Goal: Task Accomplishment & Management: Manage account settings

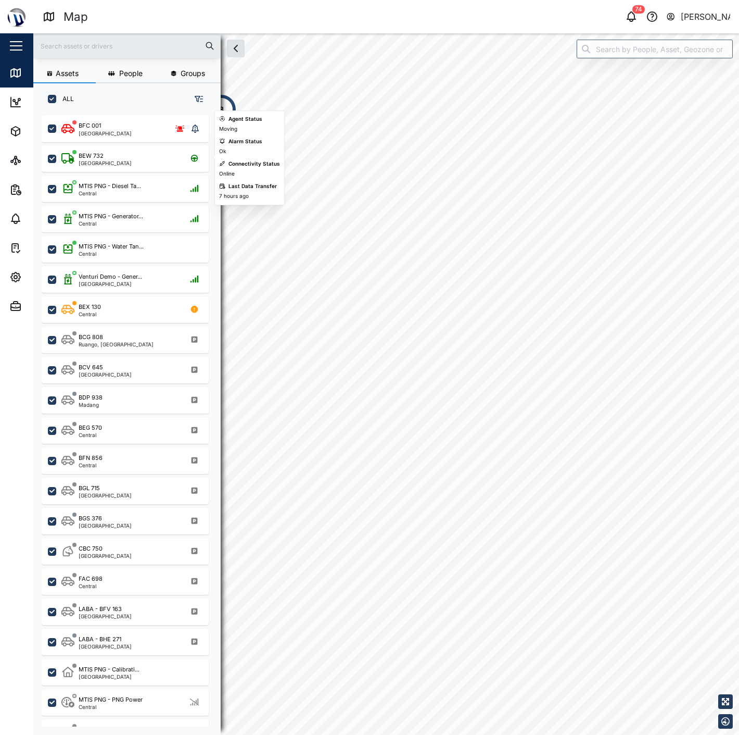
scroll to position [606, 162]
click at [130, 160] on div "BEW 732 Port Moresby" at bounding box center [131, 159] width 141 height 14
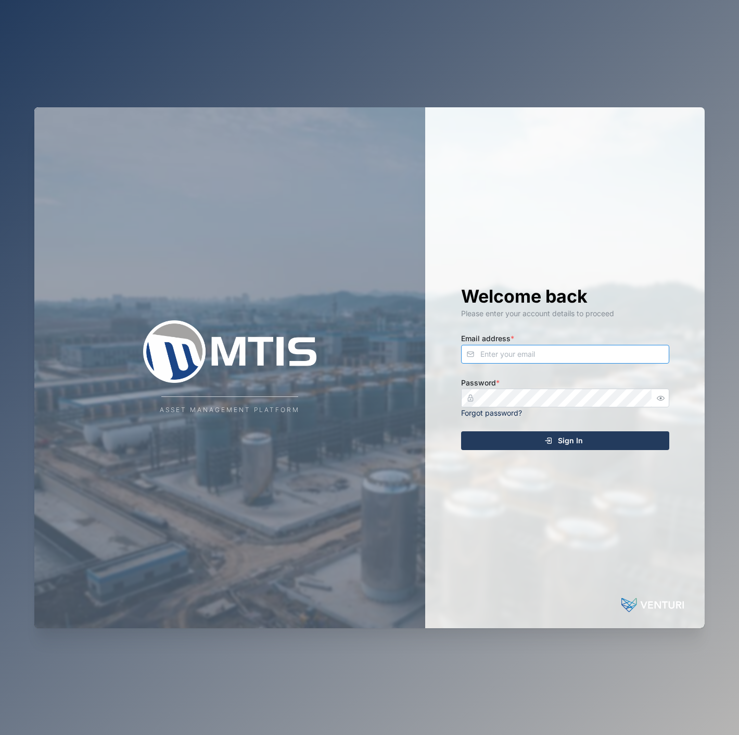
click at [621, 360] on input "Email address *" at bounding box center [565, 354] width 208 height 19
type input "declan.delahunty@venturi.io"
click at [461, 431] on button "Sign In" at bounding box center [565, 440] width 208 height 19
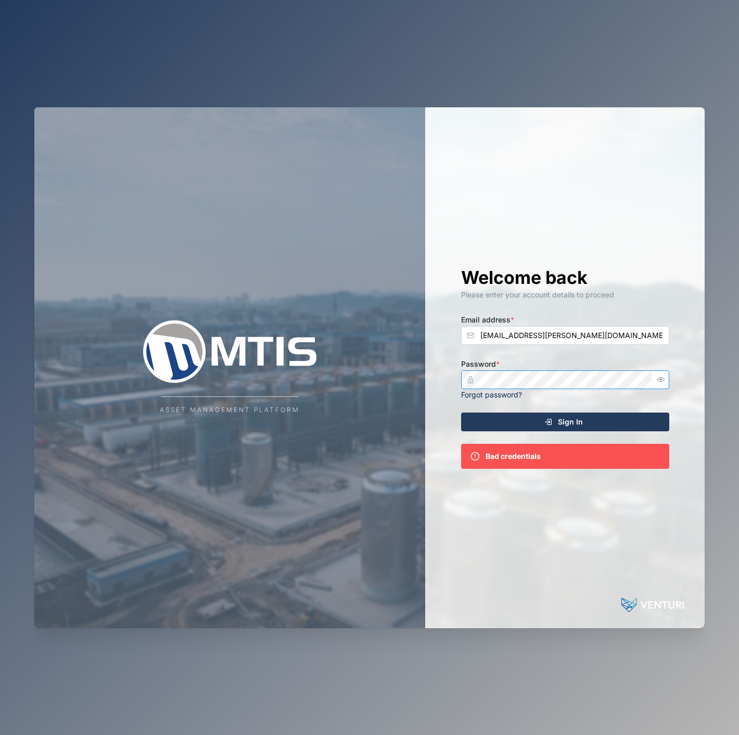
click at [664, 381] on icon "button" at bounding box center [661, 379] width 8 height 8
click at [388, 361] on div "Asset Management Platform Welcome back Please enter your account details to pro…" at bounding box center [369, 367] width 671 height 521
click at [548, 425] on icon "submit" at bounding box center [549, 422] width 8 height 8
click at [391, 363] on div "Asset Management Platform Welcome back Please enter your account details to pro…" at bounding box center [369, 367] width 671 height 521
click at [461, 412] on button "Sign In" at bounding box center [565, 421] width 208 height 19
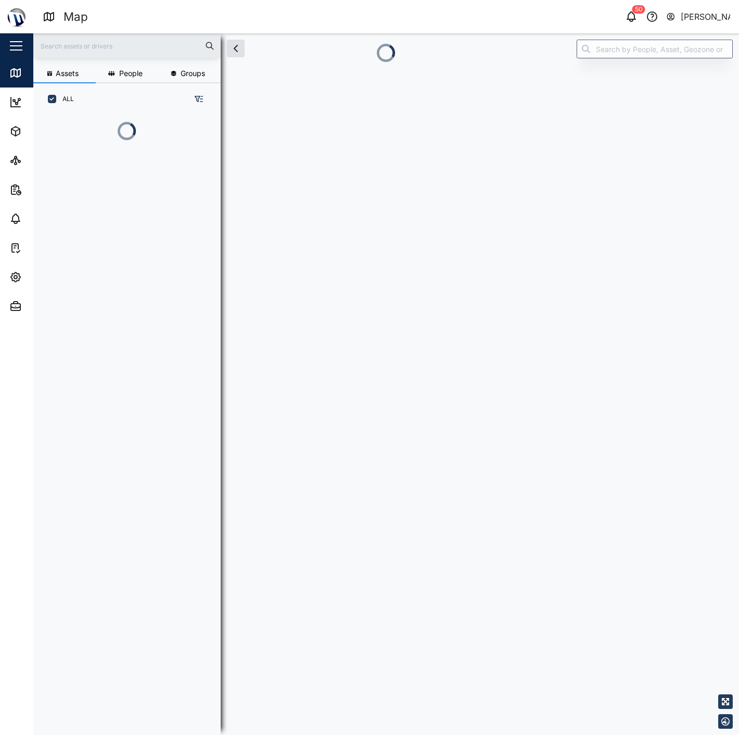
scroll to position [9, 9]
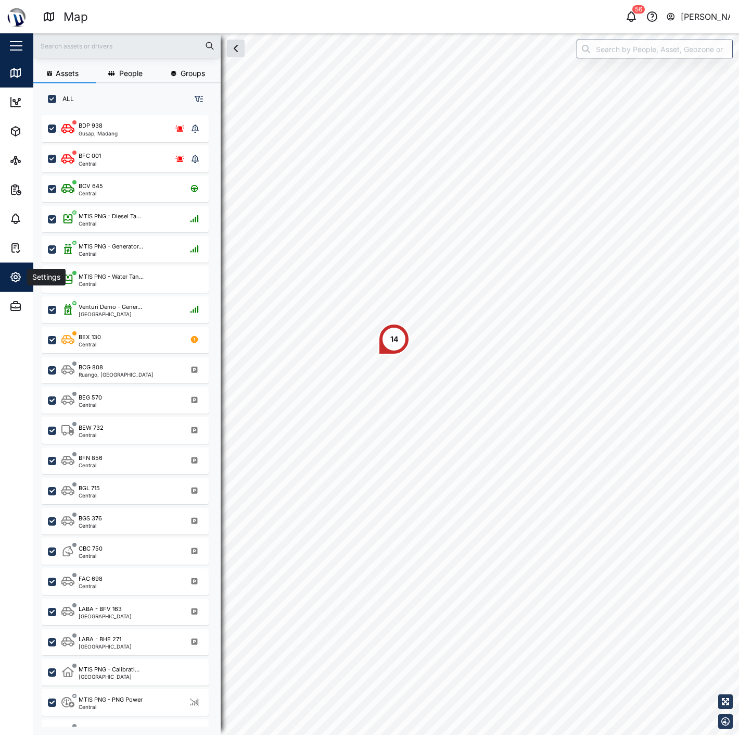
click at [17, 276] on icon "button" at bounding box center [15, 276] width 3 height 3
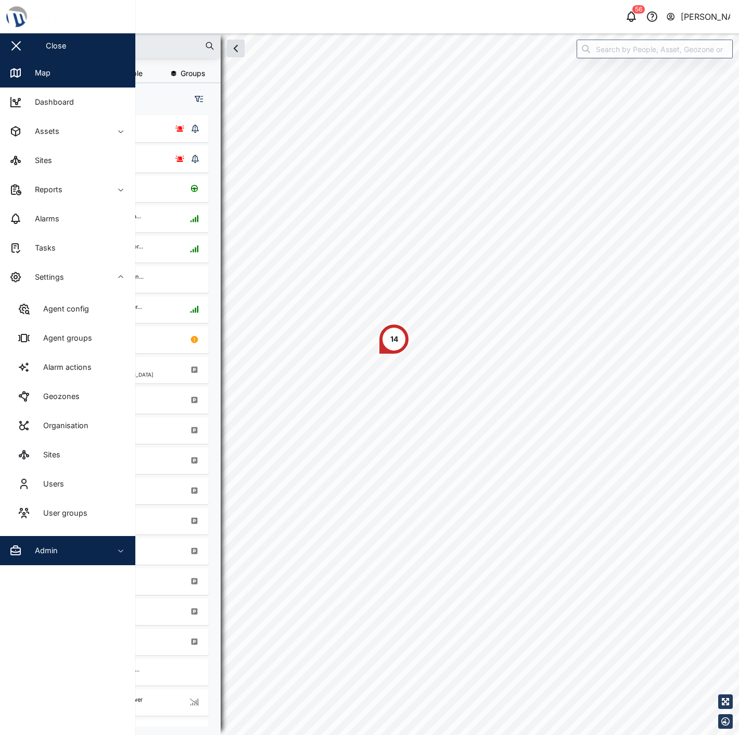
click at [82, 549] on div "Admin" at bounding box center [56, 550] width 95 height 12
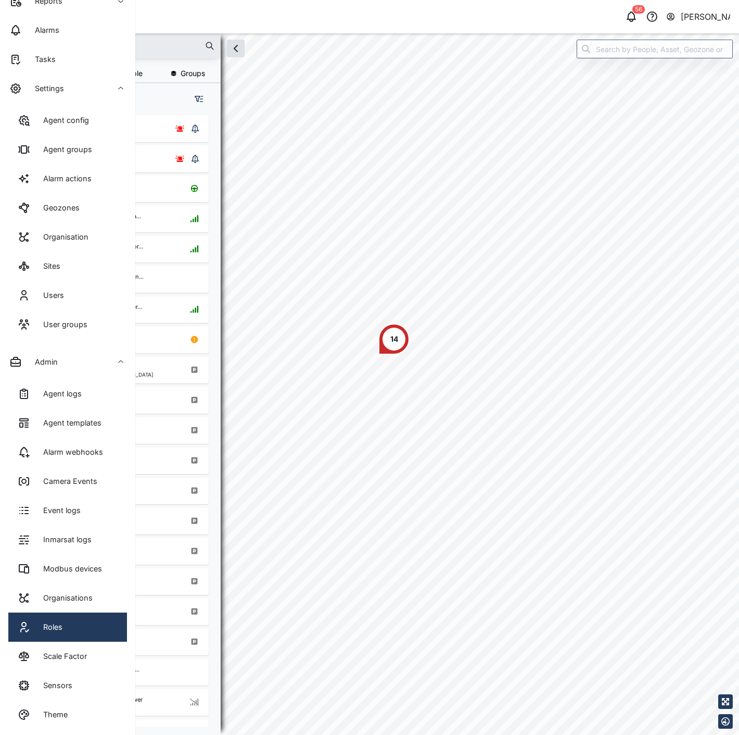
scroll to position [190, 0]
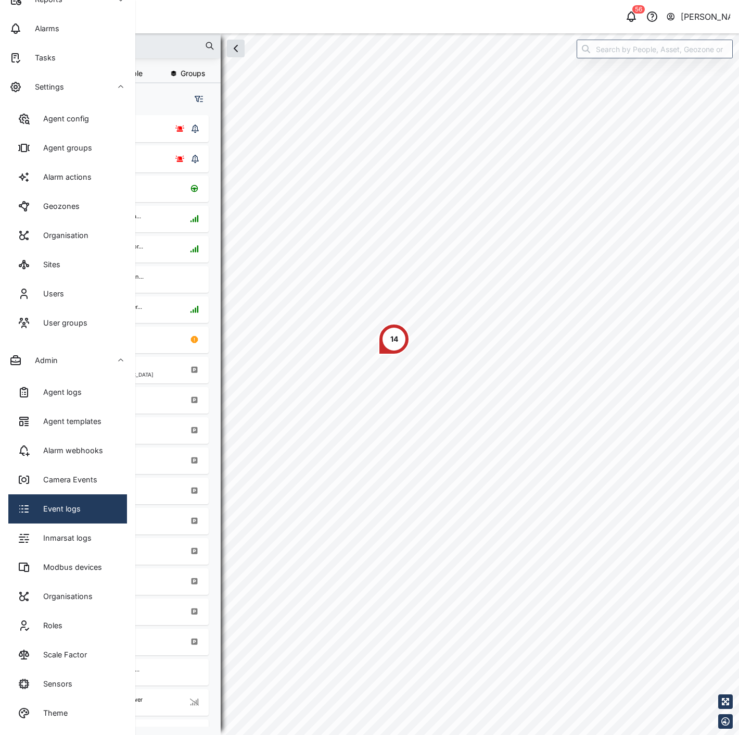
click at [89, 511] on link "Event logs" at bounding box center [67, 508] width 119 height 29
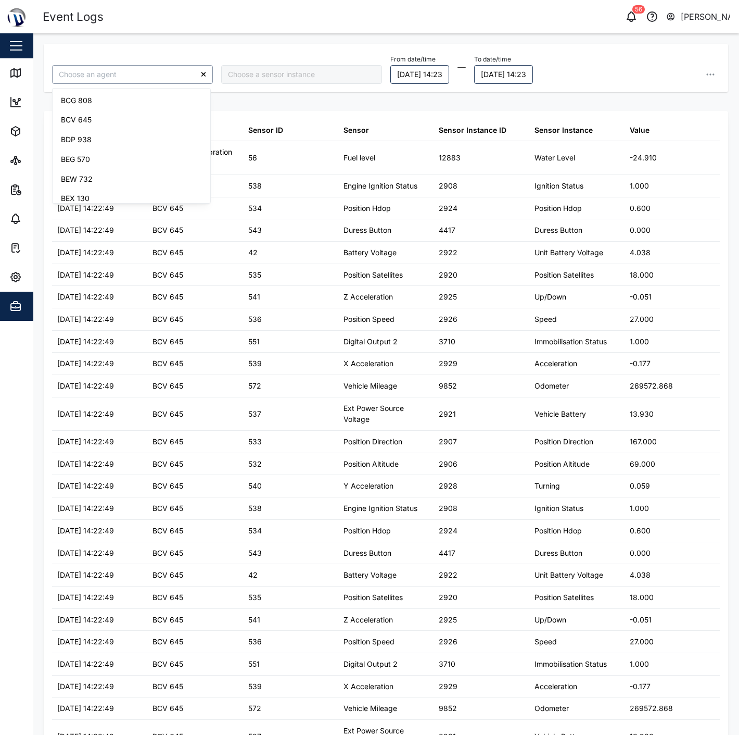
click at [122, 81] on input "search" at bounding box center [132, 74] width 161 height 19
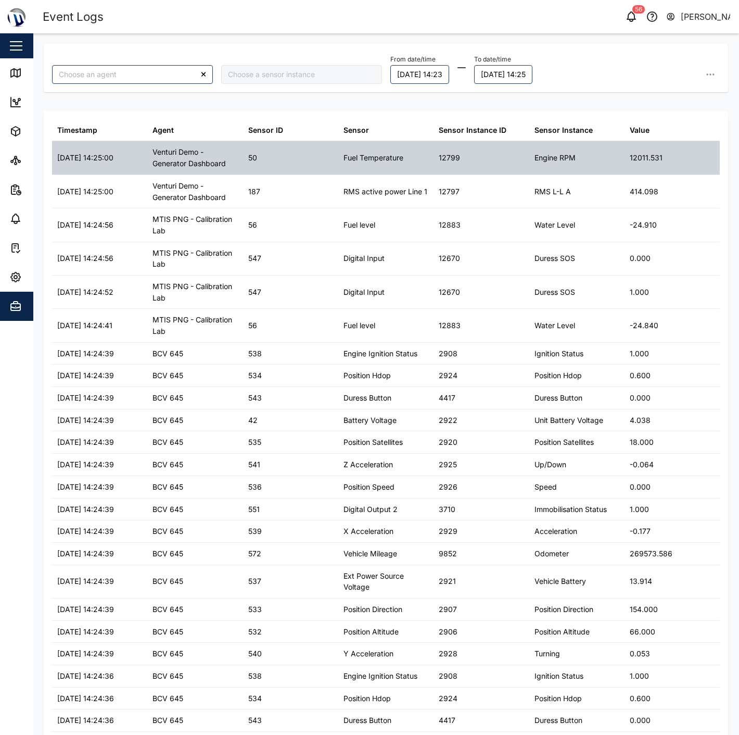
click at [658, 161] on div "12011.531" at bounding box center [672, 157] width 95 height 33
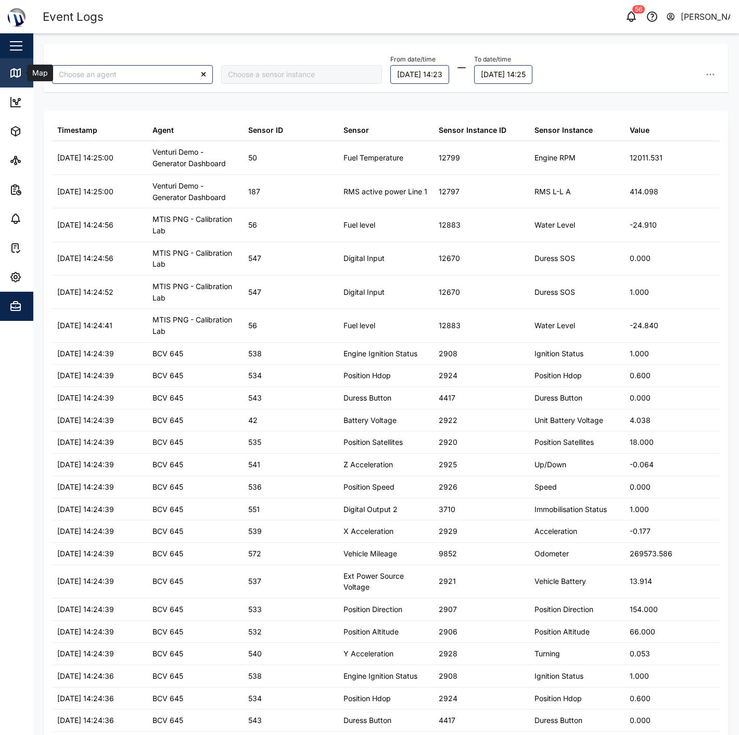
click at [30, 73] on div "Map" at bounding box center [38, 72] width 23 height 11
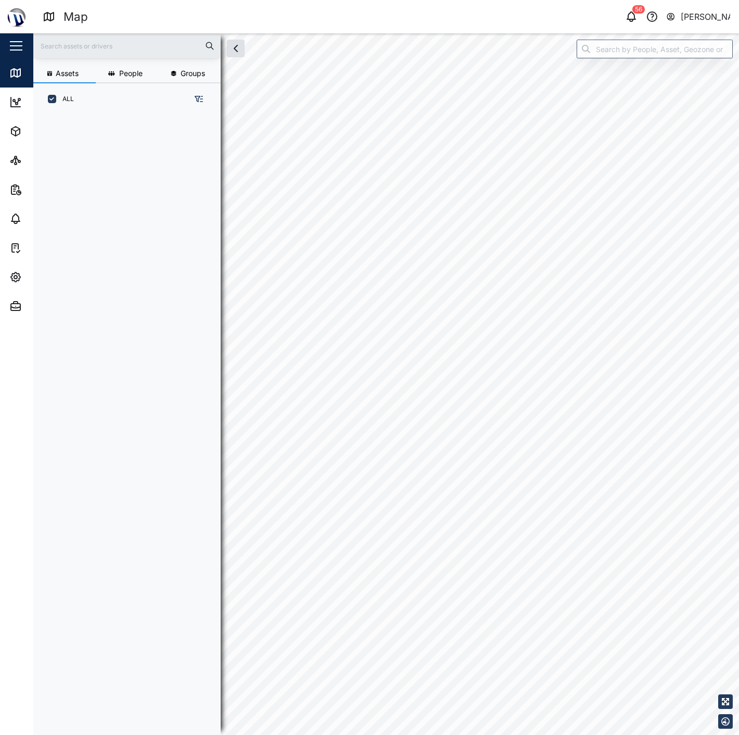
scroll to position [9, 9]
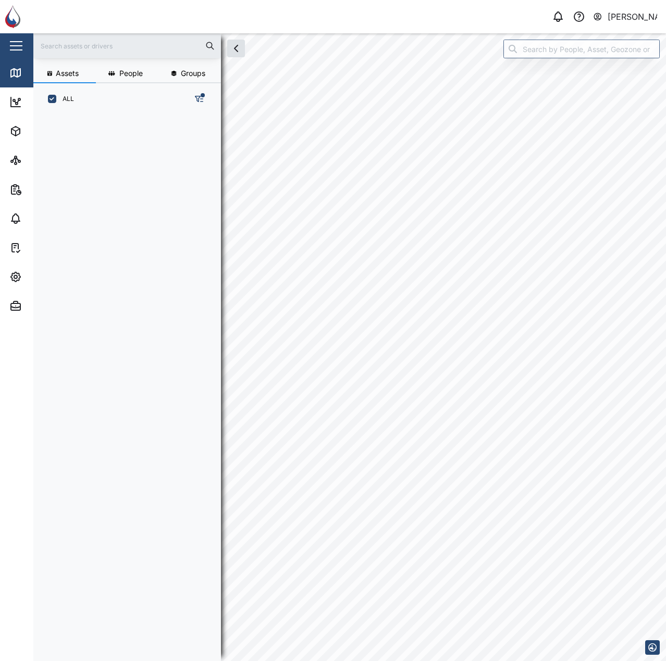
scroll to position [534, 163]
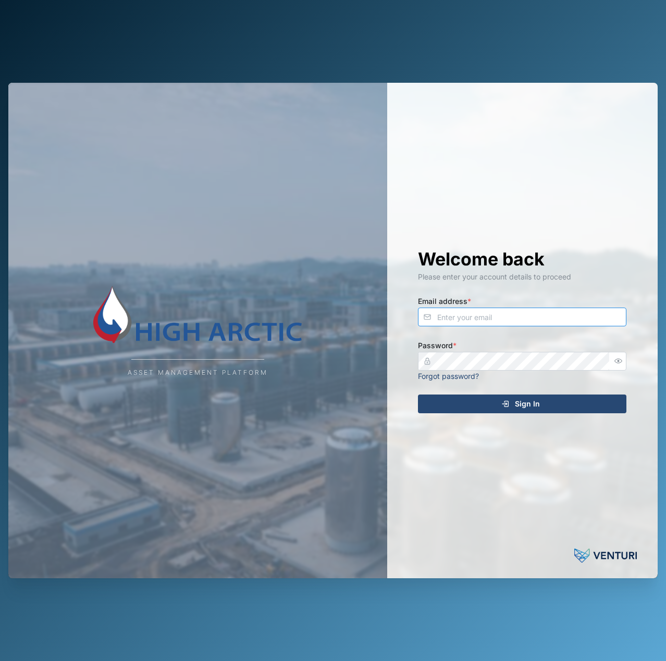
click at [609, 312] on input "Email address *" at bounding box center [522, 317] width 208 height 19
type input "[EMAIL_ADDRESS][PERSON_NAME][DOMAIN_NAME]"
click at [593, 394] on div "Welcome back Please enter your account details to proceed Email address * decla…" at bounding box center [522, 331] width 250 height 496
click at [592, 406] on div "Sign In" at bounding box center [520, 404] width 192 height 18
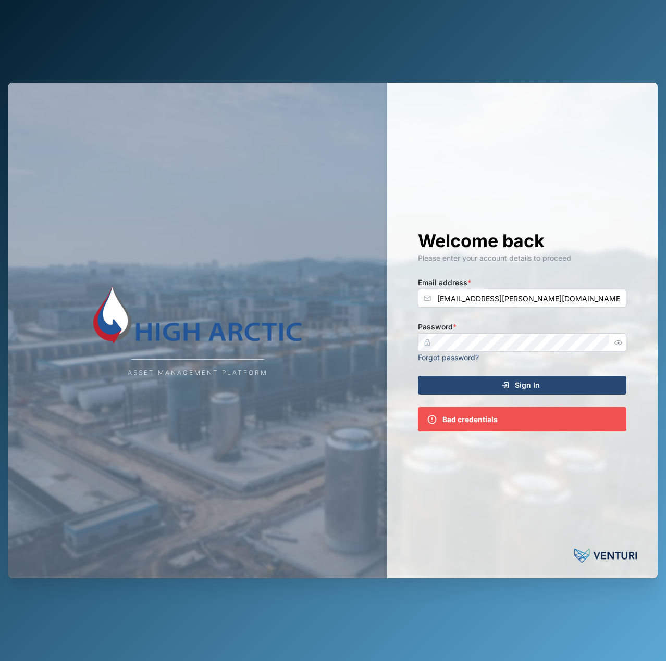
click at [615, 348] on button "button" at bounding box center [618, 343] width 14 height 14
click at [296, 341] on div "Asset Management Platform Welcome back Please enter your account details to pro…" at bounding box center [332, 331] width 649 height 496
click at [418, 376] on button "Sign In" at bounding box center [522, 385] width 208 height 19
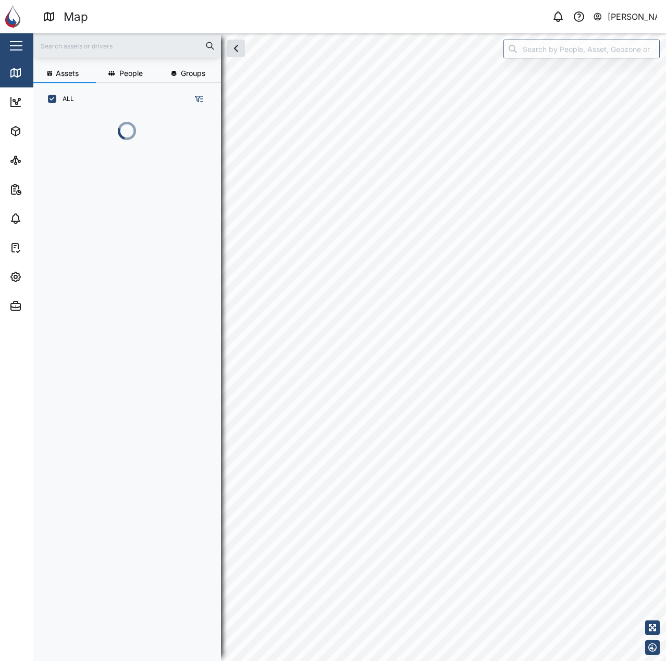
scroll to position [534, 163]
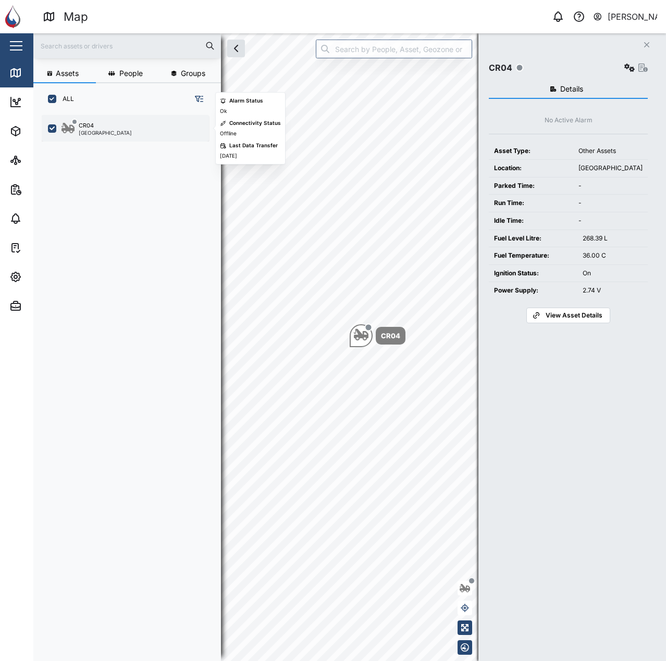
click at [127, 125] on div "CR04 [GEOGRAPHIC_DATA]" at bounding box center [131, 128] width 141 height 14
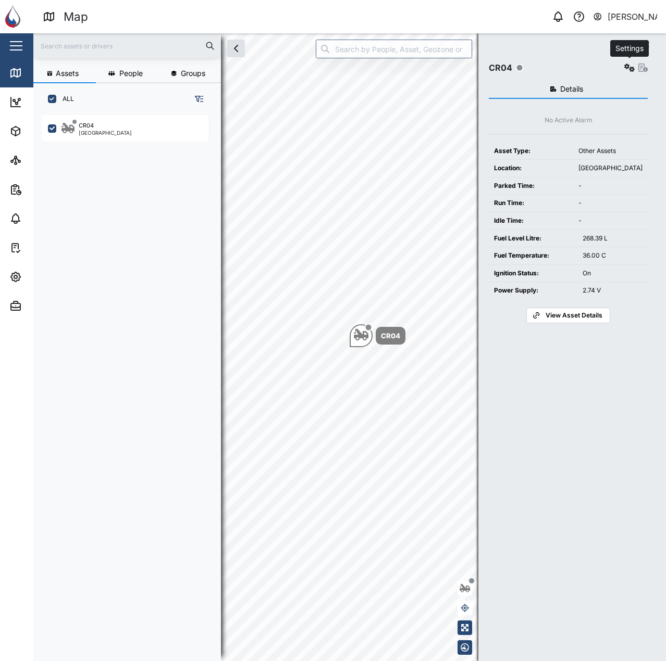
click at [630, 69] on icon "button" at bounding box center [629, 68] width 10 height 8
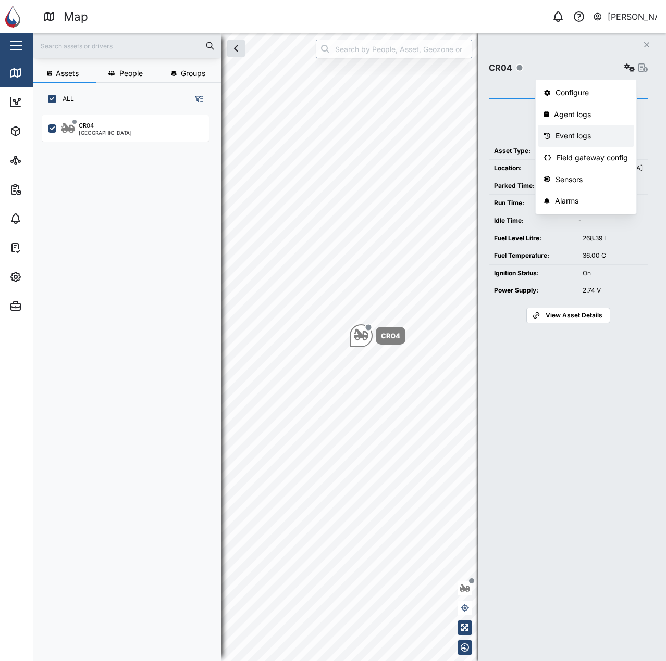
click at [584, 131] on div "Event logs" at bounding box center [591, 135] width 72 height 11
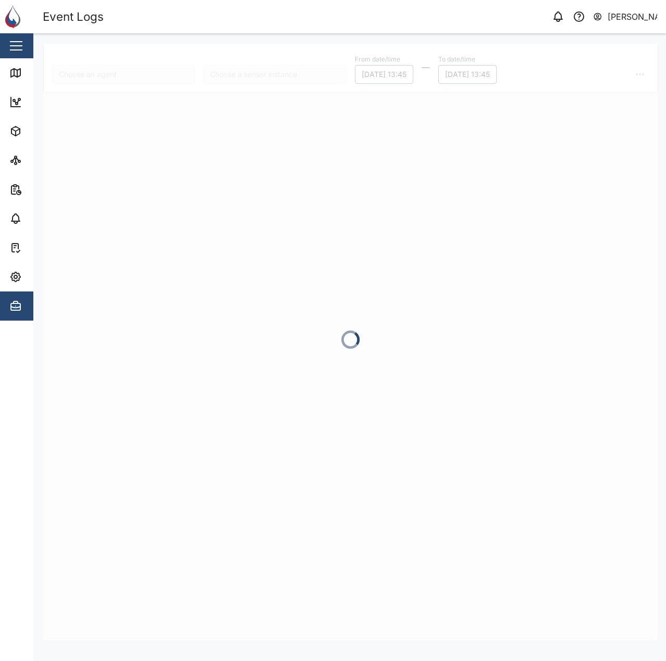
type input "CR04"
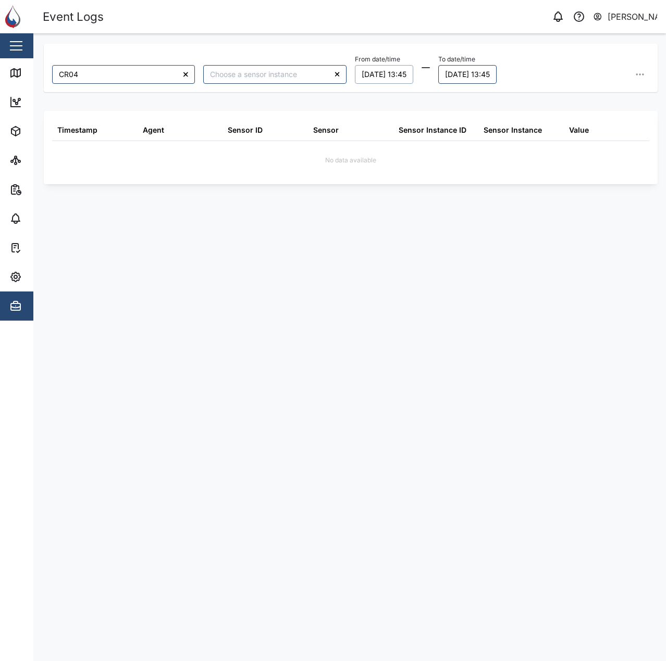
click at [394, 78] on button "18/08/2025 13:45" at bounding box center [384, 74] width 58 height 19
click at [371, 142] on button "28" at bounding box center [372, 143] width 19 height 19
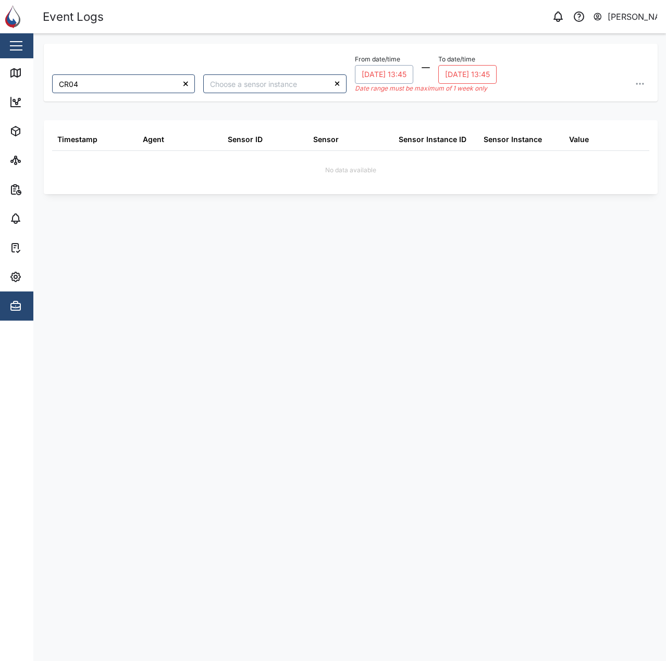
click at [474, 76] on button "19/08/2025 13:45" at bounding box center [467, 74] width 58 height 19
click at [492, 141] on button "29" at bounding box center [492, 143] width 19 height 19
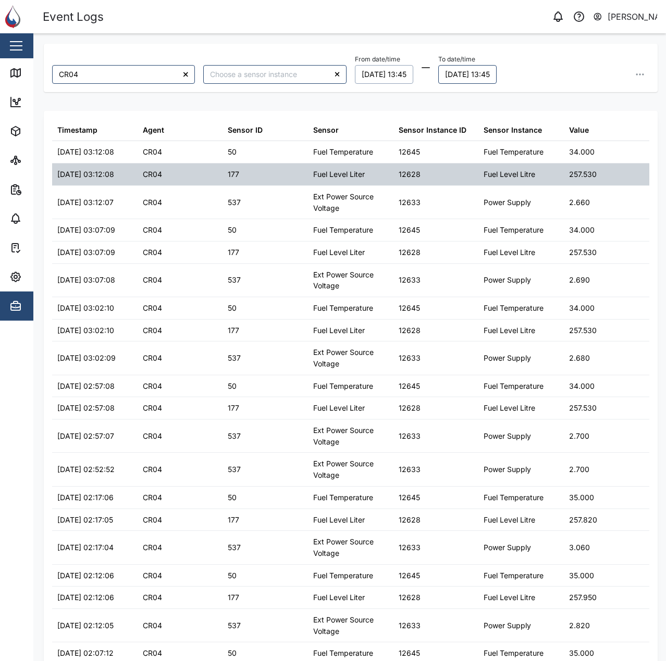
click at [386, 184] on div "Fuel Level Liter" at bounding box center [350, 175] width 85 height 22
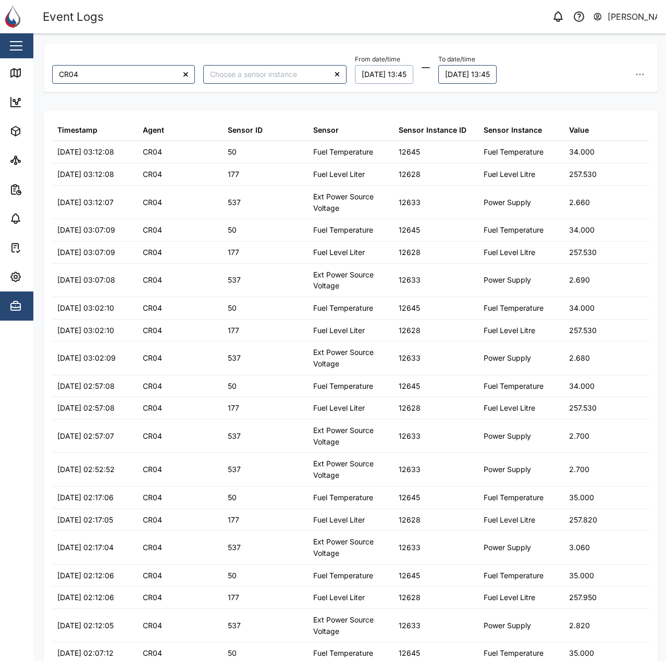
click at [401, 78] on button "28/07/2025 13:45" at bounding box center [384, 74] width 58 height 19
click at [484, 73] on button "29/07/2025 13:45" at bounding box center [467, 74] width 58 height 19
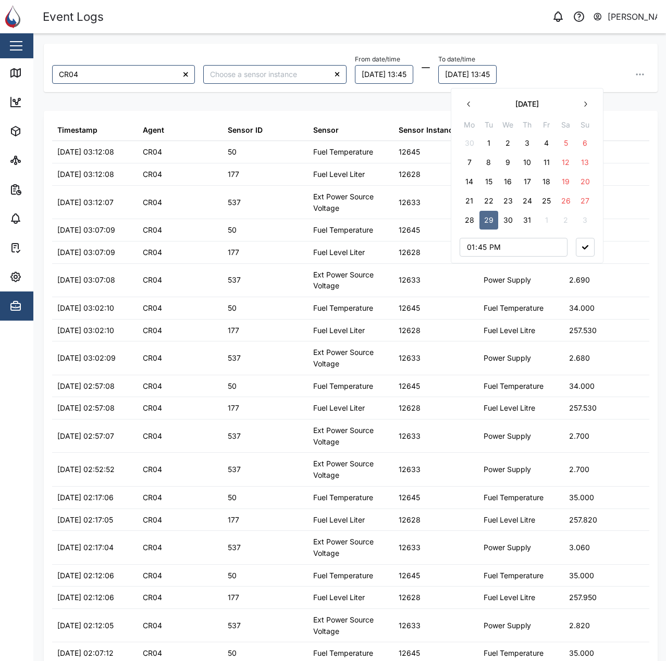
click at [528, 222] on button "31" at bounding box center [527, 220] width 19 height 19
click at [579, 252] on button "button" at bounding box center [584, 247] width 19 height 19
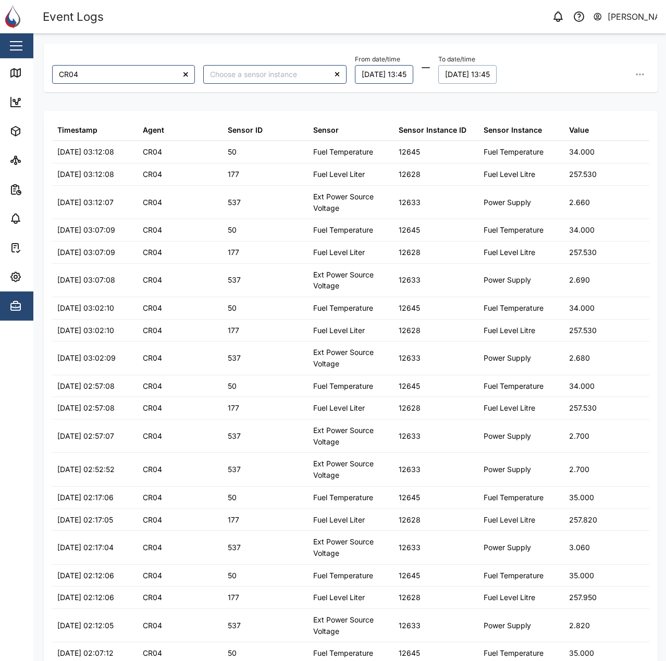
click at [487, 76] on button "31/07/2025 13:45" at bounding box center [467, 74] width 58 height 19
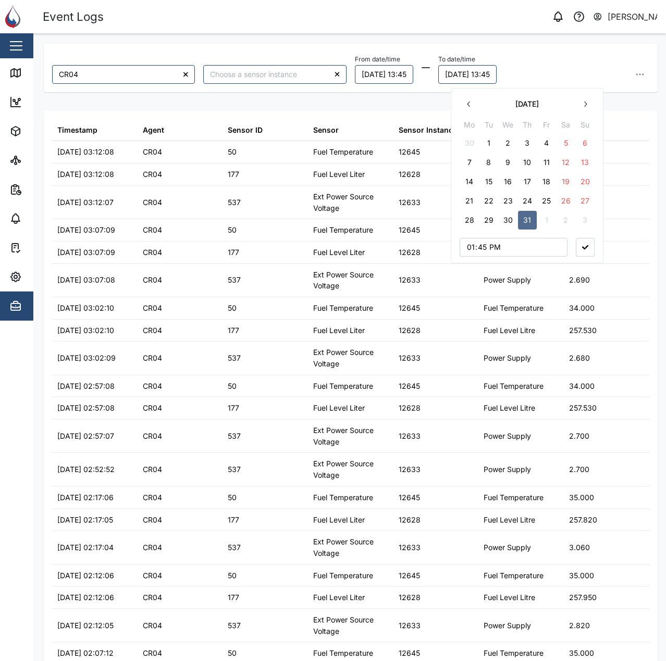
click at [547, 220] on button "1" at bounding box center [546, 220] width 19 height 19
click at [585, 243] on button "button" at bounding box center [584, 247] width 19 height 19
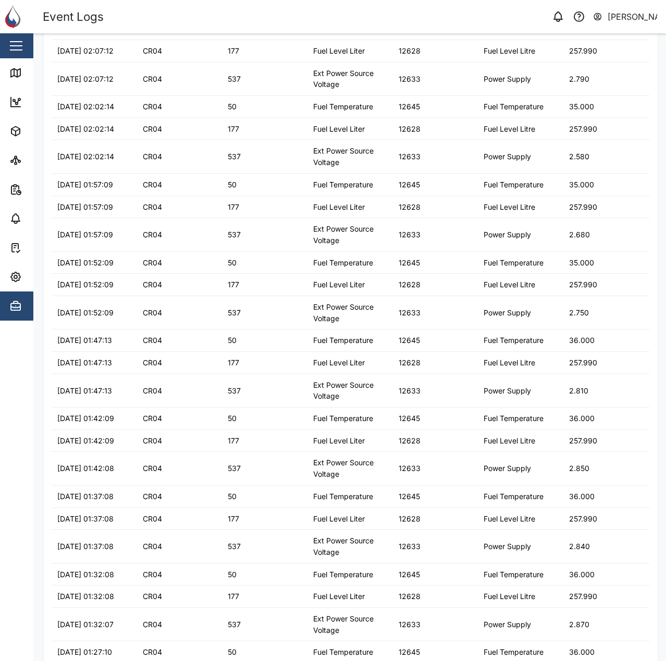
scroll to position [826, 0]
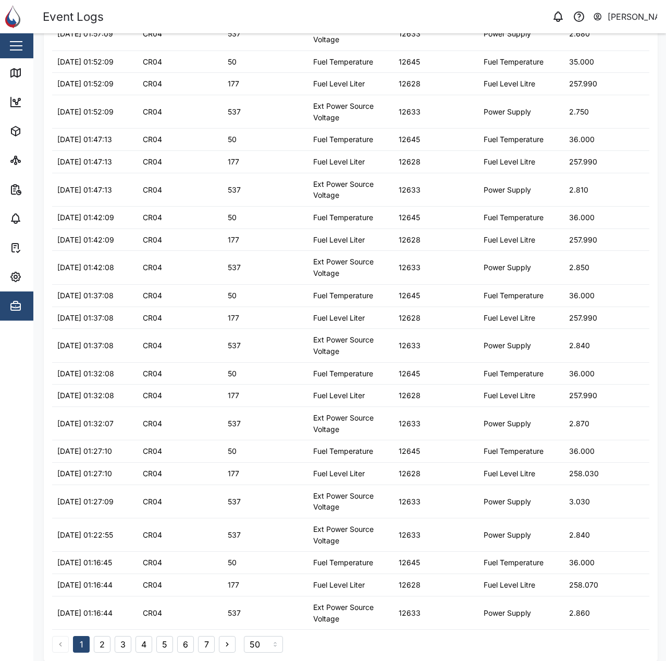
click at [102, 642] on button "2" at bounding box center [102, 644] width 17 height 17
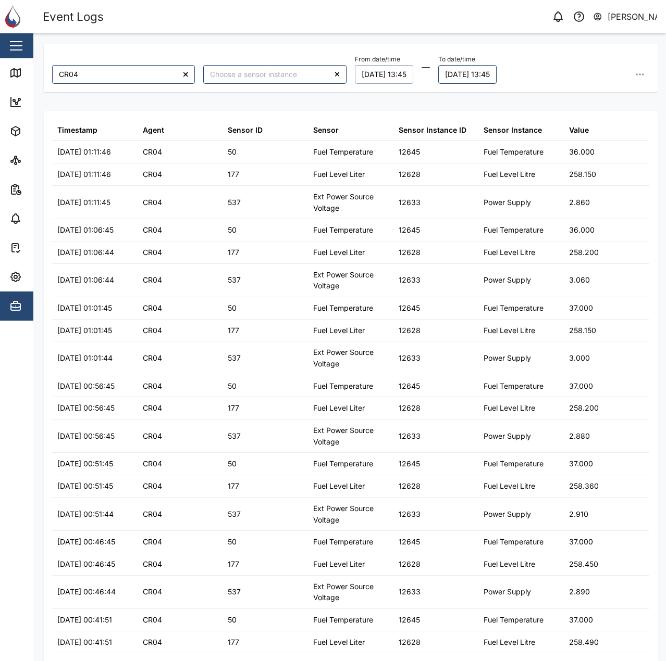
click at [383, 72] on button "28/07/2025 13:45" at bounding box center [384, 74] width 58 height 19
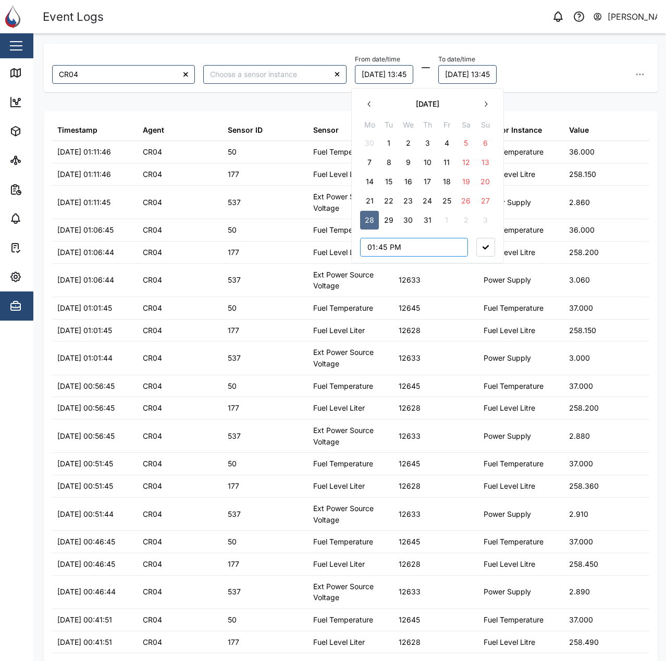
click at [370, 244] on input "13:45" at bounding box center [414, 247] width 108 height 19
type input "00:00"
click at [484, 247] on div "CR04 From date/time 28/07/2025 00:00 July 2025 Mo Tu We Th Fr Sa Su 30 1 2 3 4 …" at bounding box center [350, 342] width 613 height 597
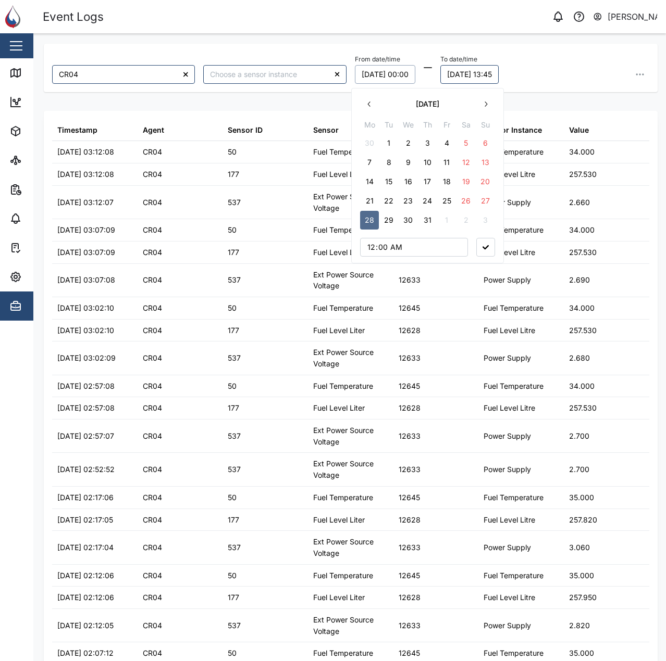
click at [498, 78] on button "01/08/2025 13:45" at bounding box center [469, 74] width 58 height 19
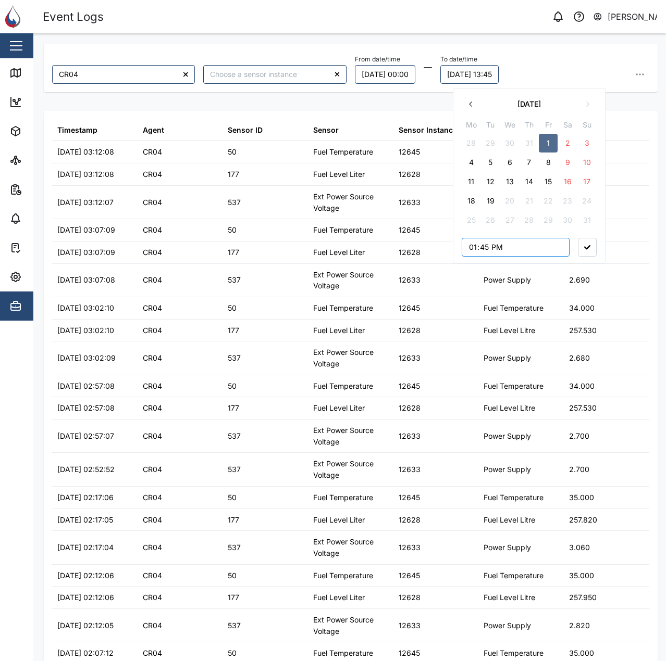
click at [474, 248] on input "13:45" at bounding box center [515, 247] width 108 height 19
type input "00:00"
drag, startPoint x: 596, startPoint y: 240, endPoint x: 588, endPoint y: 247, distance: 10.3
click at [596, 241] on button "button" at bounding box center [587, 247] width 19 height 19
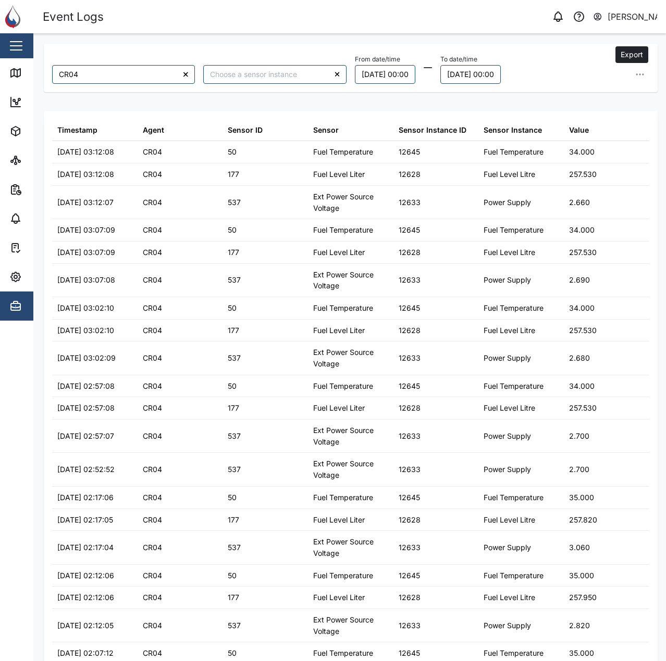
click at [634, 78] on icon "button" at bounding box center [639, 74] width 10 height 10
drag, startPoint x: 603, startPoint y: 139, endPoint x: 591, endPoint y: 144, distance: 13.3
click at [591, 144] on button "Export all as CSV" at bounding box center [569, 144] width 132 height 19
drag, startPoint x: 391, startPoint y: 104, endPoint x: 390, endPoint y: 71, distance: 32.8
click at [390, 102] on div "CR04 From date/time 28/07/2025 00:00 To date/time 01/08/2025 00:00 Export data …" at bounding box center [350, 342] width 613 height 597
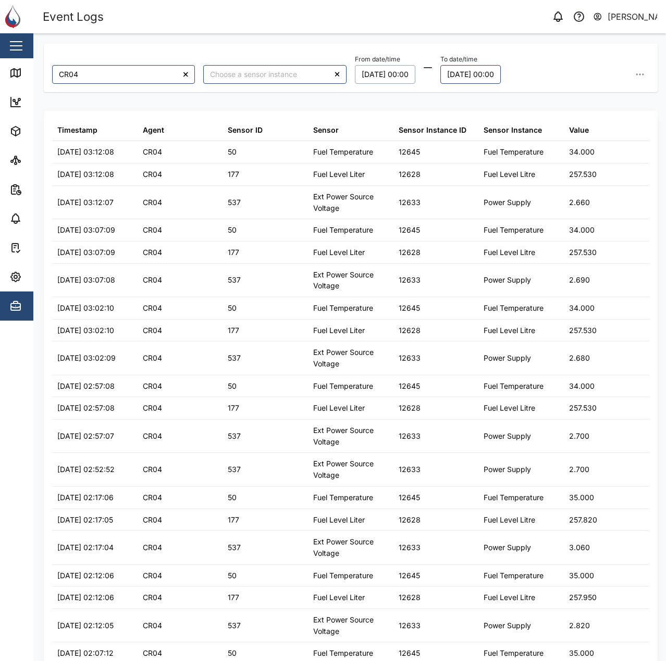
click at [390, 70] on button "28/07/2025 00:00" at bounding box center [385, 74] width 60 height 19
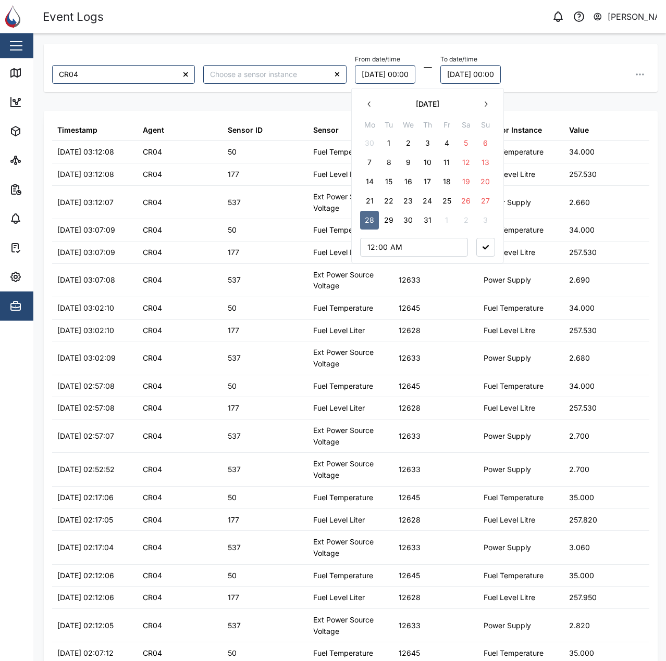
click at [453, 221] on button "1" at bounding box center [446, 220] width 19 height 19
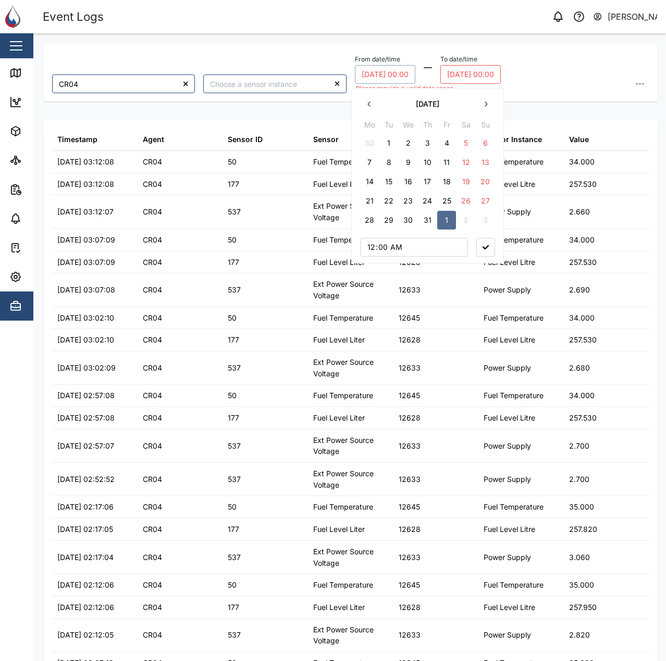
click at [490, 72] on button "01/08/2025 00:00" at bounding box center [470, 74] width 60 height 19
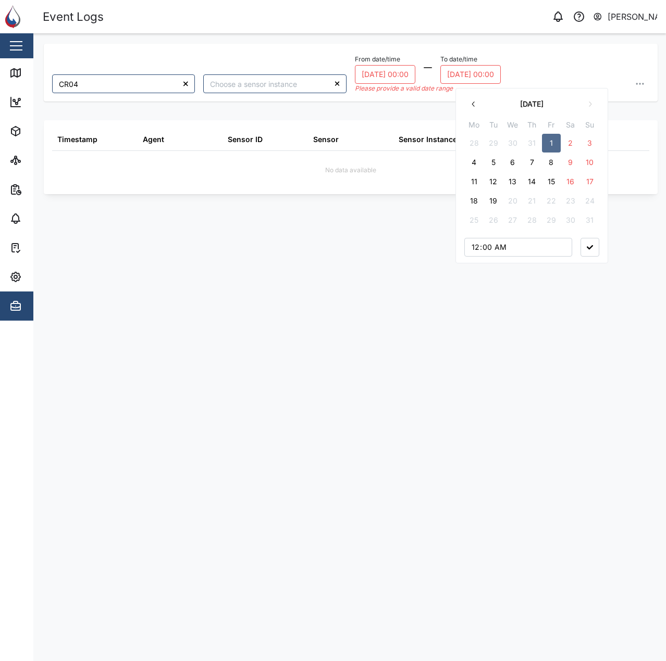
click at [500, 202] on button "19" at bounding box center [493, 201] width 19 height 19
drag, startPoint x: 586, startPoint y: 249, endPoint x: 571, endPoint y: 241, distance: 17.5
click at [586, 249] on button "button" at bounding box center [589, 247] width 19 height 19
click at [398, 72] on button "01/08/2025 00:00" at bounding box center [385, 74] width 60 height 19
click at [465, 71] on button "19/08/2025 00:00" at bounding box center [470, 74] width 60 height 19
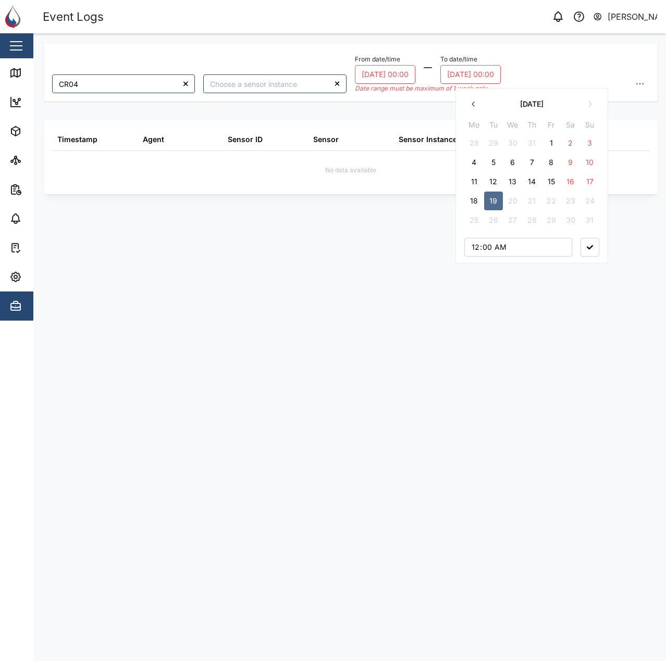
click at [551, 162] on button "8" at bounding box center [551, 162] width 19 height 19
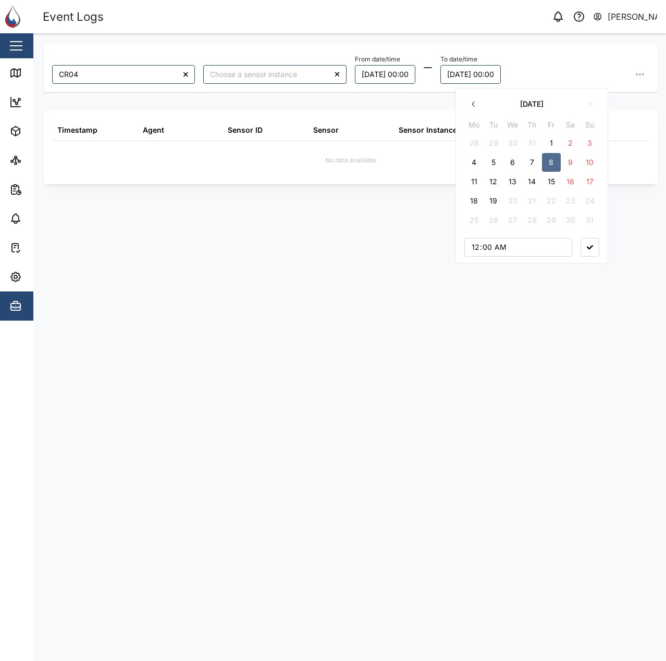
click at [594, 252] on button "button" at bounding box center [589, 247] width 19 height 19
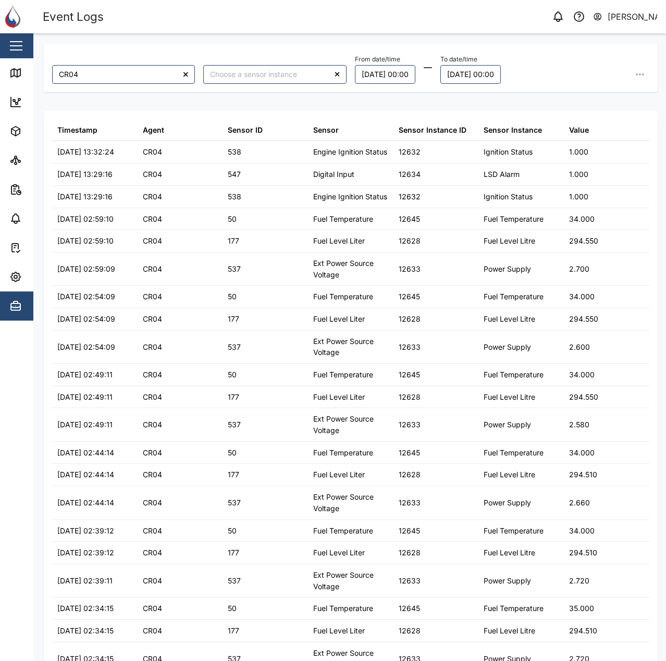
click at [604, 62] on div "From date/time 01/08/2025 00:00 To date/time 08/08/2025 00:00" at bounding box center [502, 68] width 294 height 32
click at [636, 77] on icon "button" at bounding box center [639, 74] width 10 height 10
click at [595, 146] on button "Export all as CSV" at bounding box center [569, 144] width 132 height 19
click at [574, 60] on div "From date/time 01/08/2025 00:00 To date/time 08/08/2025 00:00 Export data Expor…" at bounding box center [502, 68] width 294 height 32
click at [630, 80] on button "button" at bounding box center [639, 74] width 19 height 19
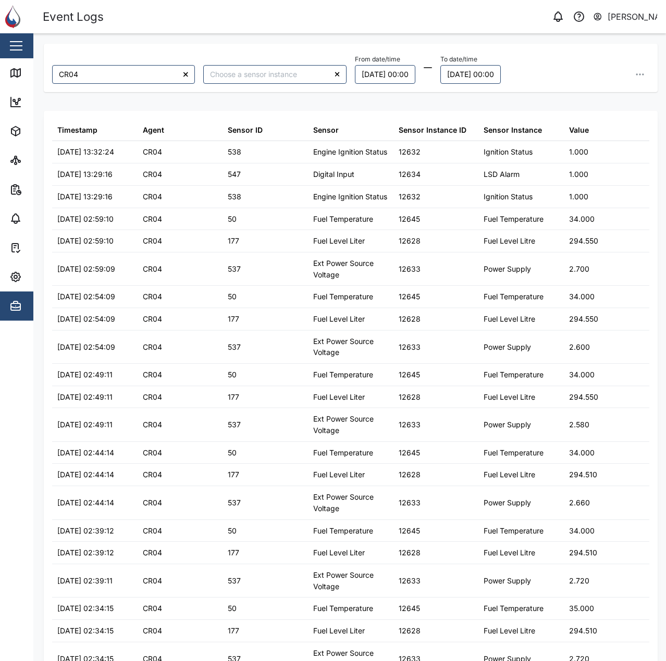
click at [588, 74] on div "From date/time 01/08/2025 00:00 To date/time 08/08/2025 00:00 Export data Expor…" at bounding box center [502, 68] width 294 height 32
click at [381, 71] on button "01/08/2025 00:00" at bounding box center [385, 74] width 60 height 19
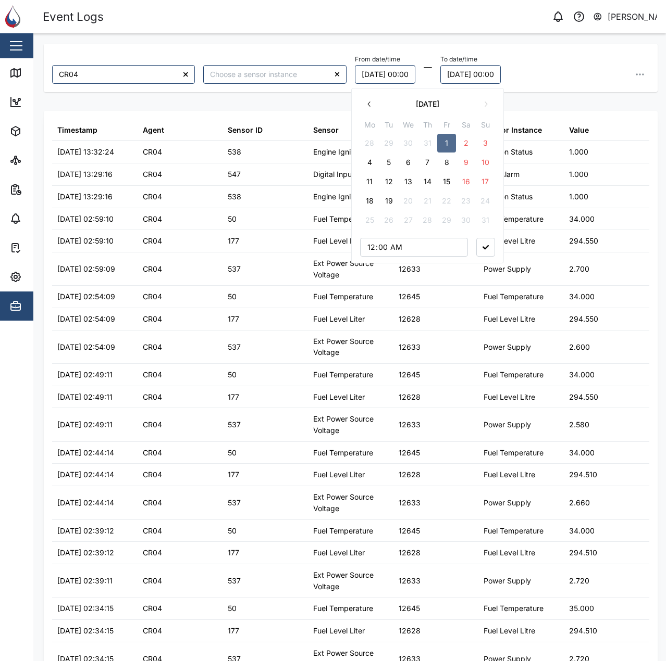
click at [455, 164] on button "8" at bounding box center [446, 162] width 19 height 19
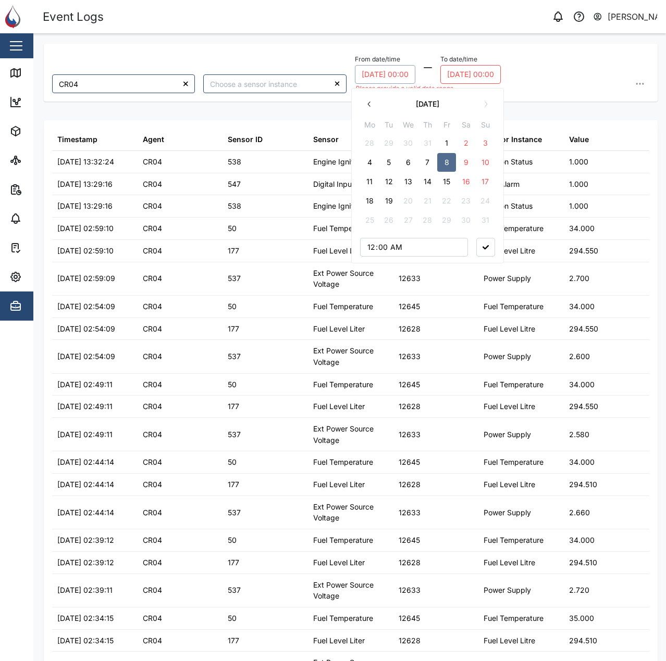
click at [495, 77] on button "08/08/2025 00:00" at bounding box center [470, 74] width 60 height 19
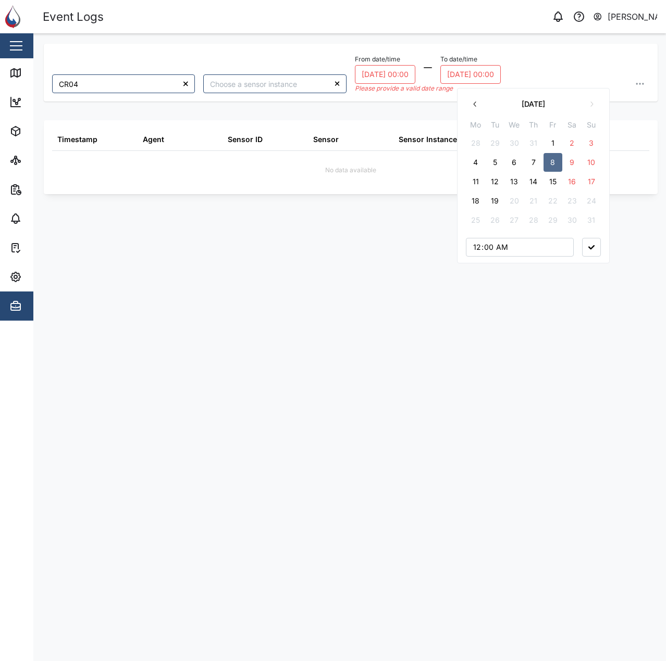
click at [556, 179] on button "15" at bounding box center [552, 181] width 19 height 19
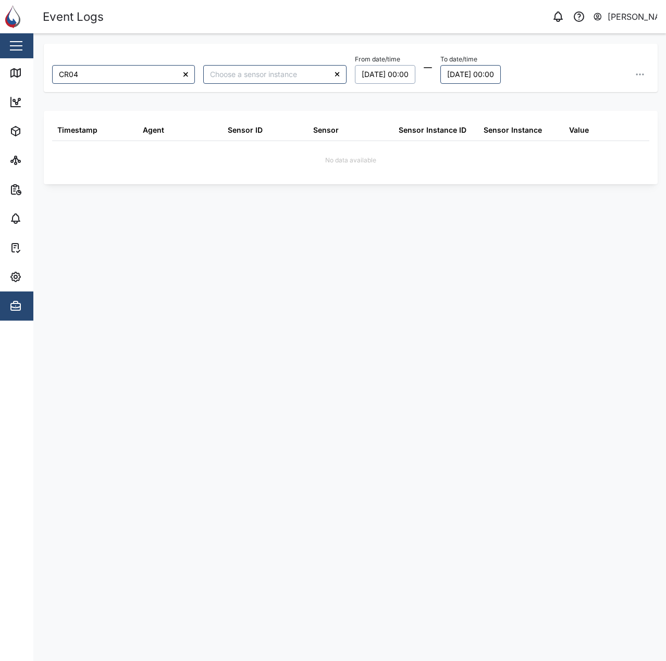
click at [578, 65] on div "From date/time 08/08/2025 00:00 To date/time 15/08/2025 00:00 August 2025 Mo Tu…" at bounding box center [502, 68] width 294 height 32
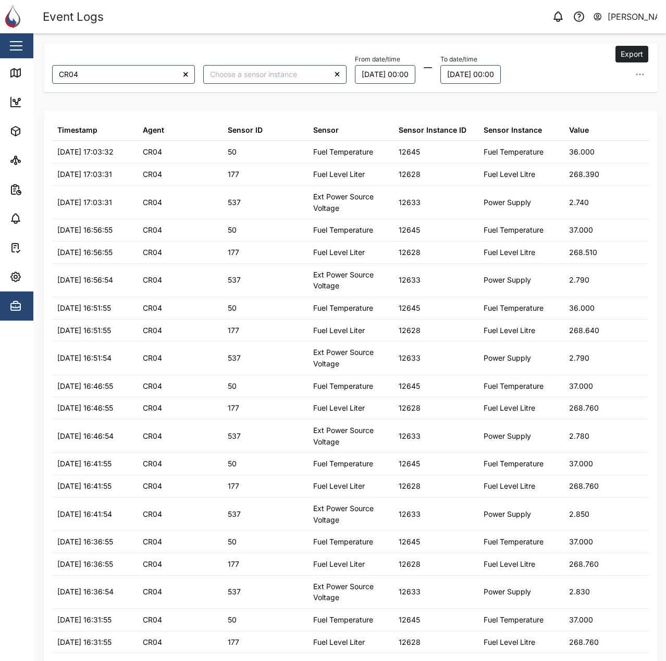
click at [638, 75] on button "button" at bounding box center [639, 74] width 19 height 19
click at [587, 145] on button "Export all as CSV" at bounding box center [569, 144] width 132 height 19
click at [455, 33] on header "Event Logs 0 Declan Delahunty" at bounding box center [333, 16] width 666 height 33
click at [389, 70] on button "08/08/2025 00:00" at bounding box center [385, 74] width 60 height 19
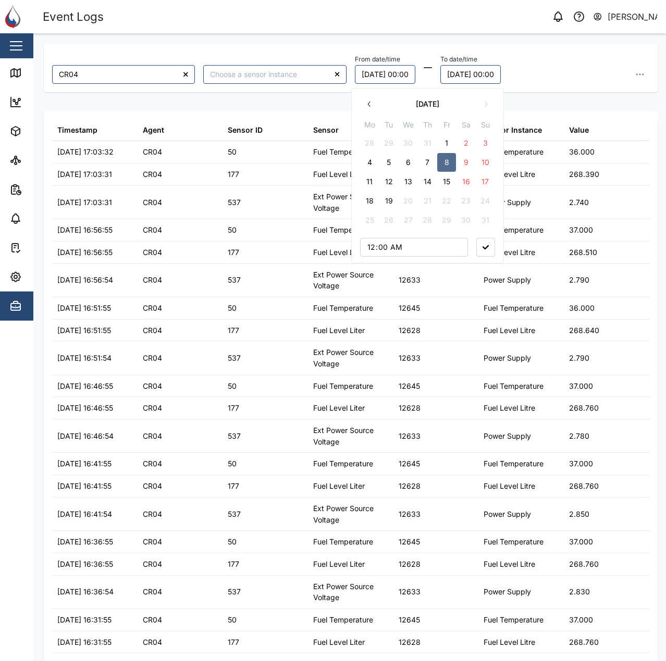
click at [447, 183] on button "15" at bounding box center [446, 181] width 19 height 19
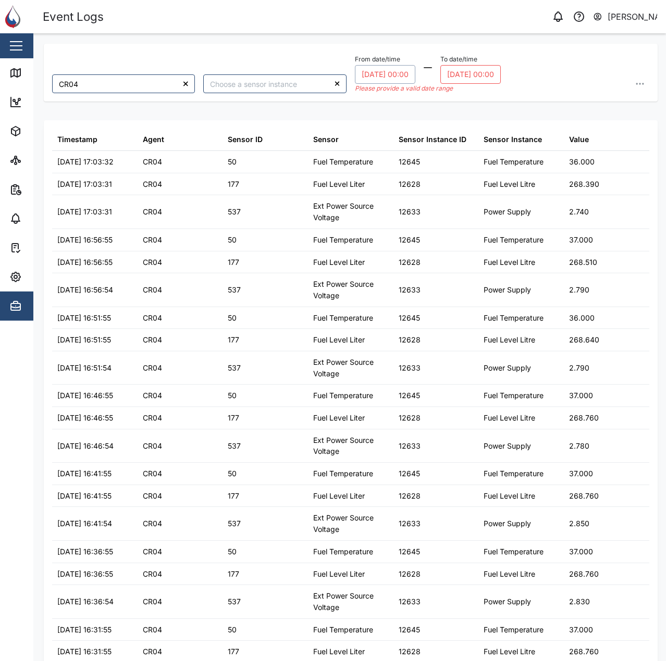
click at [486, 75] on button "15/08/2025 00:00" at bounding box center [470, 74] width 60 height 19
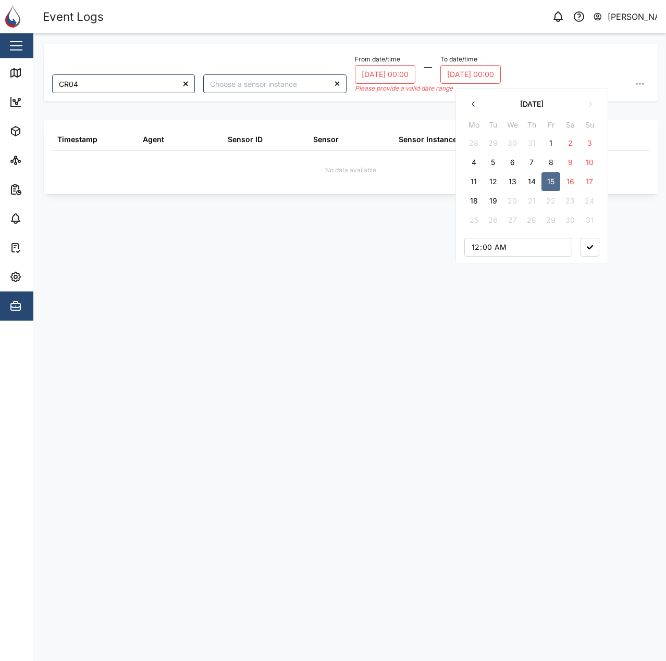
click at [498, 200] on button "19" at bounding box center [492, 201] width 19 height 19
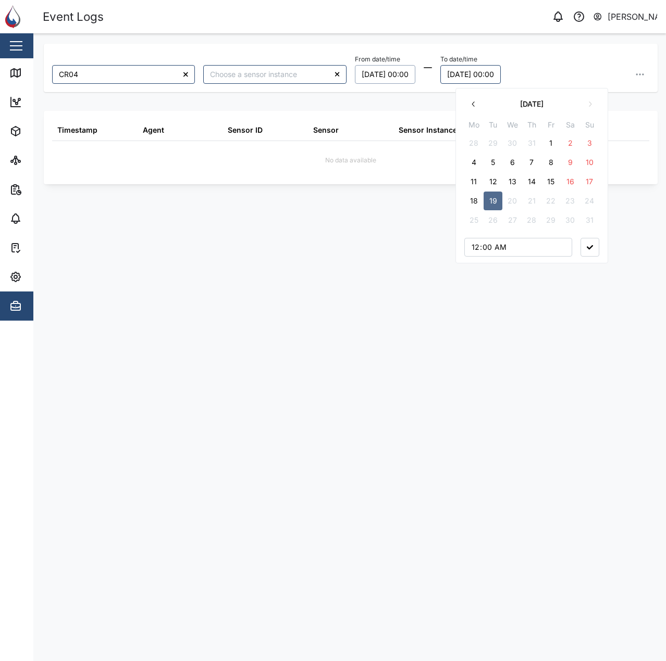
click at [573, 48] on div "From date/time 15/08/2025 00:00 To date/time 19/08/2025 00:00 August 2025 Mo Tu…" at bounding box center [501, 68] width 303 height 40
click at [554, 45] on div "CR04 From date/time 15/08/2025 00:00 To date/time 19/08/2025 00:00" at bounding box center [350, 68] width 613 height 48
click at [528, 95] on div "CR04 From date/time 15/08/2025 00:00 To date/time 19/08/2025 00:00 Timestamp Ag…" at bounding box center [350, 342] width 613 height 597
click at [406, 91] on div "CR04 From date/time 15/08/2025 00:00 To date/time 19/08/2025 00:00" at bounding box center [350, 68] width 613 height 48
click at [491, 75] on button "19/08/2025 00:00" at bounding box center [470, 74] width 60 height 19
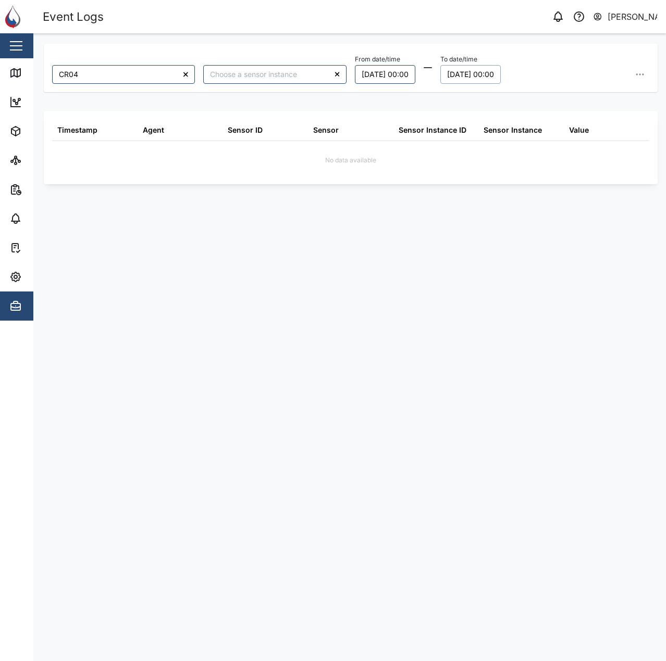
click at [561, 43] on div "CR04 From date/time 15/08/2025 00:00 To date/time 19/08/2025 00:00 August 2025 …" at bounding box center [349, 43] width 632 height 21
click at [385, 76] on button "15/08/2025 00:00" at bounding box center [385, 74] width 60 height 19
click at [619, 225] on div "CR04 From date/time 15/08/2025 00:00 August 2025 Mo Tu We Th Fr Sa Su 28 29 30 …" at bounding box center [350, 342] width 613 height 597
click at [558, 81] on div "From date/time 15/08/2025 00:00 To date/time 19/08/2025 13:51" at bounding box center [502, 68] width 294 height 32
click at [374, 78] on button "15/08/2025 00:00" at bounding box center [385, 74] width 60 height 19
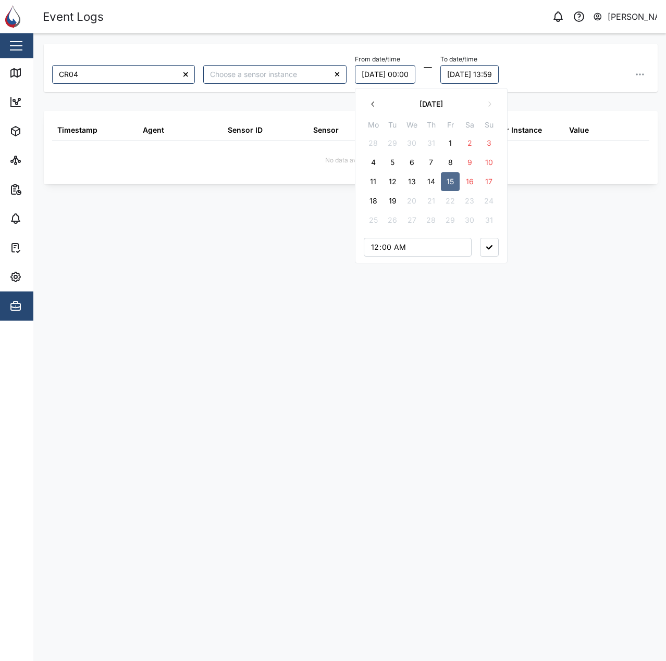
click at [395, 140] on button "29" at bounding box center [392, 143] width 19 height 19
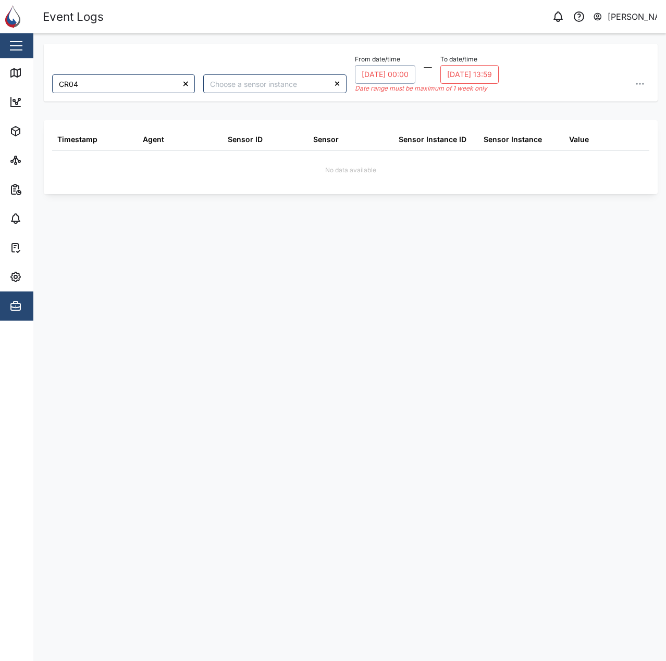
click at [468, 74] on button "19/08/2025 13:59" at bounding box center [469, 74] width 58 height 19
click at [534, 145] on button "31" at bounding box center [532, 143] width 19 height 19
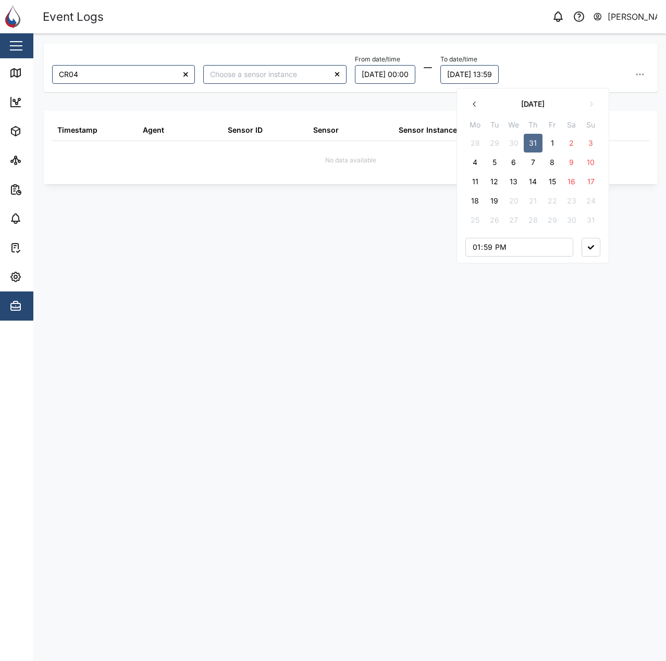
click at [547, 140] on button "1" at bounding box center [552, 143] width 19 height 19
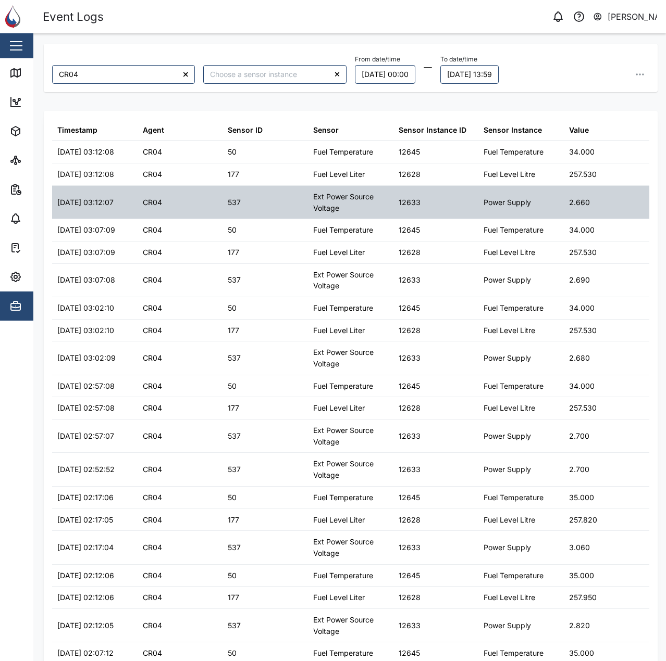
click at [594, 215] on div "2.660" at bounding box center [605, 202] width 85 height 33
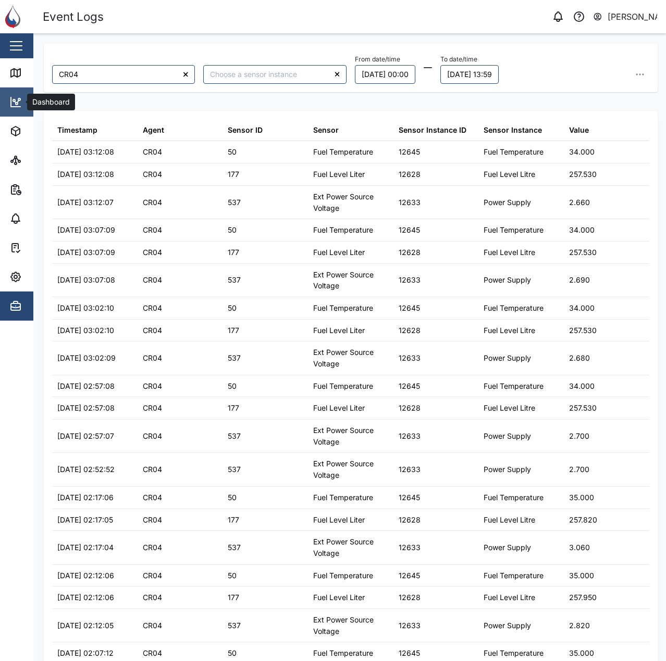
click at [22, 88] on link "Dashboard" at bounding box center [67, 101] width 135 height 29
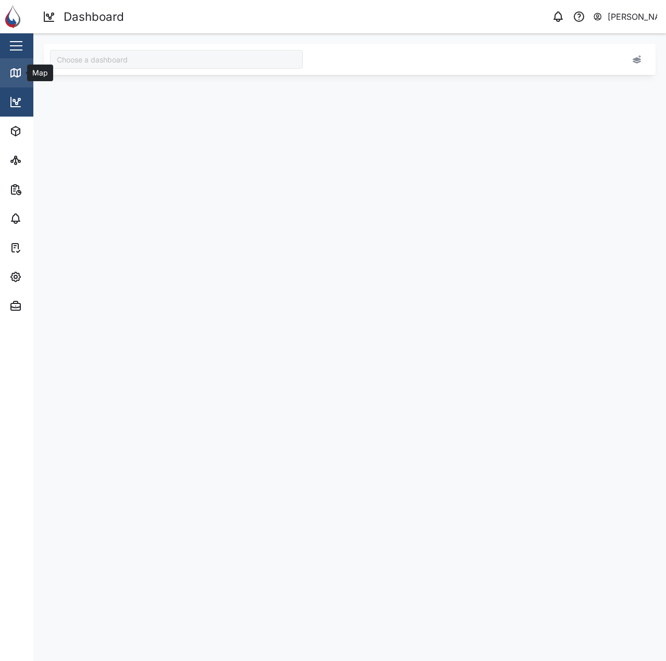
click at [17, 69] on icon at bounding box center [15, 73] width 12 height 12
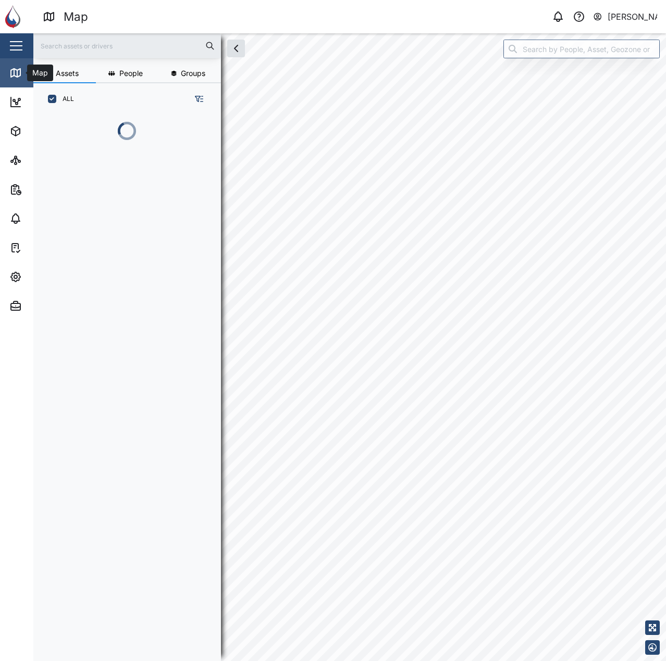
scroll to position [534, 163]
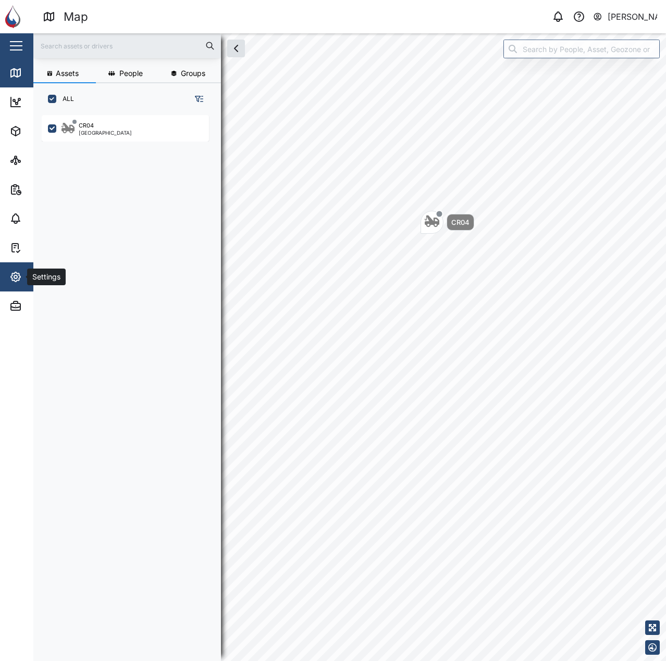
click at [10, 275] on icon "button" at bounding box center [15, 277] width 12 height 12
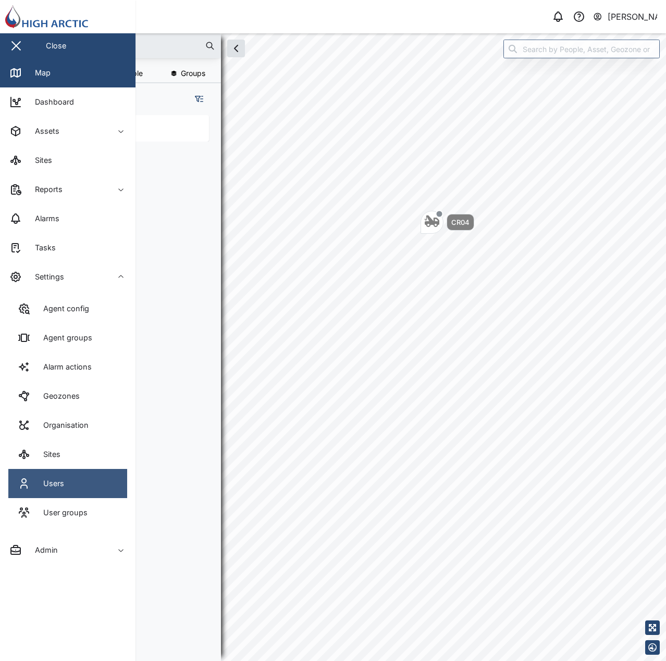
click at [90, 486] on link "Users" at bounding box center [67, 483] width 119 height 29
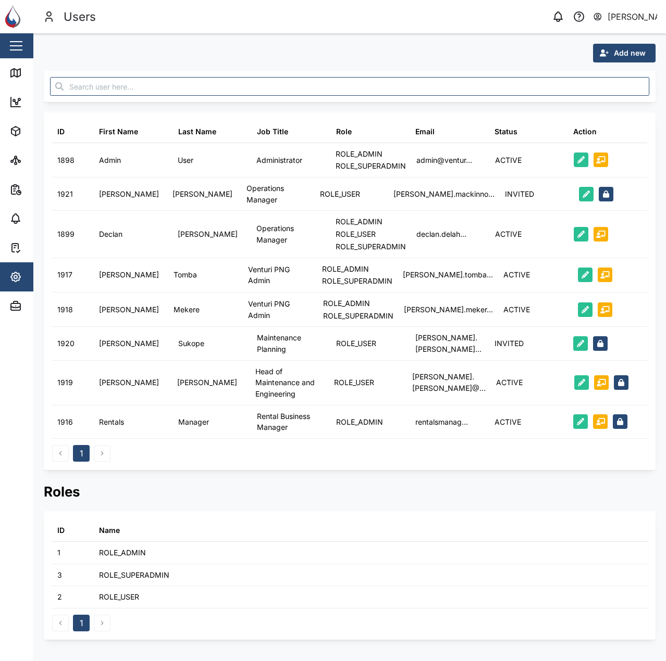
click at [623, 46] on span "Add new" at bounding box center [629, 53] width 32 height 18
click at [609, 102] on div "Platform User" at bounding box center [616, 99] width 60 height 8
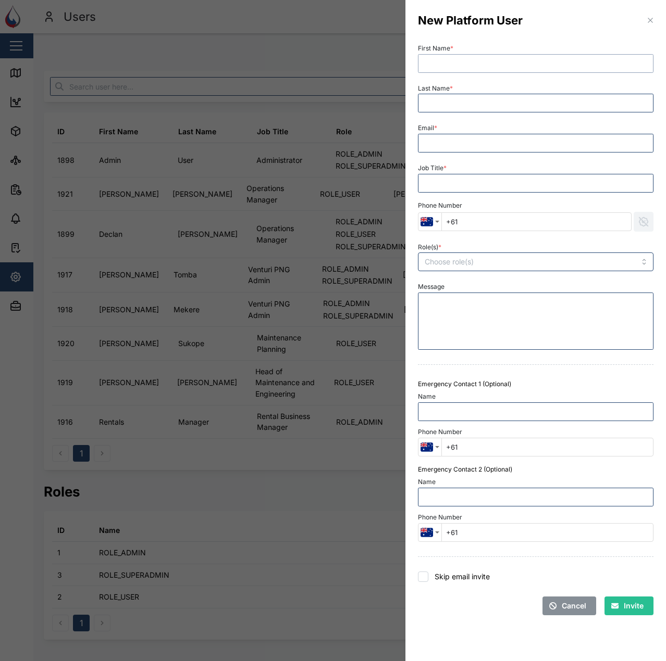
click at [487, 58] on input "First Name *" at bounding box center [535, 63] width 235 height 19
type input "Adam"
type input "Kerepa"
click at [613, 137] on input "Email *" at bounding box center [535, 143] width 235 height 19
paste input "adam.kerepa@venturi.io"
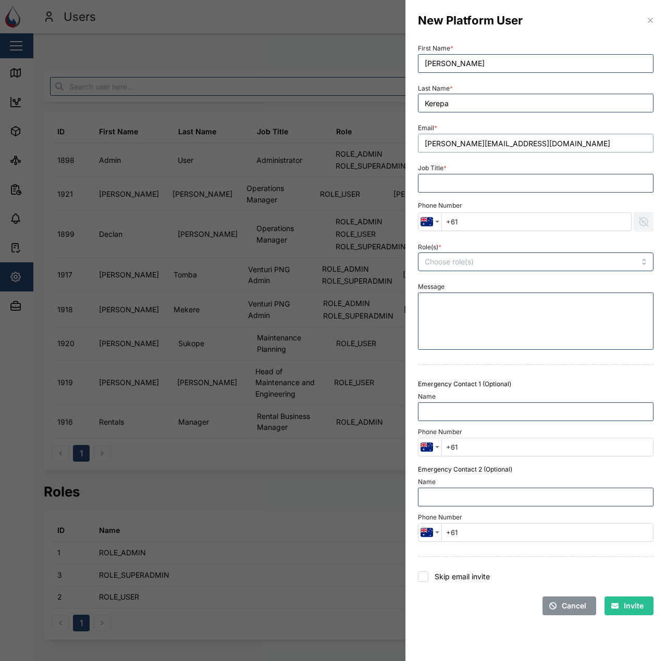
type input "adam.kerepa@venturi.io"
click at [507, 182] on input "Job Title *" at bounding box center [535, 183] width 235 height 19
type input "Venturi Administrator"
click at [548, 167] on div "Job Title * Venturi Administrator" at bounding box center [535, 177] width 235 height 32
click at [551, 266] on input "Role(s) *" at bounding box center [514, 262] width 180 height 8
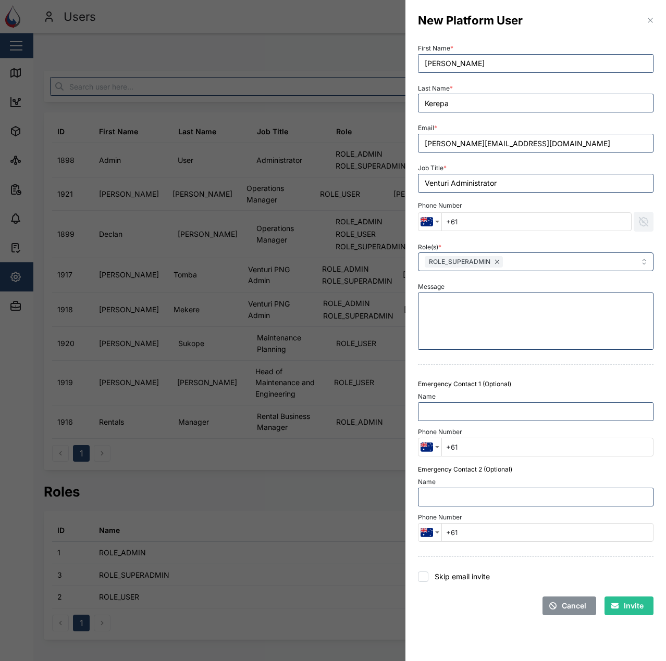
click at [542, 238] on div "Role(s) * ROLE_SUPERADMIN" at bounding box center [535, 256] width 244 height 40
click at [642, 614] on span "Invite" at bounding box center [633, 606] width 20 height 18
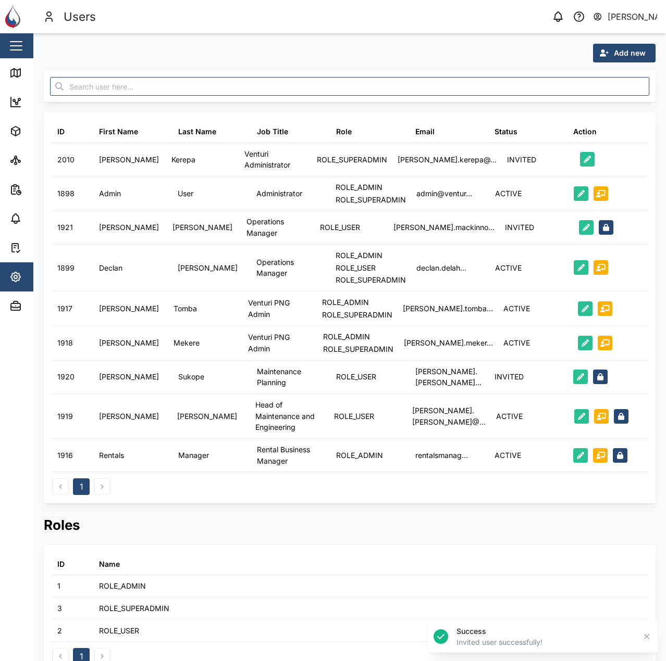
click at [486, 523] on h2 "Roles" at bounding box center [349, 525] width 611 height 18
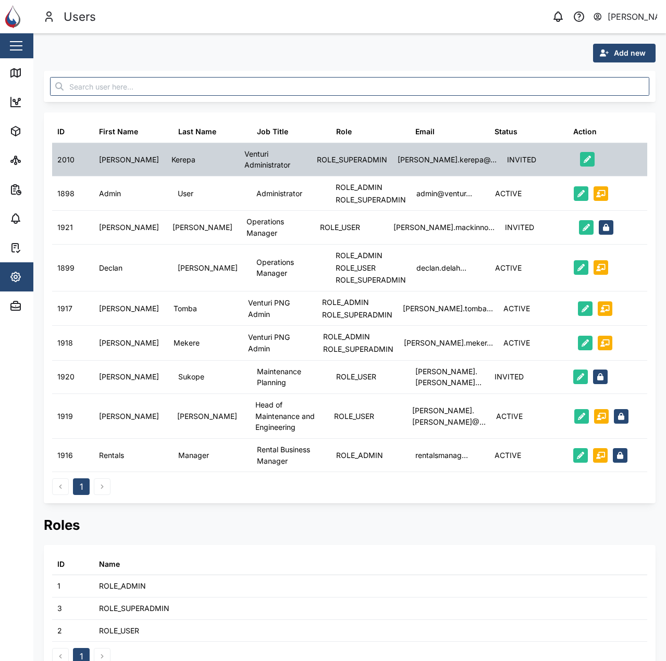
drag, startPoint x: 360, startPoint y: 61, endPoint x: 109, endPoint y: 143, distance: 264.1
click at [355, 61] on div "Add new" at bounding box center [349, 53] width 611 height 19
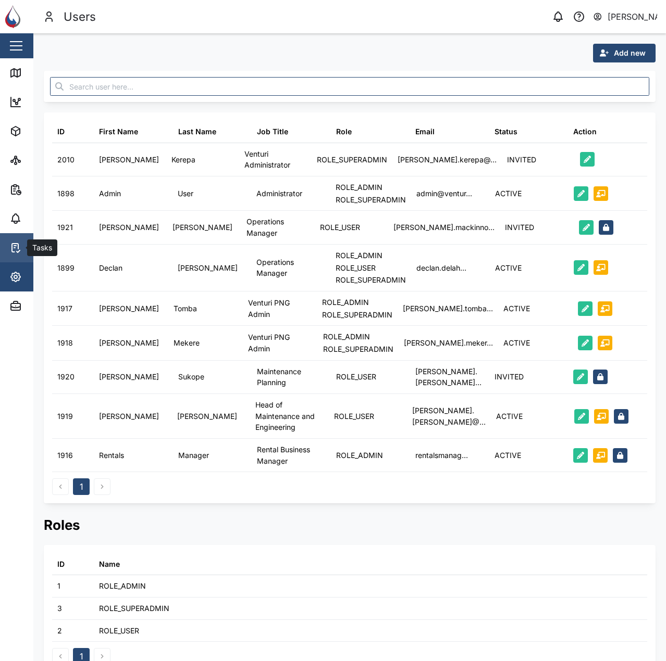
click at [26, 261] on link "Tasks" at bounding box center [67, 247] width 135 height 29
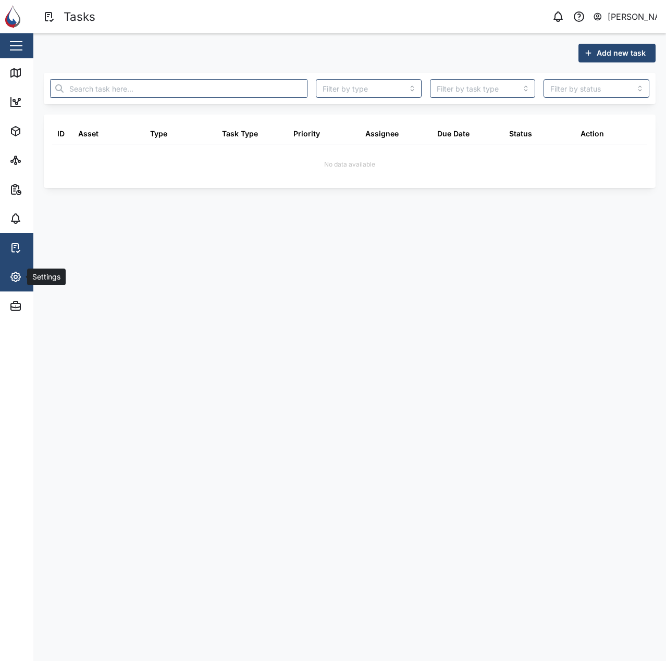
click at [24, 264] on span "Settings" at bounding box center [56, 276] width 95 height 29
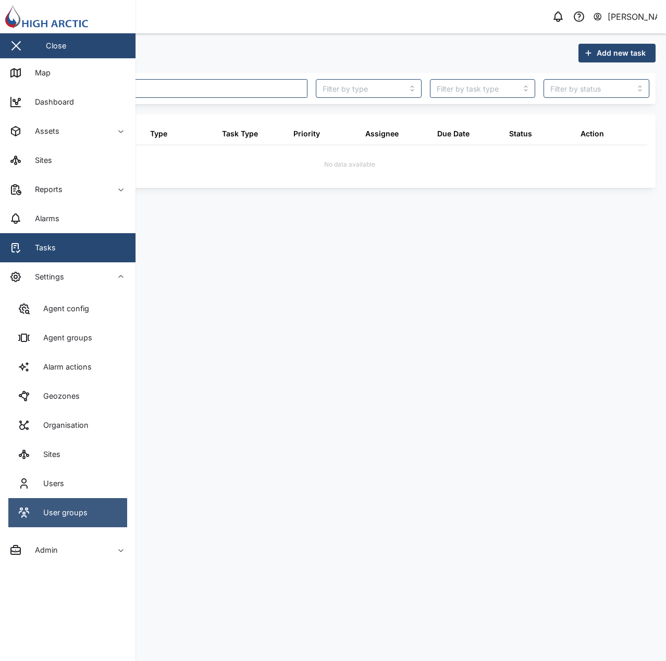
click at [104, 527] on link "User groups" at bounding box center [67, 512] width 119 height 29
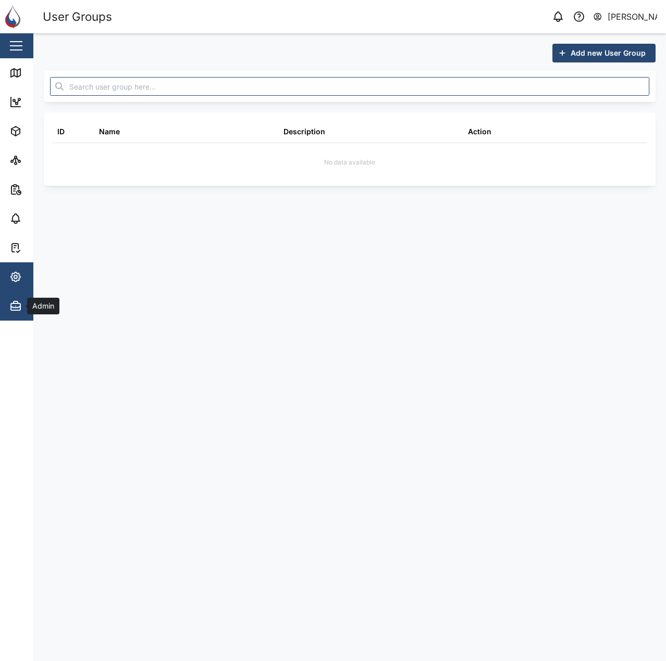
click at [8, 303] on button "Admin" at bounding box center [67, 306] width 135 height 29
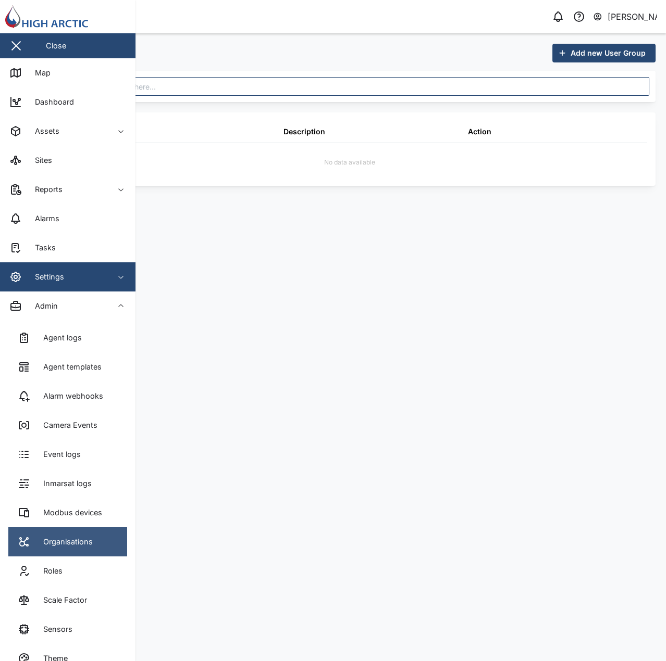
scroll to position [20, 0]
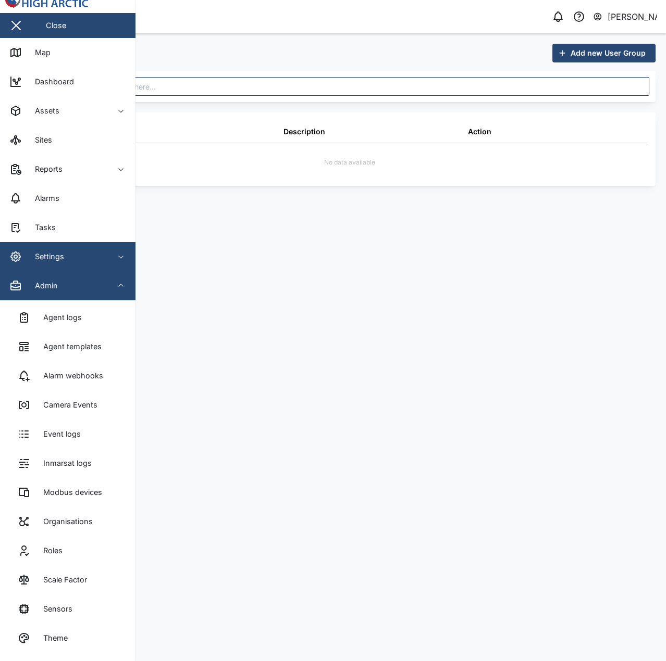
click at [80, 286] on div "Admin" at bounding box center [56, 286] width 95 height 12
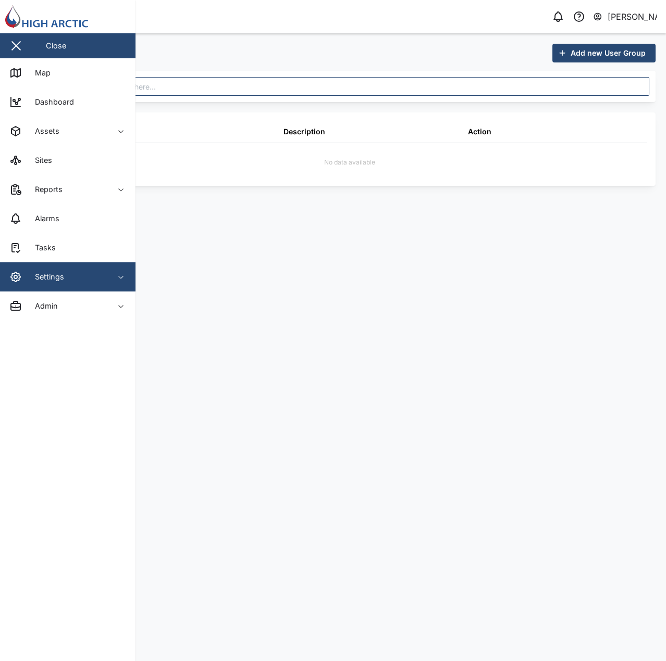
click at [84, 266] on span "Settings" at bounding box center [56, 276] width 95 height 29
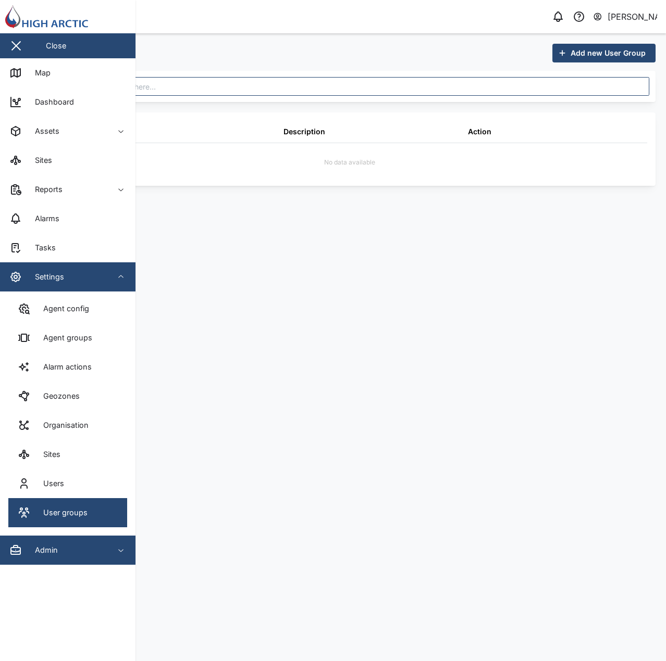
click at [111, 553] on button "Admin" at bounding box center [67, 550] width 135 height 29
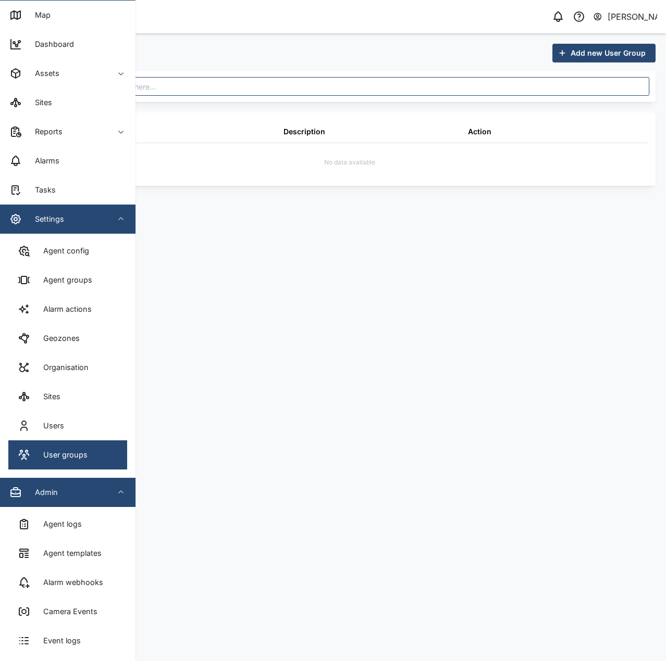
scroll to position [260, 0]
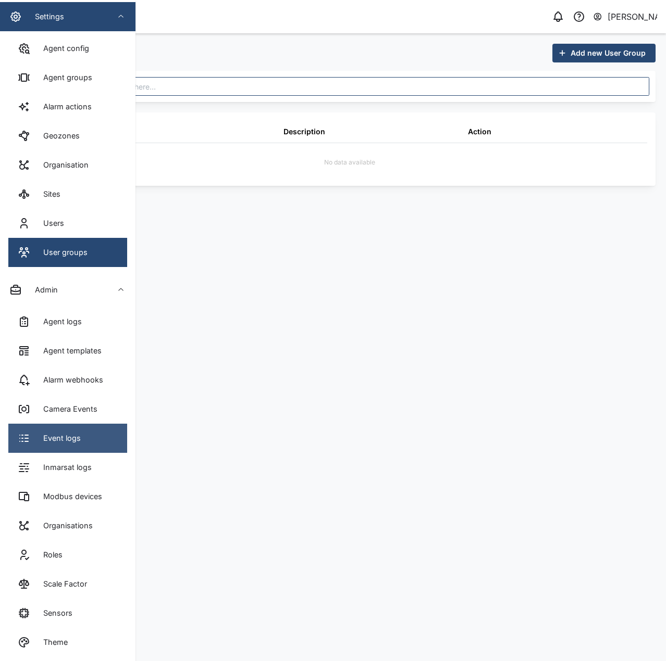
click at [93, 447] on link "Event logs" at bounding box center [67, 438] width 119 height 29
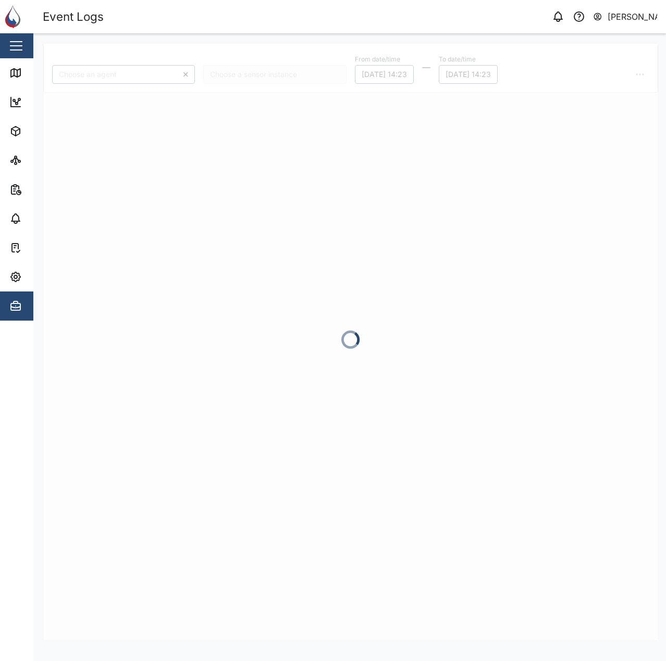
click at [394, 70] on div at bounding box center [350, 342] width 613 height 597
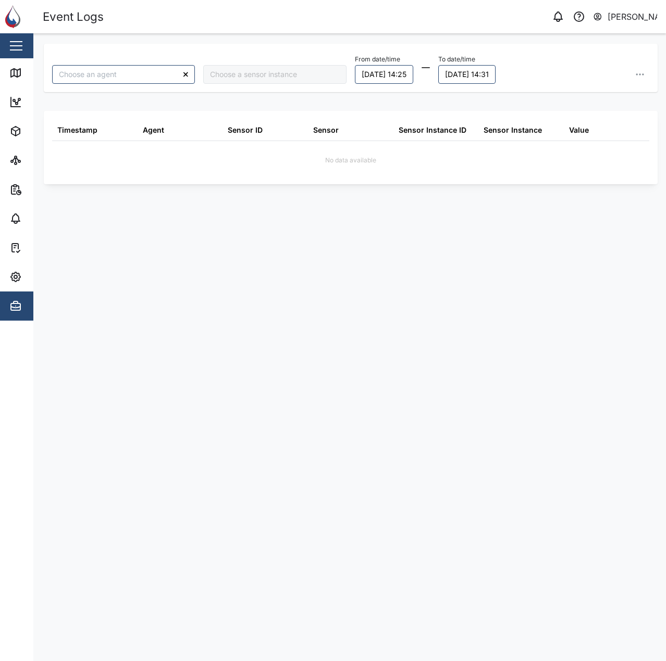
click at [445, 112] on div "Timestamp Agent Sensor ID Sensor Sensor Instance ID Sensor Instance Value No da…" at bounding box center [350, 147] width 613 height 73
click at [520, 431] on div "From date/time 18/08/2025 14:25 To date/time 19/08/2025 14:32 Timestamp Agent S…" at bounding box center [350, 342] width 613 height 597
click at [4, 301] on button "Admin" at bounding box center [67, 306] width 135 height 29
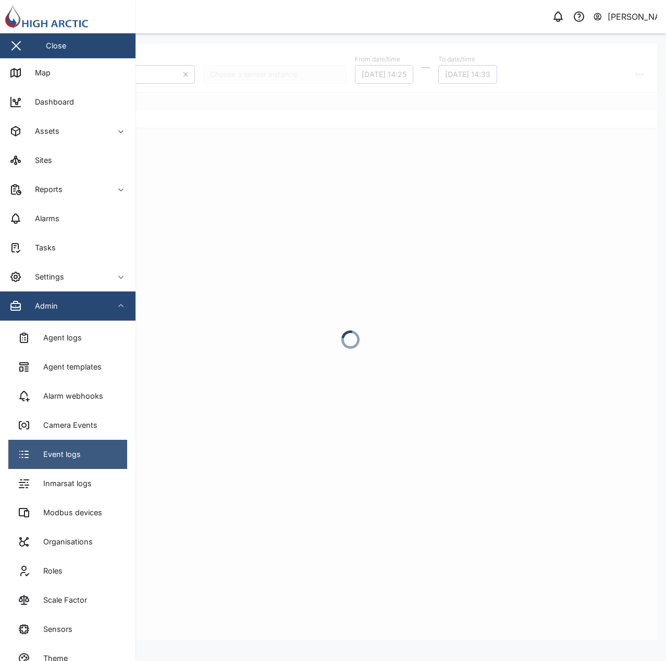
click at [76, 453] on div "Event logs" at bounding box center [57, 454] width 45 height 11
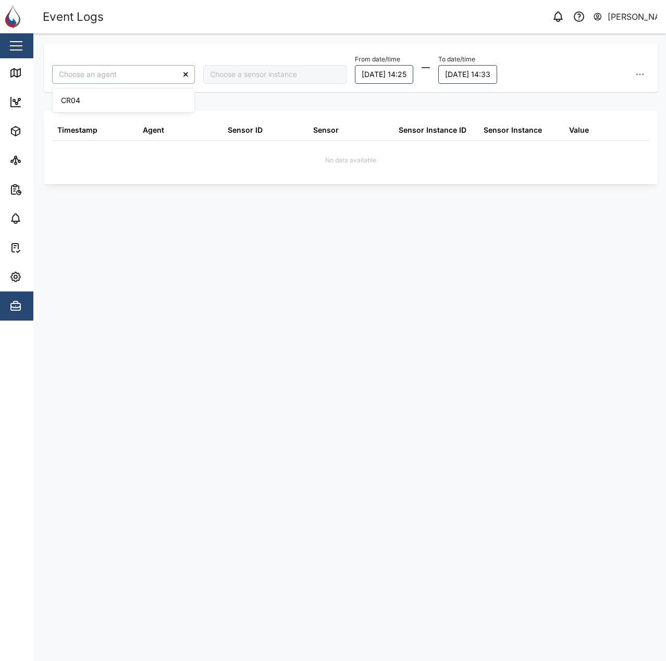
click at [148, 80] on input "search" at bounding box center [123, 74] width 143 height 19
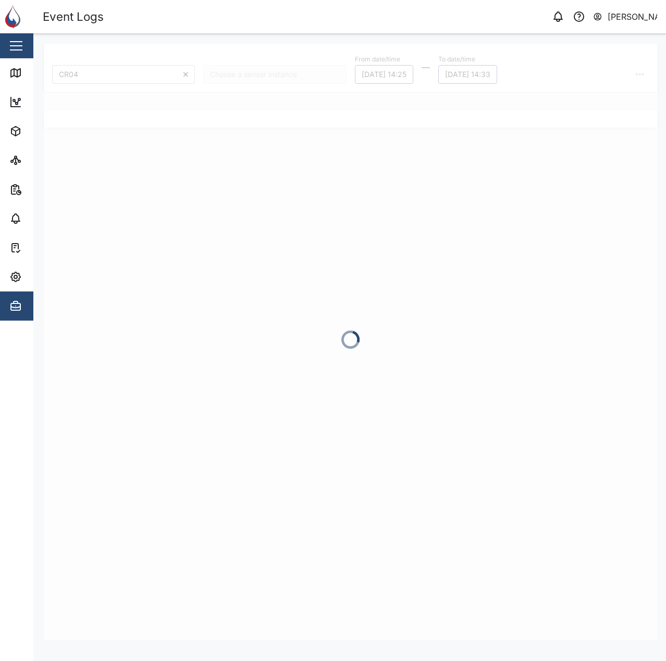
type input "CR04"
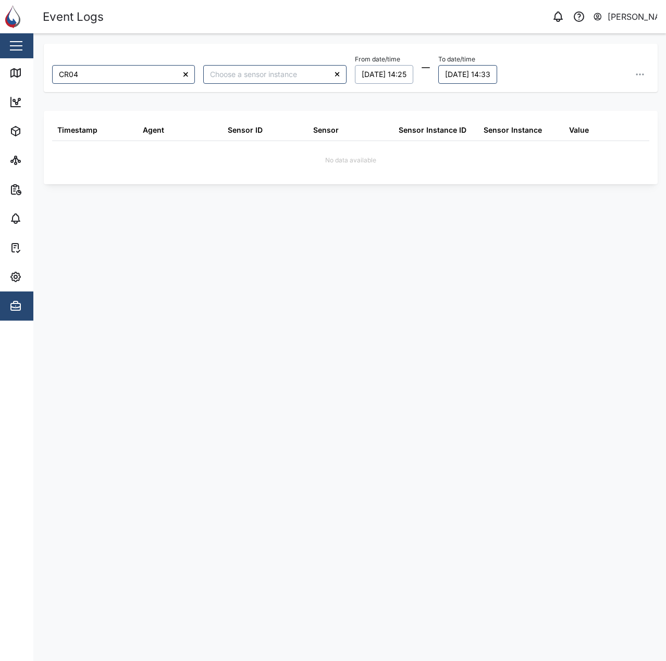
click at [377, 82] on button "18/08/2025 14:25" at bounding box center [384, 74] width 58 height 19
click at [393, 182] on button "12" at bounding box center [392, 181] width 19 height 19
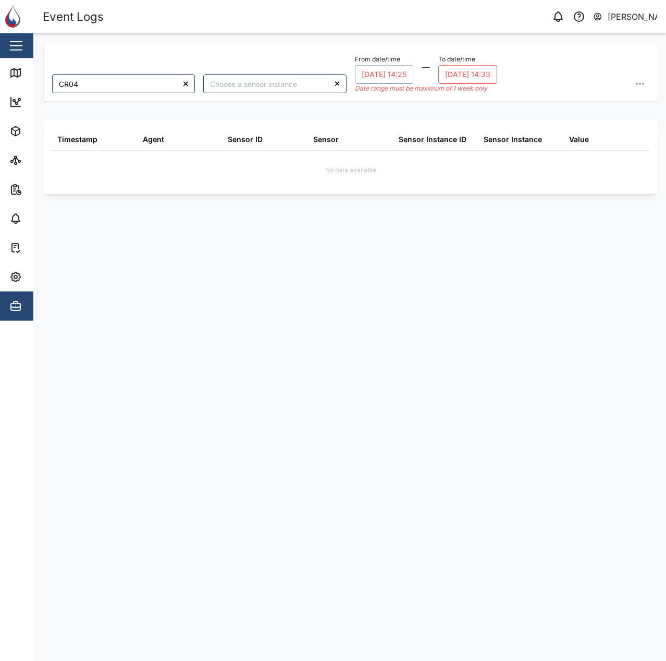
click at [497, 76] on button "19/08/2025 14:33" at bounding box center [467, 74] width 59 height 19
click at [529, 179] on button "14" at bounding box center [529, 181] width 19 height 19
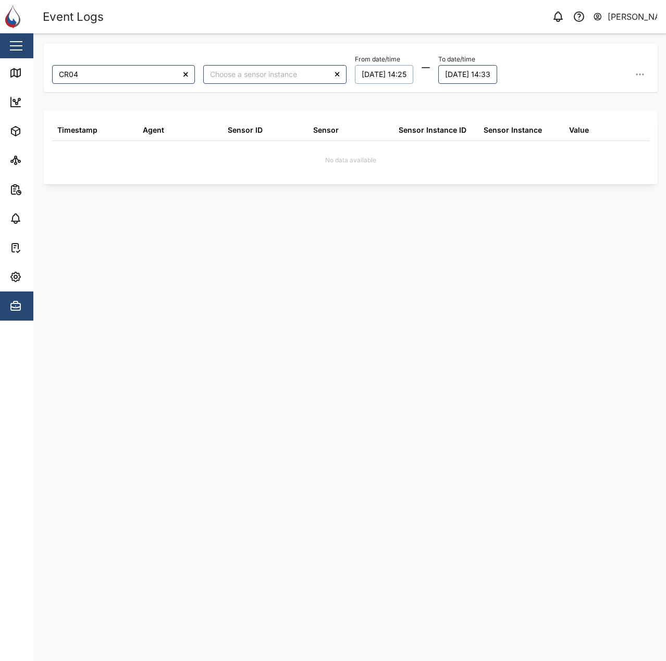
click at [426, 99] on div "CR04 From date/time 12/08/2025 14:25 To date/time 14/08/2025 14:33 August 2025 …" at bounding box center [350, 342] width 613 height 597
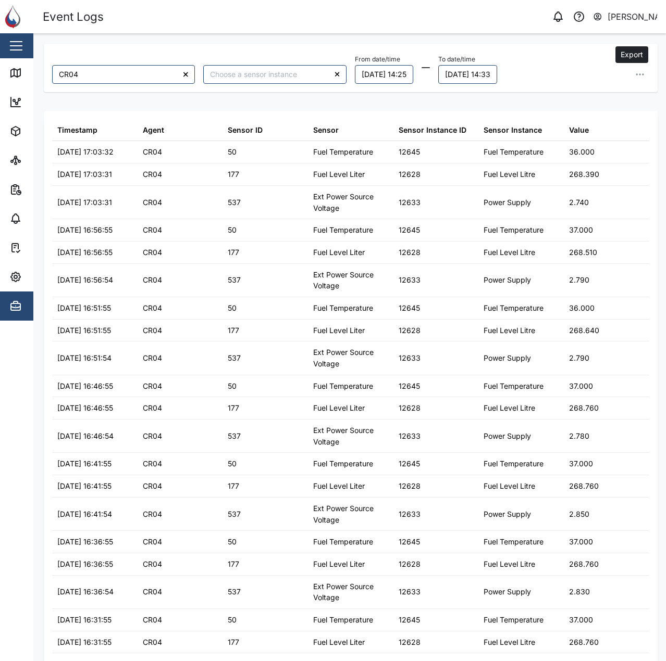
click at [634, 76] on icon "button" at bounding box center [639, 74] width 10 height 10
click at [612, 148] on button "Export all as CSV" at bounding box center [569, 144] width 132 height 19
click at [545, 64] on div "From date/time 12/08/2025 14:25 To date/time 14/08/2025 14:33 Export data Expor…" at bounding box center [502, 68] width 294 height 32
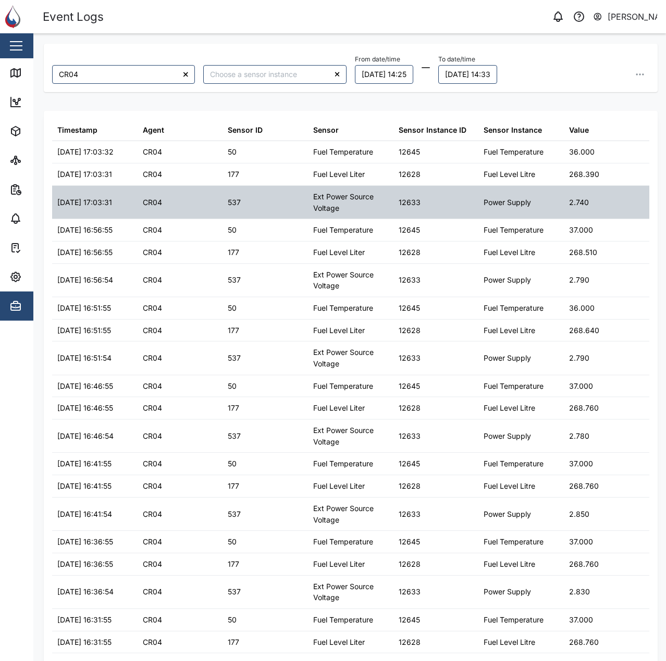
click at [445, 204] on div "12633" at bounding box center [435, 202] width 85 height 33
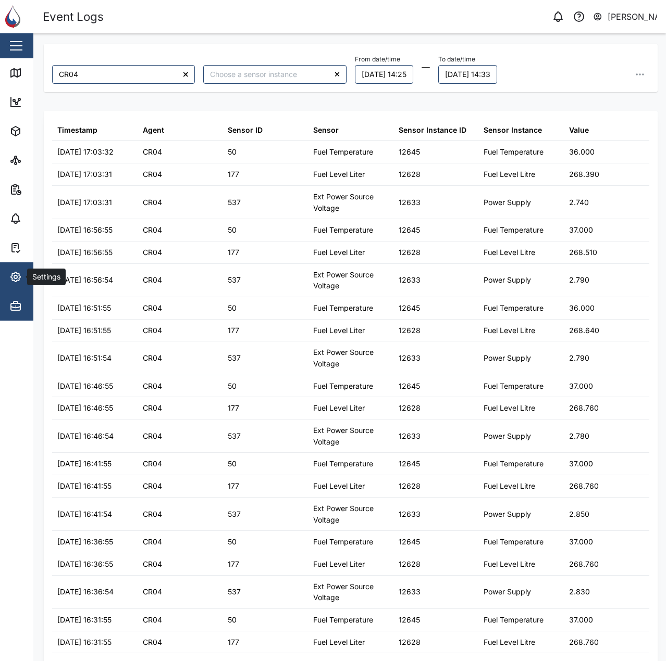
click at [26, 274] on div "Settings" at bounding box center [56, 277] width 95 height 12
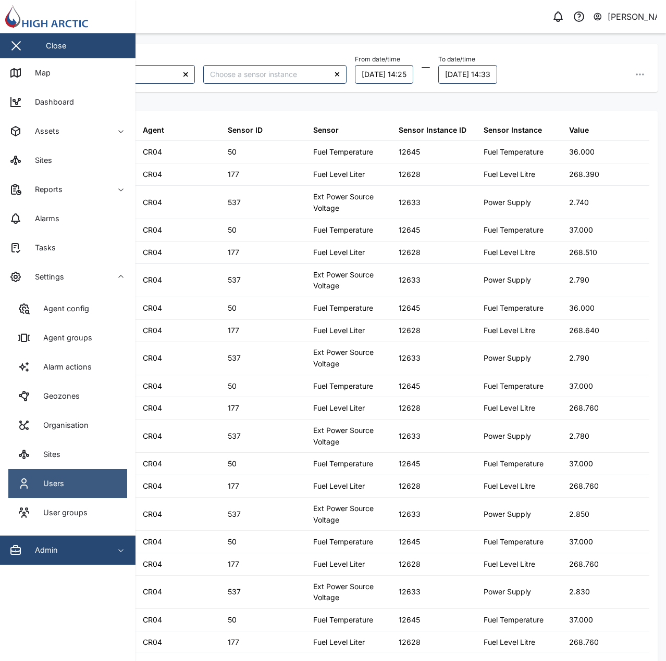
click at [87, 477] on link "Users" at bounding box center [67, 483] width 119 height 29
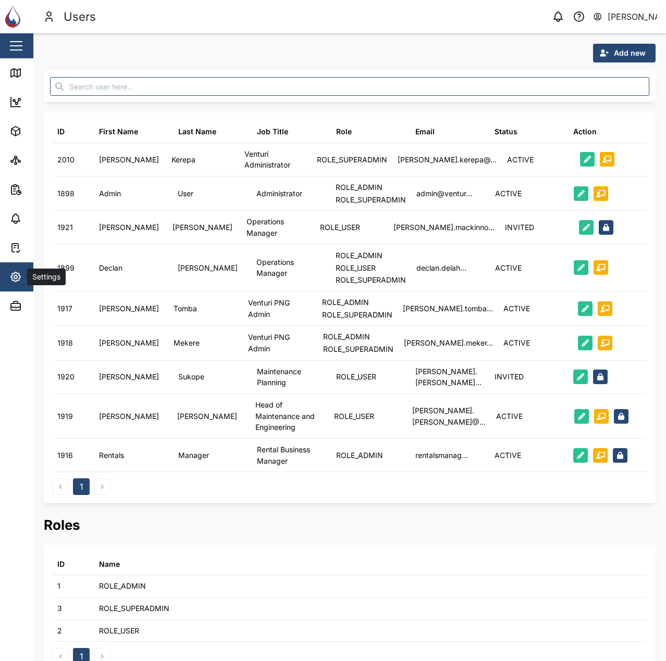
click at [8, 271] on button "Settings" at bounding box center [67, 276] width 135 height 29
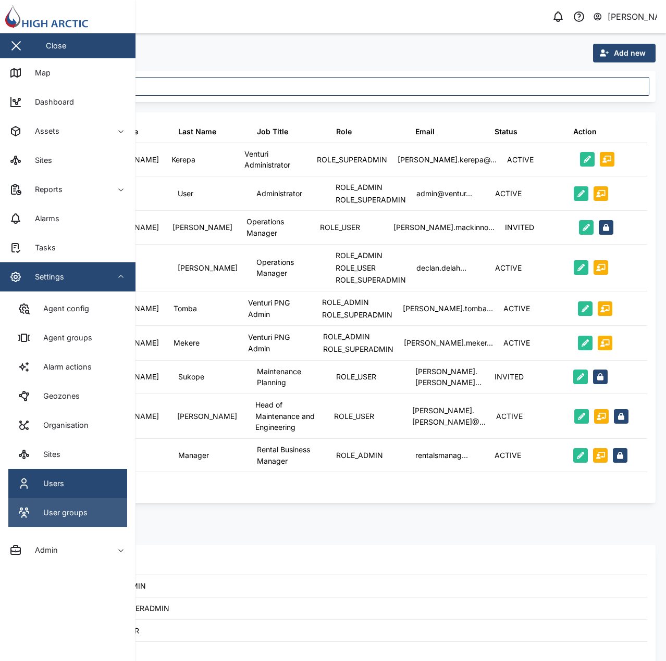
click at [56, 509] on div "User groups" at bounding box center [61, 512] width 52 height 11
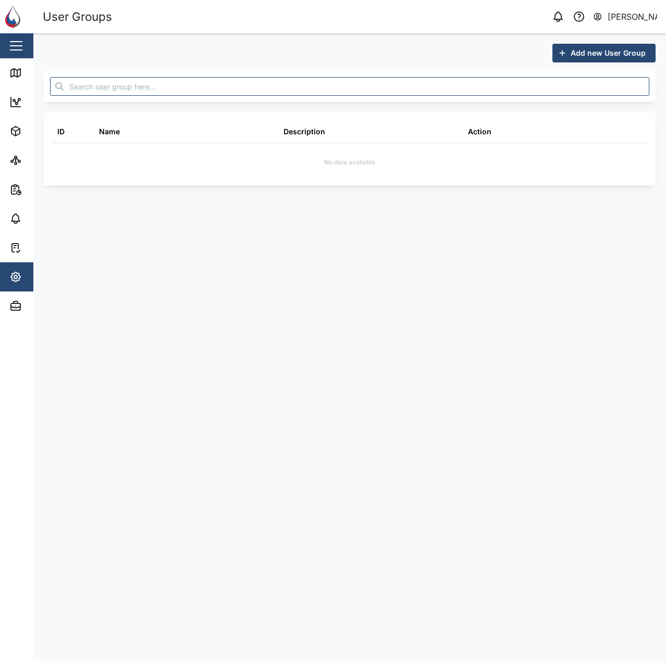
click at [610, 52] on span "Add new User Group" at bounding box center [607, 53] width 75 height 18
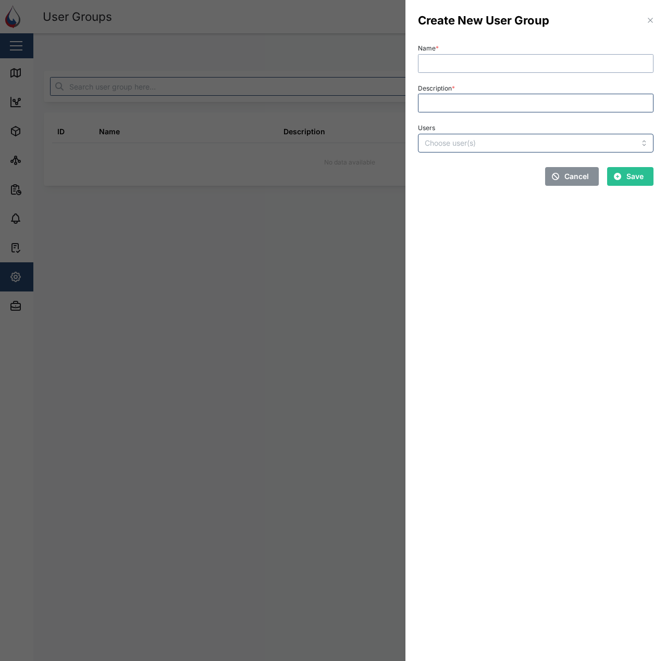
click at [633, 60] on input "Name *" at bounding box center [535, 63] width 235 height 19
type input "v"
type input "Venturi Reporting"
click at [435, 96] on input "Description *" at bounding box center [535, 103] width 235 height 19
type input "R"
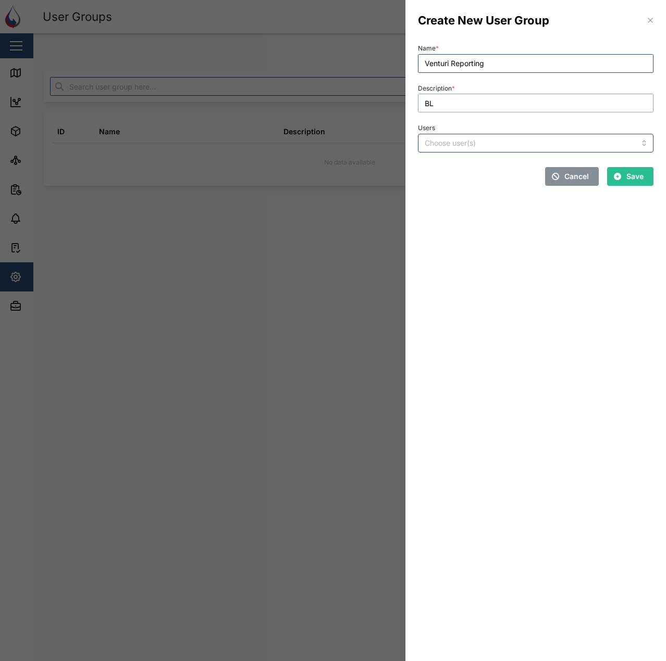
type input "B"
click at [448, 108] on input "Billing Crane Team" at bounding box center [535, 103] width 235 height 19
click at [461, 103] on input "Billing Crane Team" at bounding box center [535, 103] width 235 height 19
drag, startPoint x: 450, startPoint y: 104, endPoint x: 596, endPoint y: 104, distance: 145.3
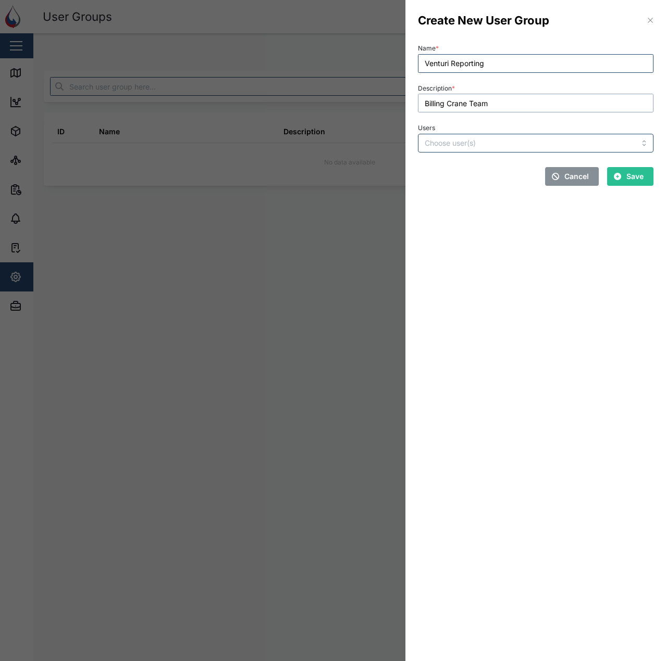
click at [596, 104] on input "Billing Crane Team" at bounding box center [535, 103] width 235 height 19
type input "B"
type input "Utilization Reporting"
click at [523, 144] on input "Users" at bounding box center [514, 143] width 180 height 8
drag, startPoint x: 542, startPoint y: 327, endPoint x: 543, endPoint y: 317, distance: 9.9
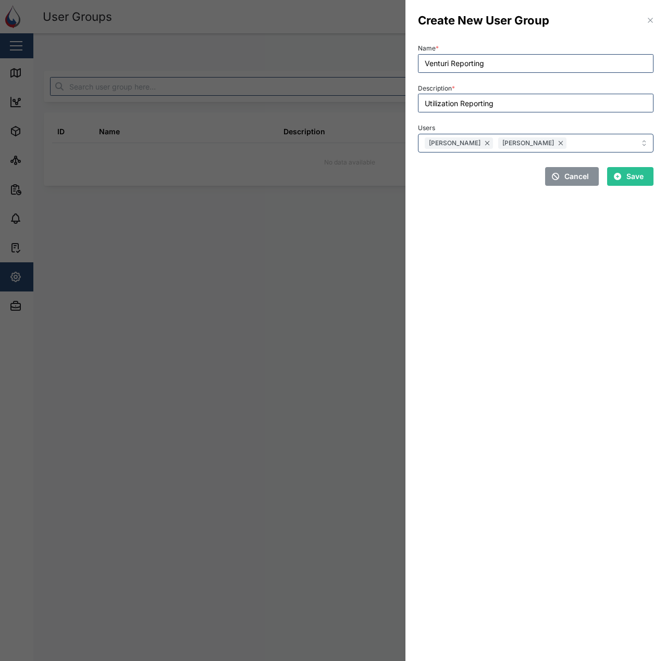
click at [542, 325] on section "Create New User Group Name * Venturi Reporting Description * Utilization Report…" at bounding box center [535, 330] width 260 height 661
click at [640, 177] on span "Save" at bounding box center [634, 177] width 17 height 18
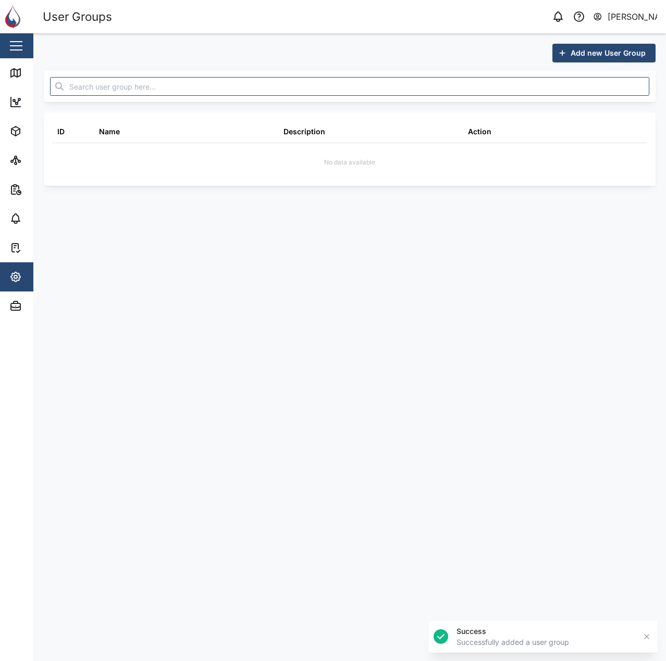
click at [385, 277] on main "Add new User Group ID Name Description Action No data available" at bounding box center [349, 347] width 632 height 628
click at [27, 282] on div "Settings" at bounding box center [45, 276] width 37 height 11
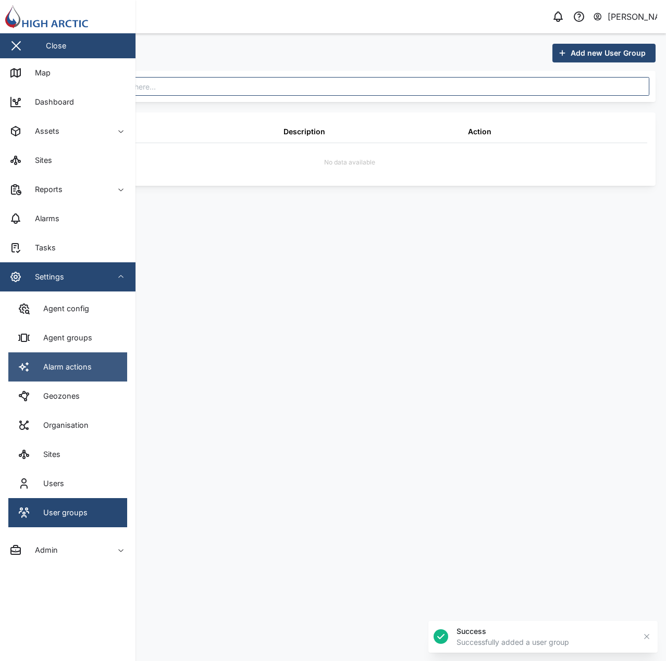
click at [78, 357] on link "Alarm actions" at bounding box center [67, 367] width 119 height 29
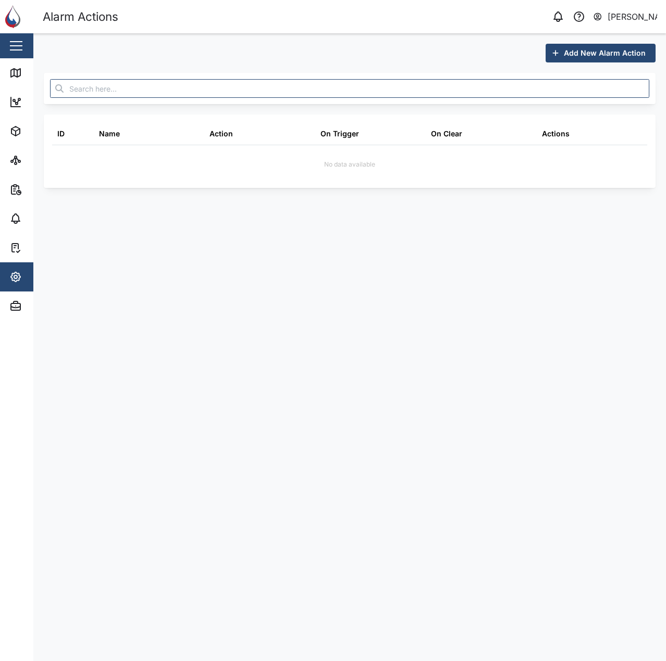
click at [597, 38] on div "Add New Alarm Action ID Name Action On Trigger On Clear Actions No data availab…" at bounding box center [349, 115] width 632 height 165
click at [600, 53] on span "Add New Alarm Action" at bounding box center [604, 53] width 82 height 18
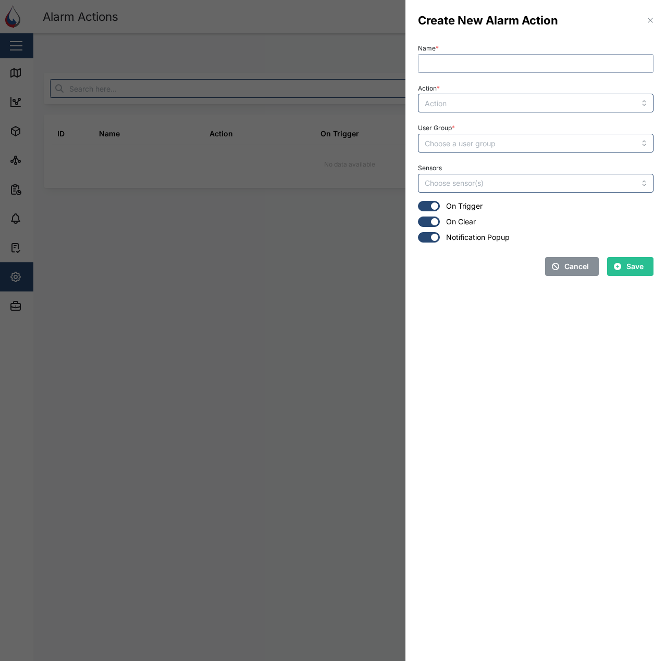
click at [486, 57] on input "Name *" at bounding box center [535, 63] width 235 height 19
type input "a"
type input "Crane Use"
drag, startPoint x: 488, startPoint y: 109, endPoint x: 485, endPoint y: 121, distance: 12.4
click at [487, 109] on input "Action *" at bounding box center [535, 103] width 235 height 19
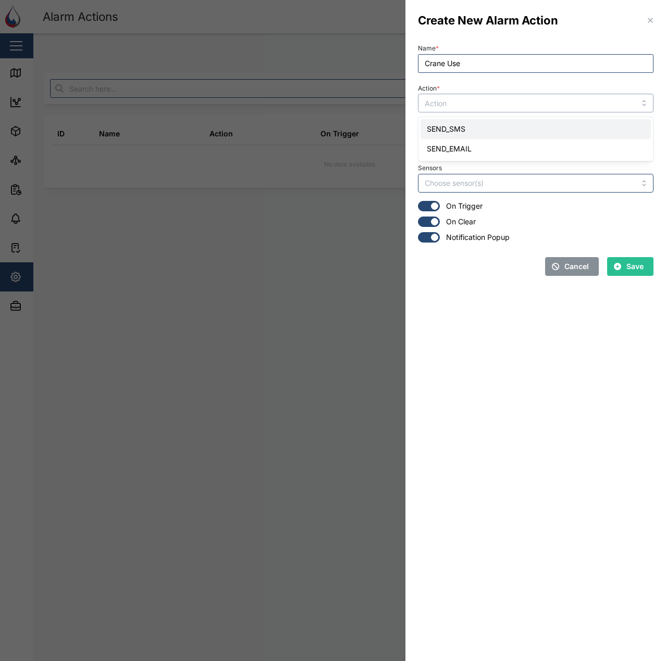
type input "SEND_SMS"
click at [461, 154] on div "User Group *" at bounding box center [535, 137] width 244 height 40
click at [465, 146] on input "User Group *" at bounding box center [535, 143] width 235 height 19
type input "Venturi Reporting"
click at [480, 183] on input "Sensors" at bounding box center [514, 183] width 180 height 8
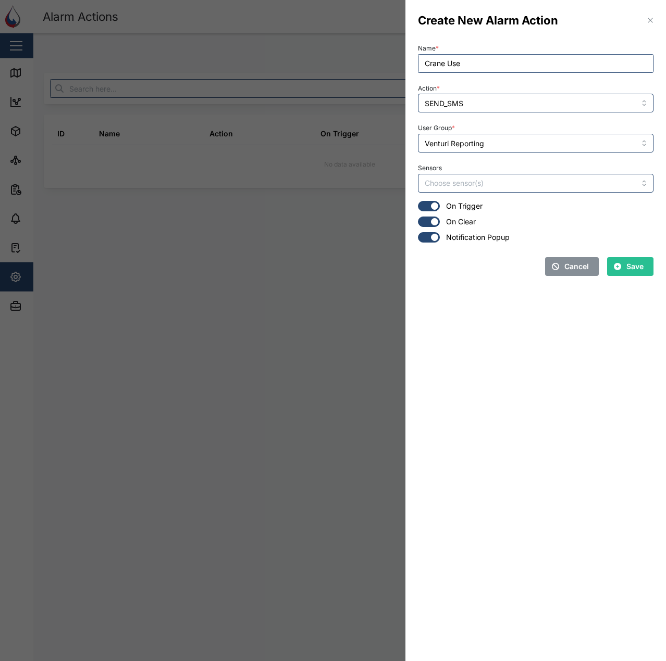
click at [430, 231] on div "On Trigger On Clear Notification Popup" at bounding box center [535, 222] width 235 height 42
click at [435, 225] on div at bounding box center [434, 221] width 7 height 7
click at [418, 217] on input "checkbox" at bounding box center [418, 217] width 0 height 0
click at [447, 290] on section "Create New Alarm Action Name * Crane Use Action * SEND_SMS User Group * Venturi…" at bounding box center [535, 330] width 260 height 661
click at [637, 266] on span "Save" at bounding box center [634, 267] width 17 height 18
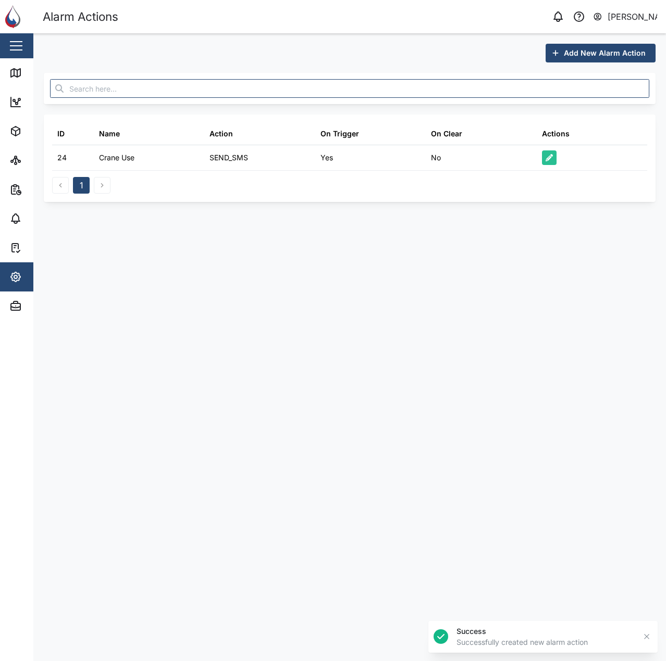
click at [436, 248] on main "Add New Alarm Action ID Name Action On Trigger On Clear Actions 24 Crane Use SE…" at bounding box center [349, 347] width 632 height 628
click at [12, 81] on link "Map" at bounding box center [67, 72] width 135 height 29
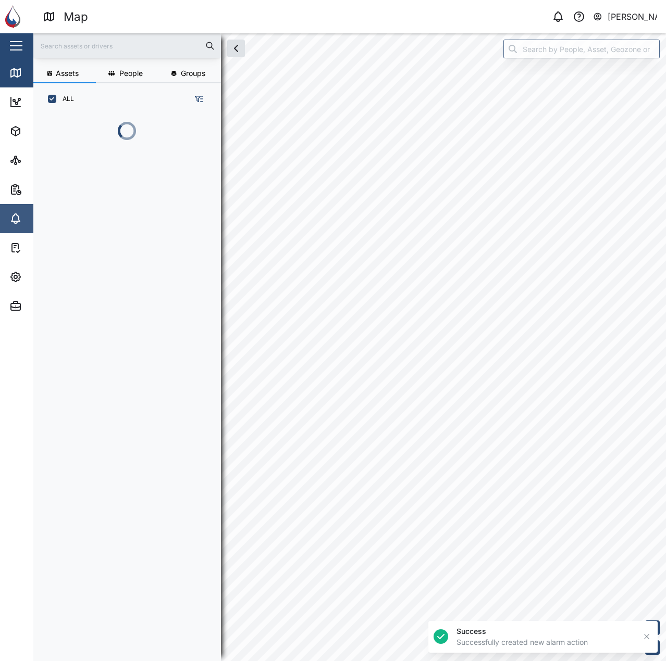
scroll to position [534, 163]
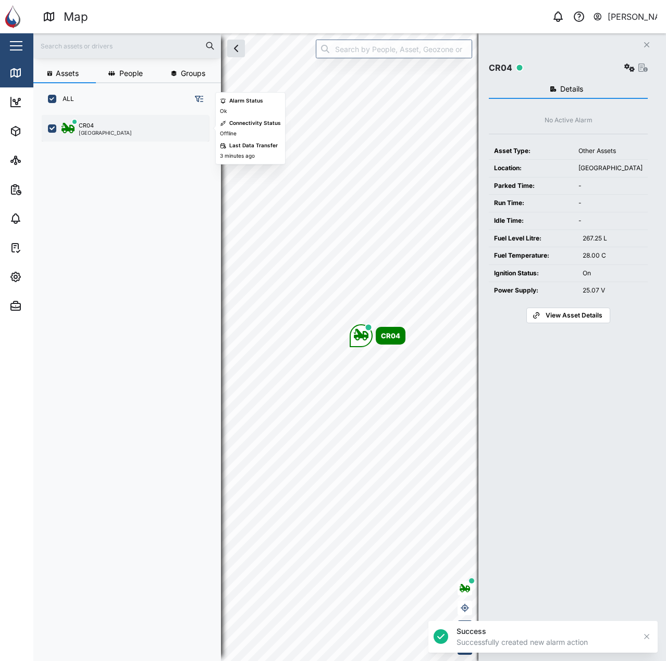
click at [119, 123] on div "CR04 [GEOGRAPHIC_DATA]" at bounding box center [131, 128] width 141 height 14
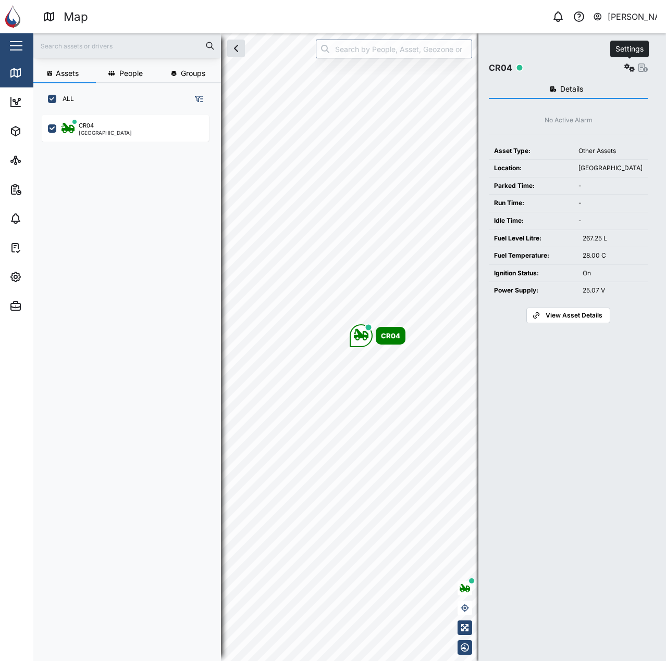
click at [631, 70] on icon "button" at bounding box center [629, 68] width 10 height 8
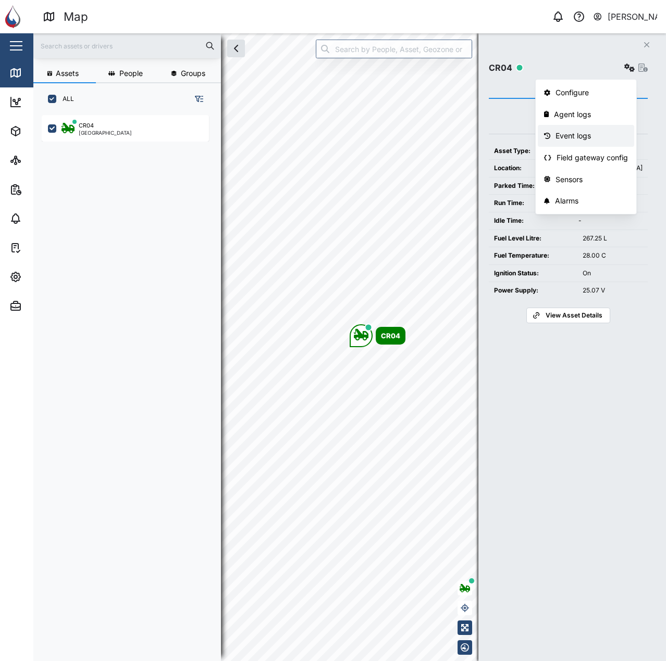
click at [575, 135] on div "Event logs" at bounding box center [591, 135] width 72 height 11
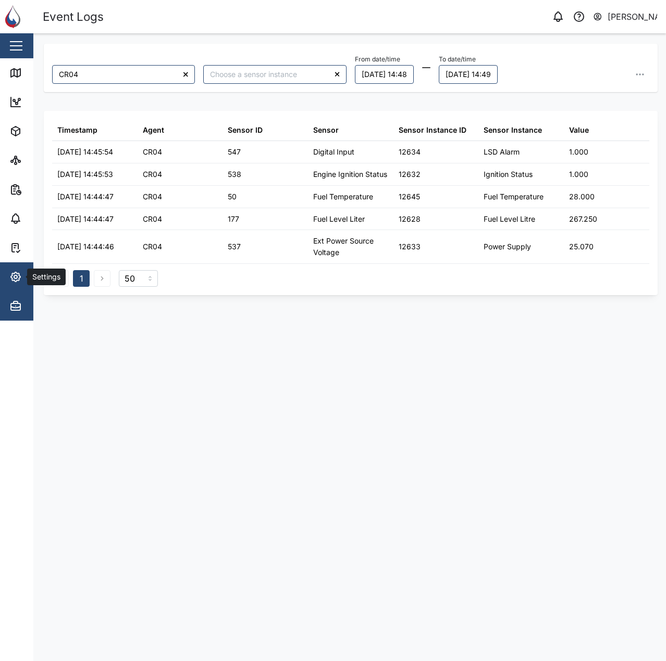
click at [21, 269] on span "Settings" at bounding box center [56, 276] width 95 height 29
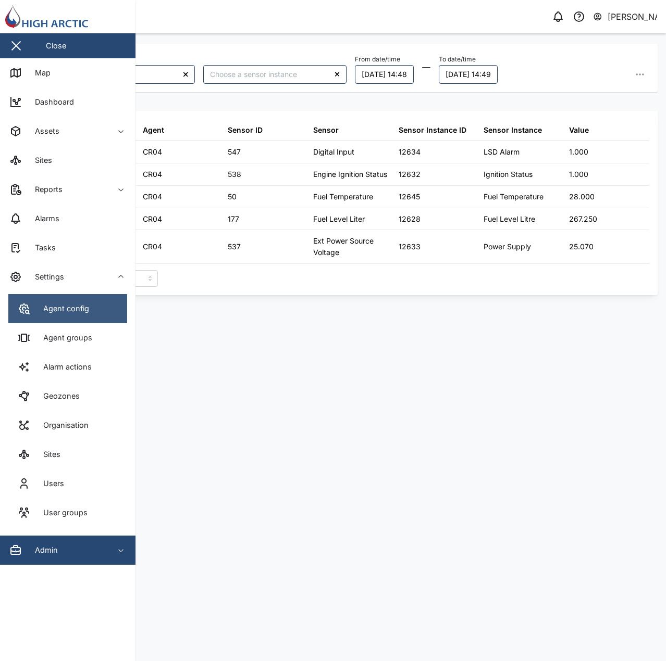
drag, startPoint x: 21, startPoint y: 269, endPoint x: 32, endPoint y: 304, distance: 37.1
click at [32, 304] on div "Agent config" at bounding box center [53, 309] width 71 height 12
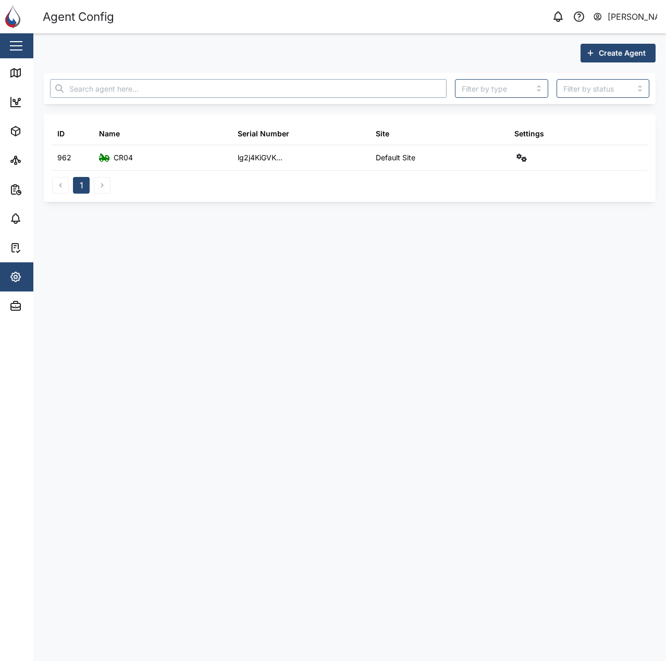
click at [312, 94] on input "text" at bounding box center [248, 88] width 396 height 19
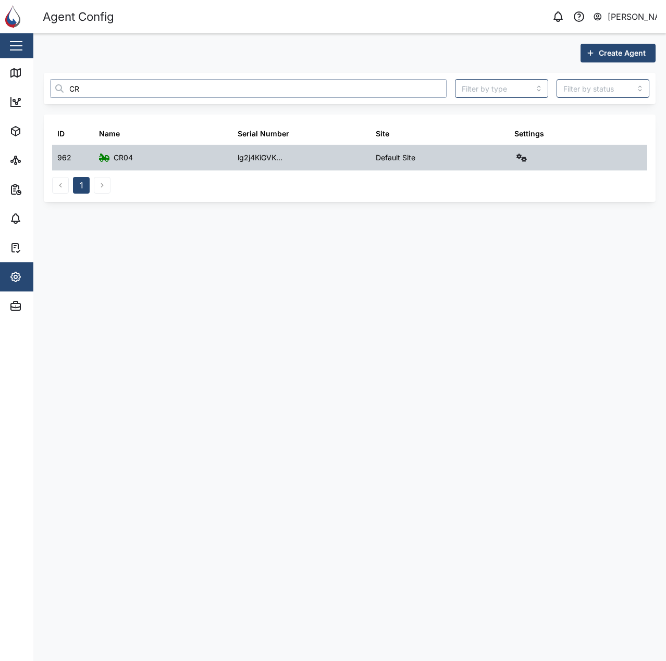
type input "CR"
click at [523, 154] on icon "button" at bounding box center [521, 158] width 10 height 8
click at [488, 289] on div "Alarms" at bounding box center [482, 290] width 73 height 11
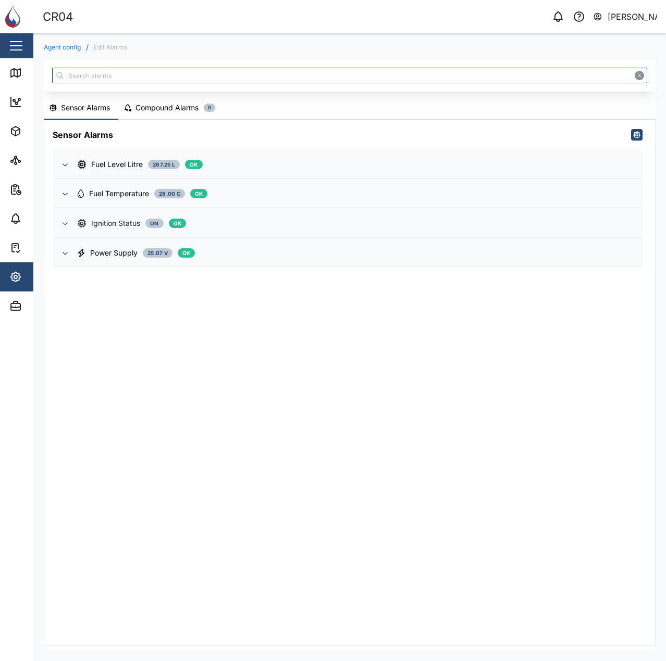
click at [65, 223] on icon "button" at bounding box center [65, 223] width 8 height 8
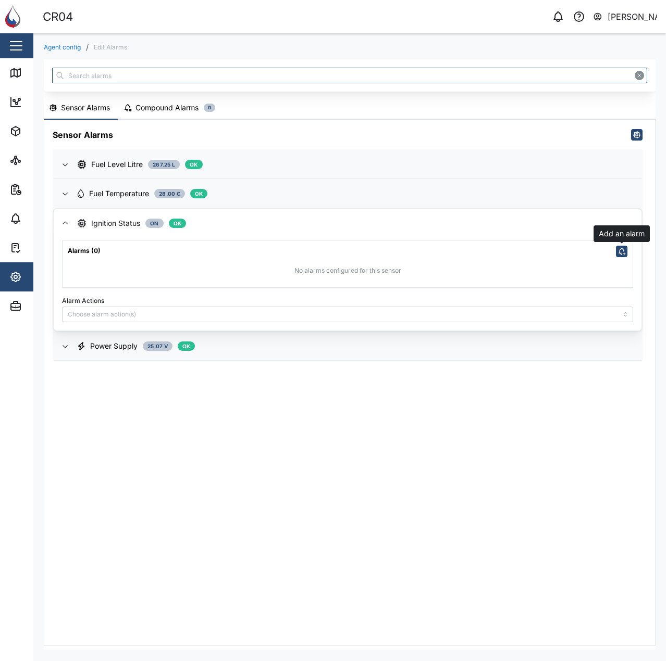
click at [624, 256] on button "button" at bounding box center [621, 251] width 11 height 11
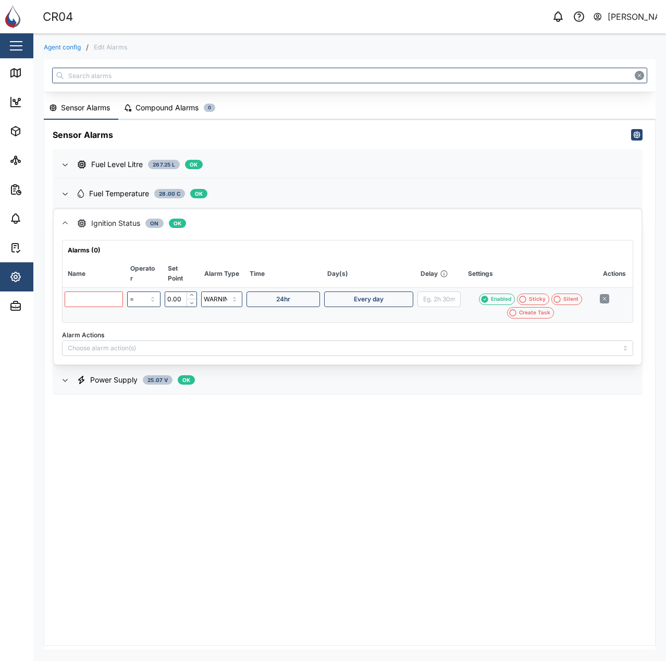
click at [97, 293] on input "text" at bounding box center [94, 300] width 58 height 16
type input "i"
type input "IGN On"
click at [176, 298] on input "0.00" at bounding box center [181, 300] width 32 height 16
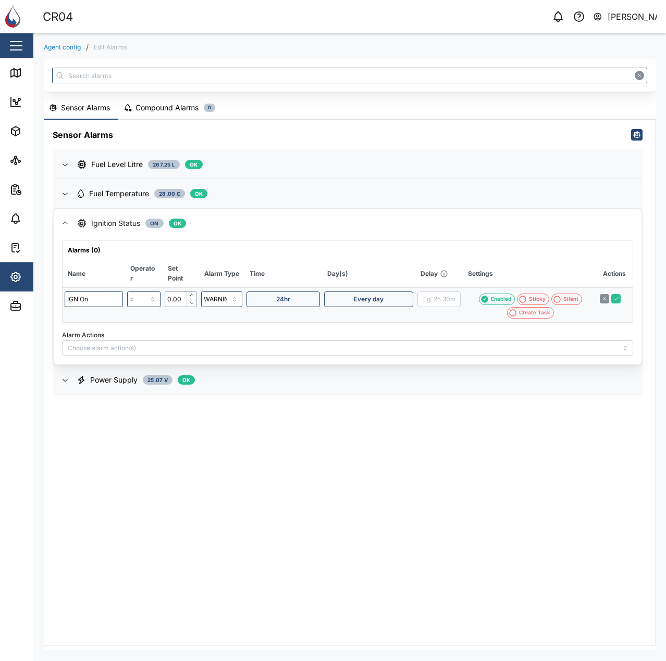
click at [176, 298] on input "0.00" at bounding box center [181, 300] width 32 height 16
type input "1.00"
click at [214, 302] on input "WARNING" at bounding box center [222, 300] width 42 height 16
type input "ALARM"
click at [243, 321] on td "ALARM" at bounding box center [222, 304] width 46 height 35
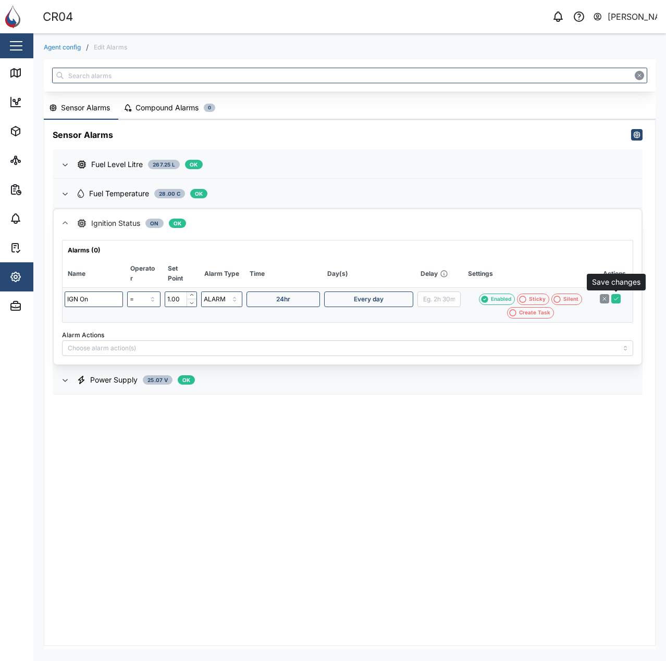
click at [618, 301] on icon "button" at bounding box center [615, 299] width 6 height 6
type input "0.00"
type input "WARNING"
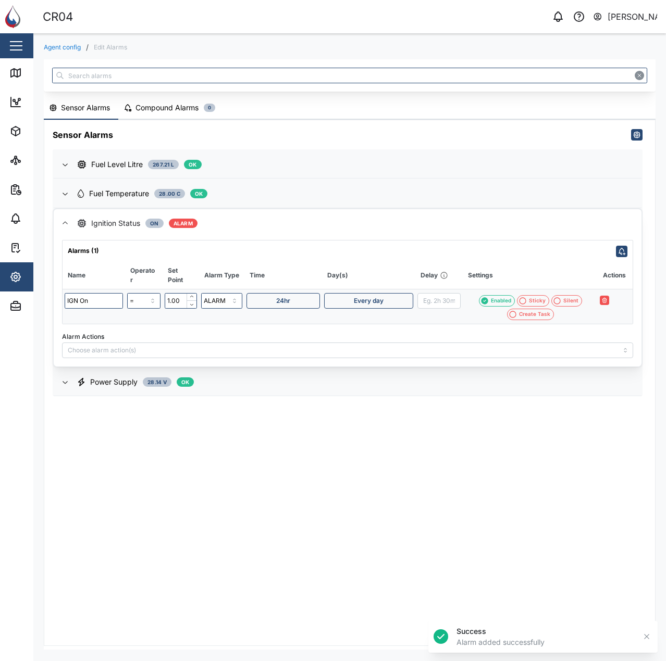
click at [564, 299] on div "Silent" at bounding box center [570, 301] width 15 height 8
click at [218, 305] on input "ALARM" at bounding box center [222, 301] width 42 height 16
type input "ALERT"
click at [615, 301] on icon "button" at bounding box center [615, 300] width 6 height 6
click at [569, 305] on div "Silent" at bounding box center [570, 301] width 15 height 8
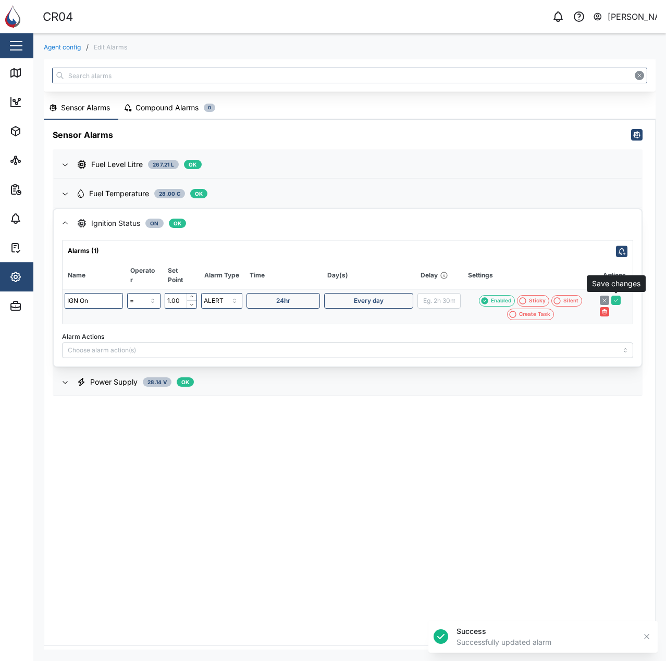
click at [619, 302] on icon "button" at bounding box center [615, 300] width 6 height 6
click at [338, 322] on td "Every day" at bounding box center [368, 306] width 93 height 35
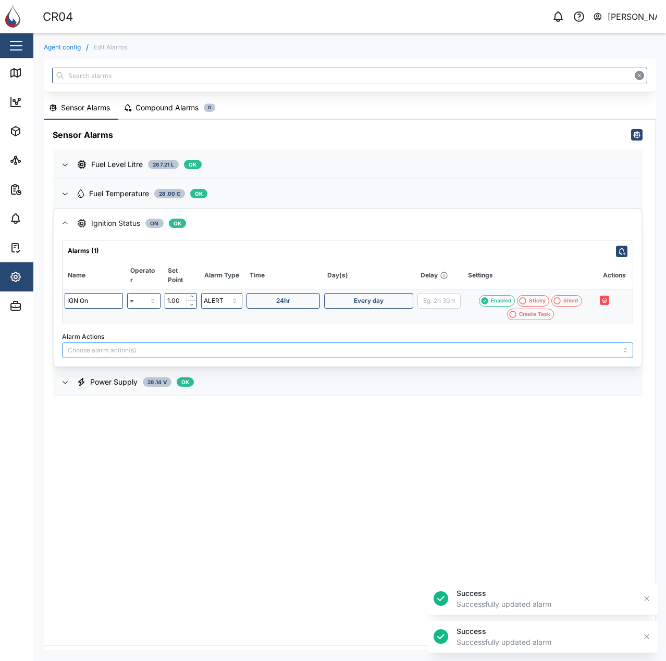
click at [288, 344] on div at bounding box center [347, 351] width 571 height 16
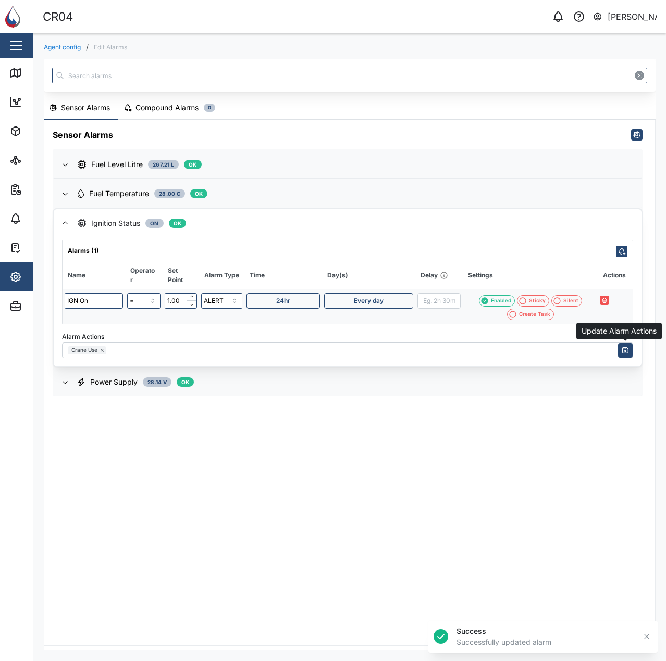
click at [624, 352] on icon "button" at bounding box center [625, 350] width 8 height 8
click at [350, 333] on div "Alarm Actions Crane Use" at bounding box center [347, 344] width 571 height 29
click at [267, 241] on div "Alarms (1)" at bounding box center [347, 249] width 570 height 17
click at [278, 227] on div "Ignition Status On OK" at bounding box center [355, 223] width 555 height 11
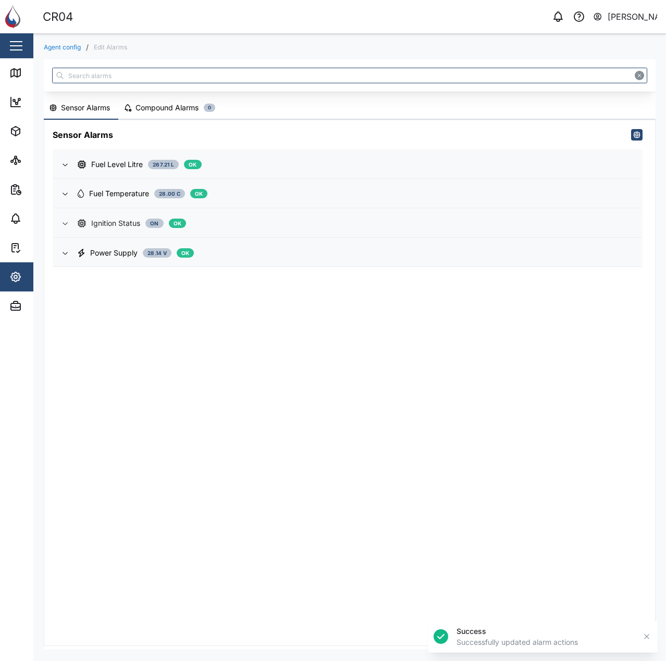
click at [134, 230] on span "Ignition Status On OK" at bounding box center [355, 223] width 555 height 28
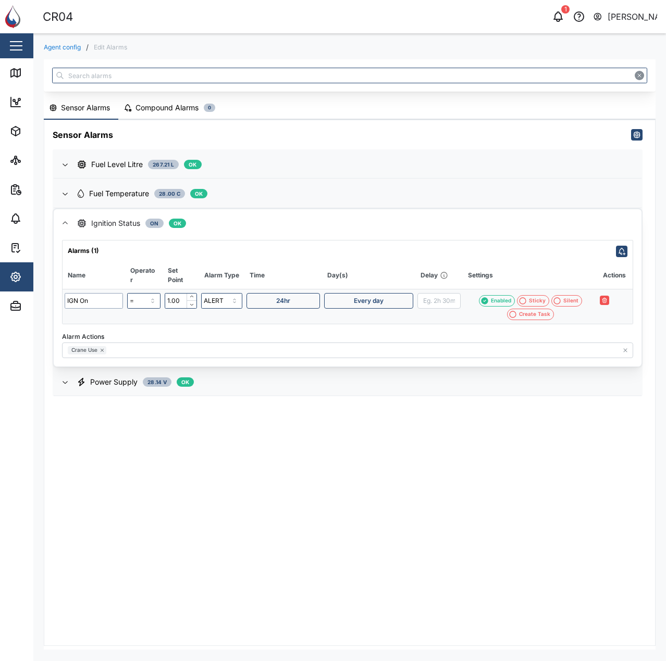
click at [84, 295] on input "IGN On" at bounding box center [94, 301] width 58 height 16
type input "Ignition On"
click at [618, 299] on icon "button" at bounding box center [615, 300] width 6 height 6
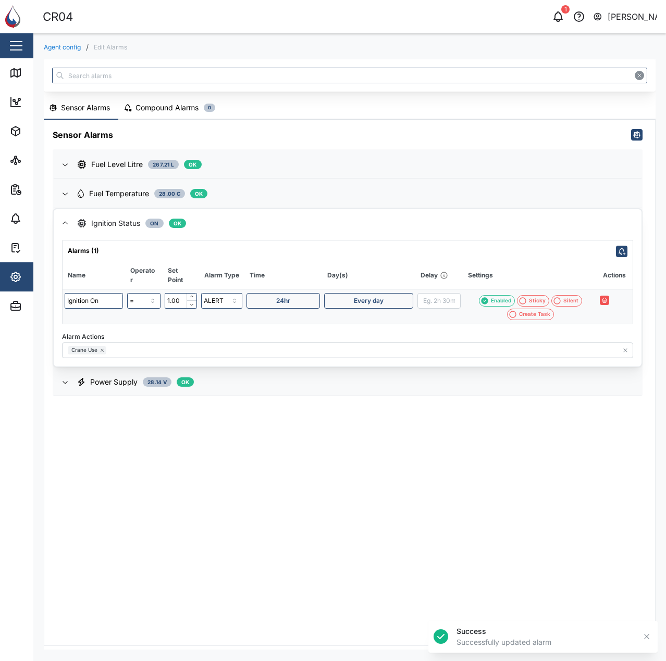
click at [291, 221] on div "Ignition Status On OK" at bounding box center [355, 223] width 555 height 11
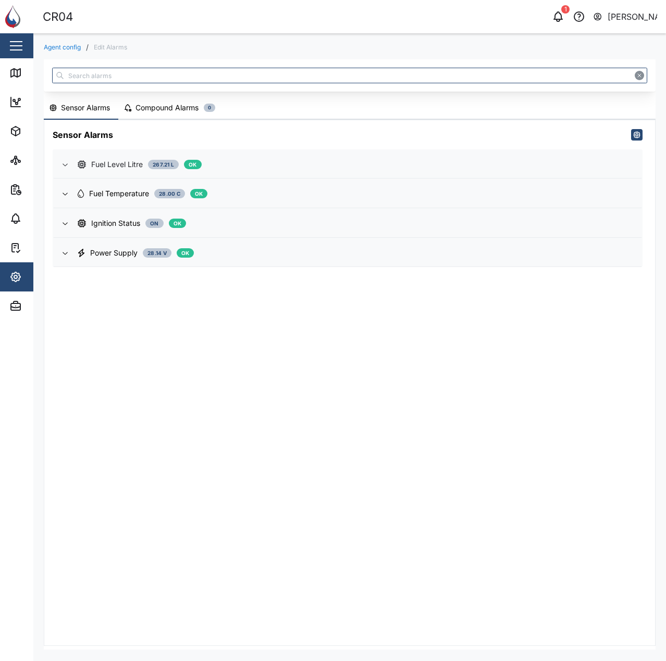
click at [260, 154] on span "Fuel Level Litre 267.21 L OK" at bounding box center [355, 164] width 555 height 28
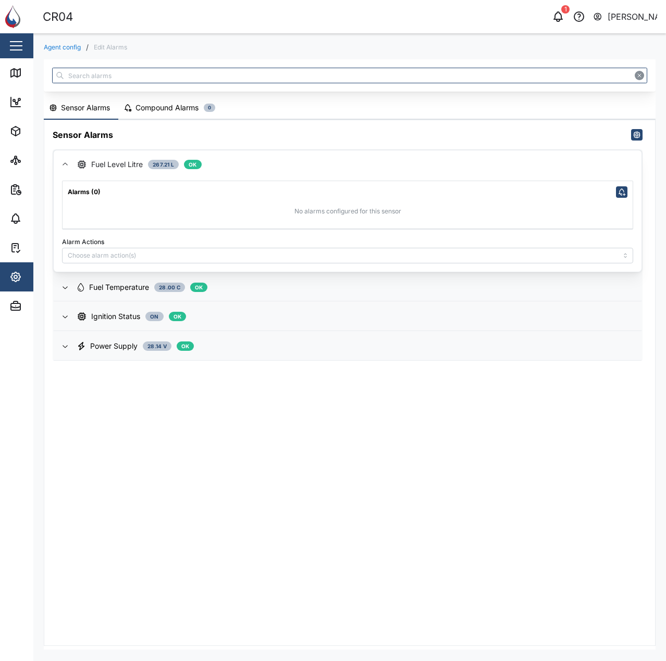
click at [260, 154] on span "Fuel Level Litre 267.21 L OK" at bounding box center [355, 164] width 555 height 28
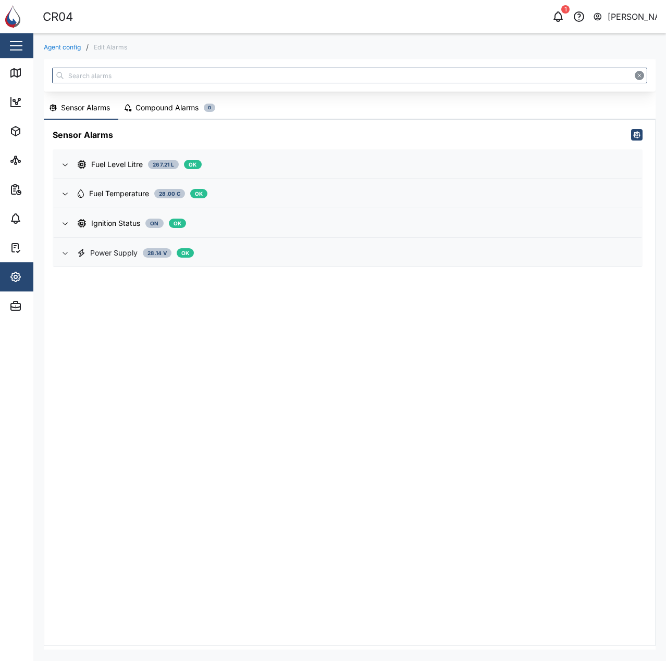
click at [254, 250] on div "Power Supply 28.14 V OK" at bounding box center [355, 252] width 555 height 11
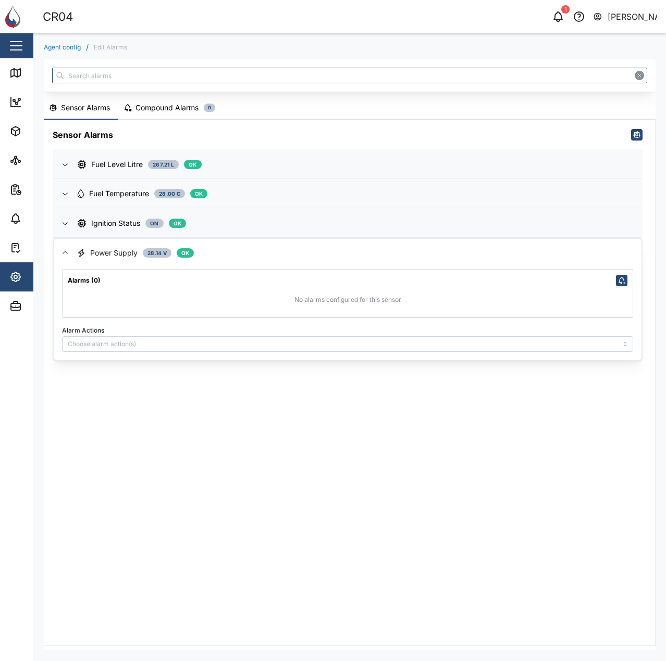
click at [315, 271] on div "Alarms (0)" at bounding box center [347, 278] width 570 height 17
click at [292, 253] on div "Power Supply 28.14 V OK" at bounding box center [355, 252] width 555 height 11
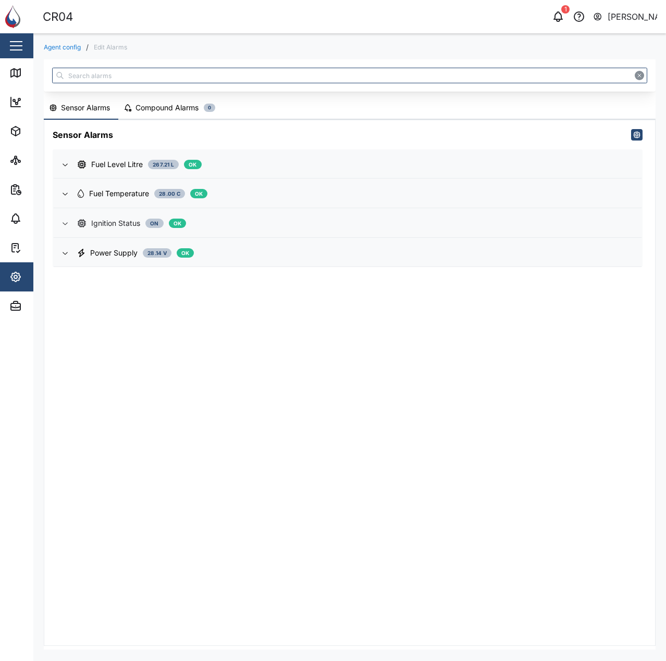
click at [288, 227] on div "Ignition Status On OK" at bounding box center [355, 223] width 555 height 11
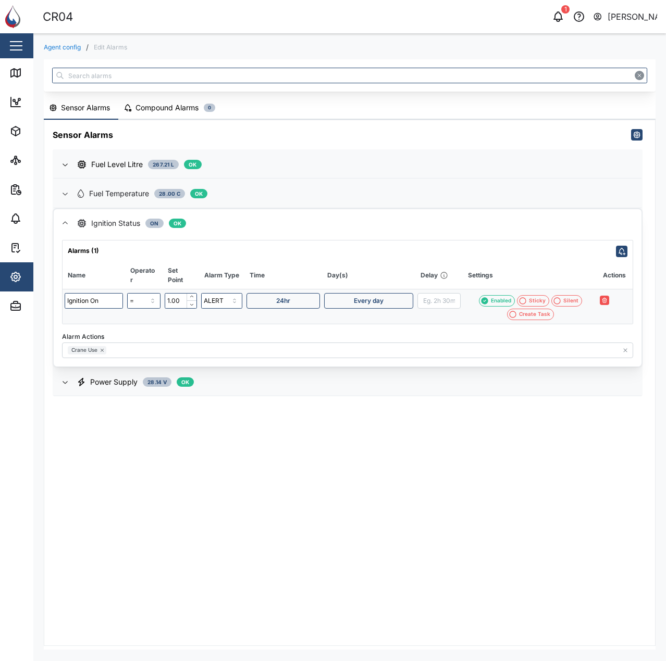
click at [294, 200] on span "Fuel Temperature 28.00 C OK" at bounding box center [355, 194] width 555 height 28
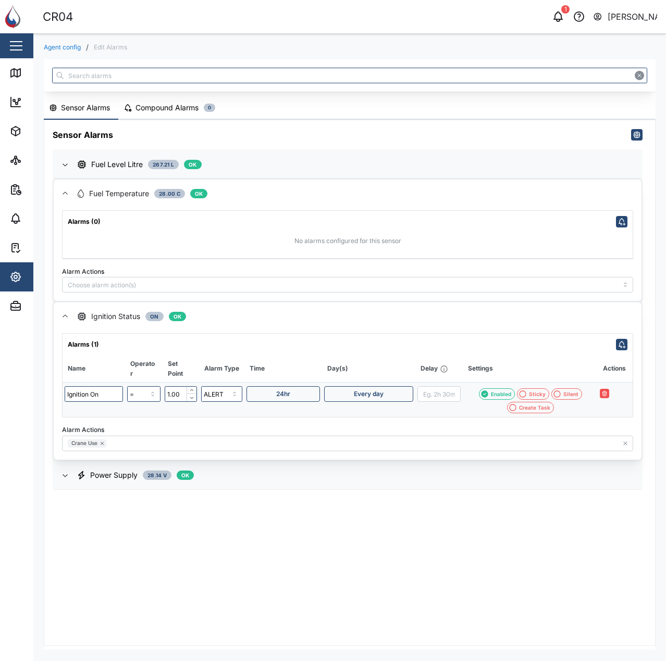
click at [307, 191] on div "Fuel Temperature 28.00 C OK" at bounding box center [355, 193] width 555 height 11
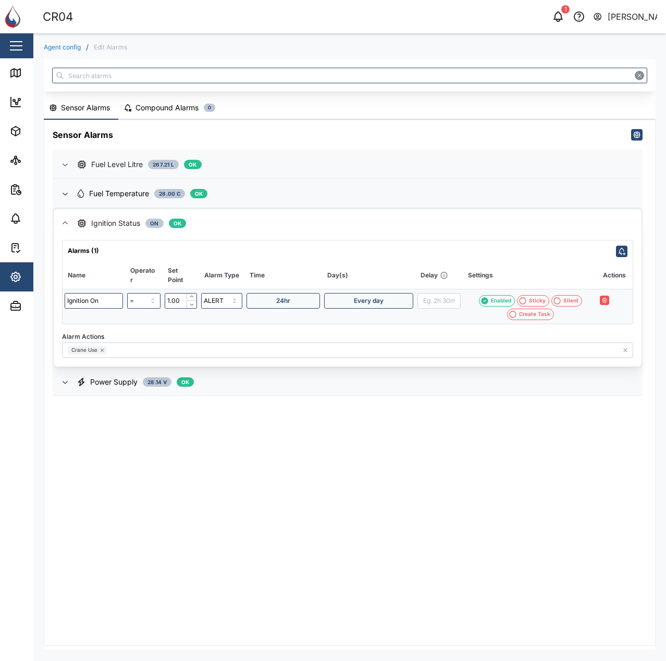
click at [297, 164] on div "Fuel Level Litre 267.21 L OK" at bounding box center [355, 164] width 555 height 11
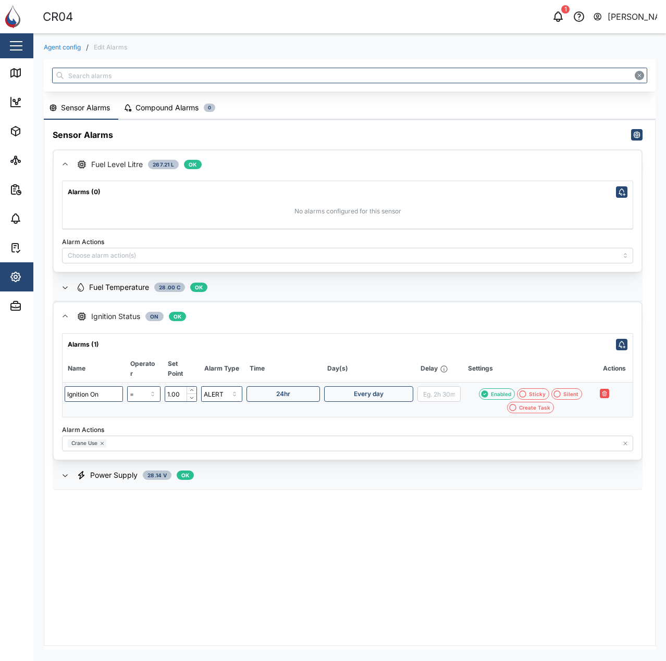
click at [297, 164] on div "Fuel Level Litre 267.21 L OK" at bounding box center [355, 164] width 555 height 11
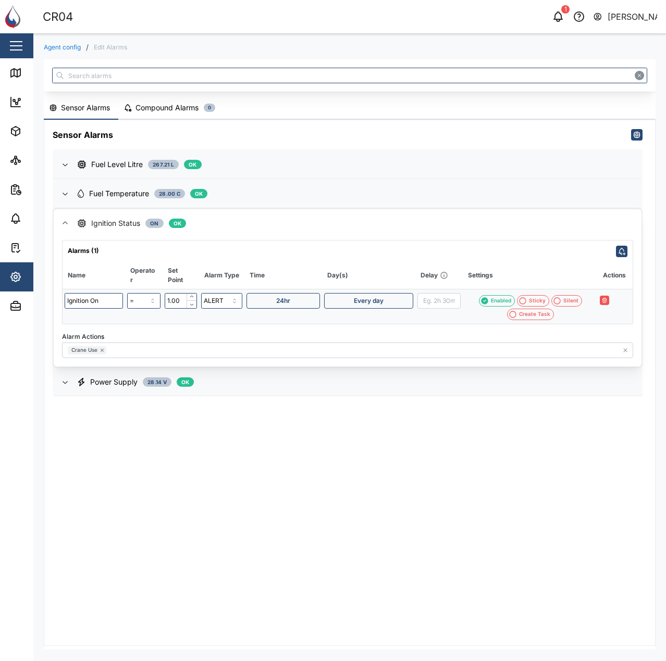
click at [255, 225] on div "Ignition Status On OK" at bounding box center [355, 223] width 555 height 11
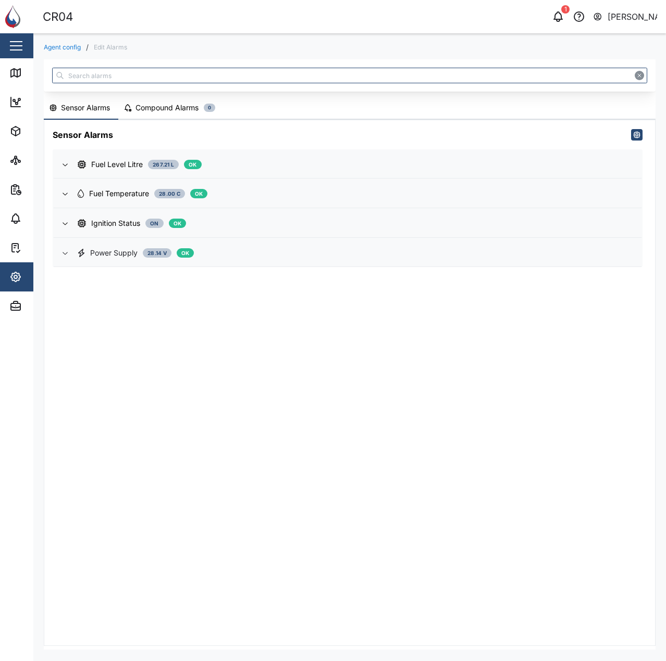
click at [254, 261] on span "Power Supply 28.14 V OK" at bounding box center [355, 253] width 555 height 28
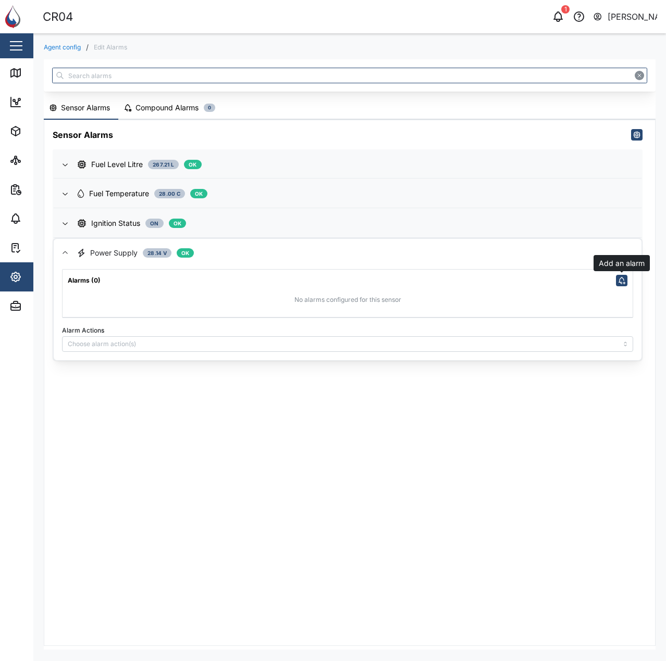
click at [619, 282] on icon "button" at bounding box center [621, 281] width 8 height 8
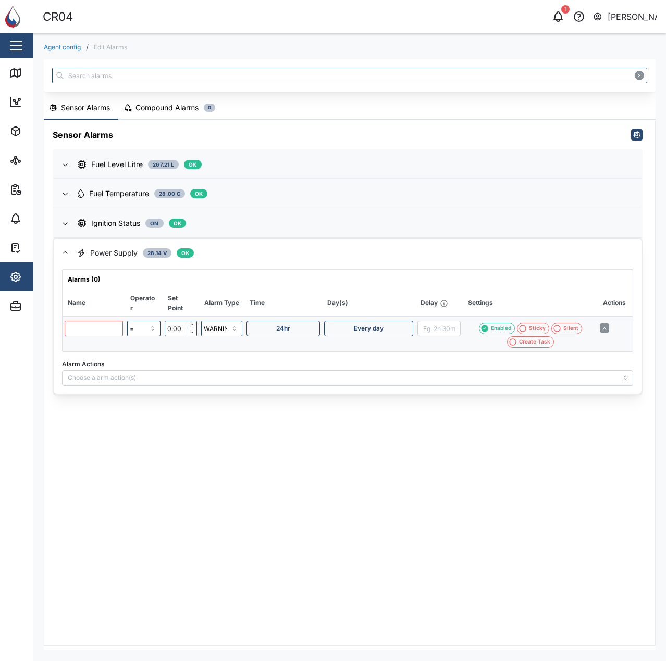
click at [73, 336] on input "text" at bounding box center [94, 329] width 58 height 16
type input "U"
type input "On"
click at [180, 335] on input "0.00" at bounding box center [181, 329] width 32 height 16
click at [184, 328] on input "0.00" at bounding box center [181, 329] width 32 height 16
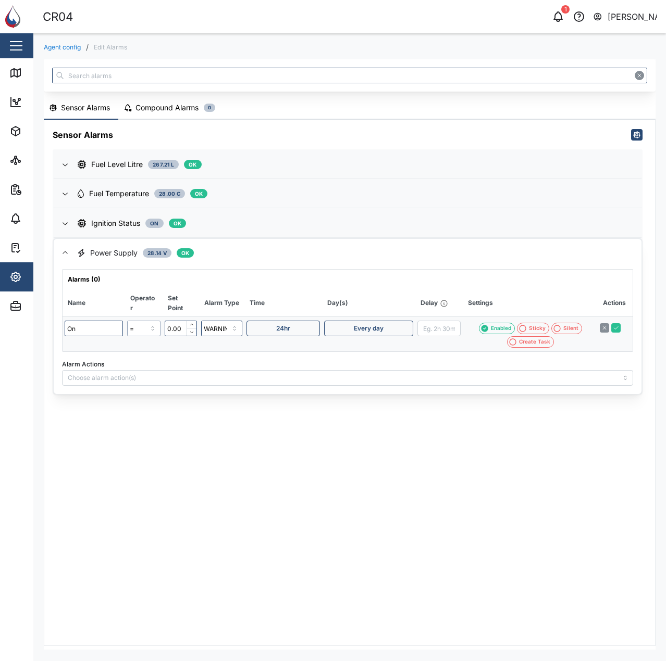
click at [149, 331] on input "=" at bounding box center [143, 329] width 33 height 16
type input ">"
click at [184, 329] on input "0.00" at bounding box center [181, 329] width 32 height 16
type input "27.50"
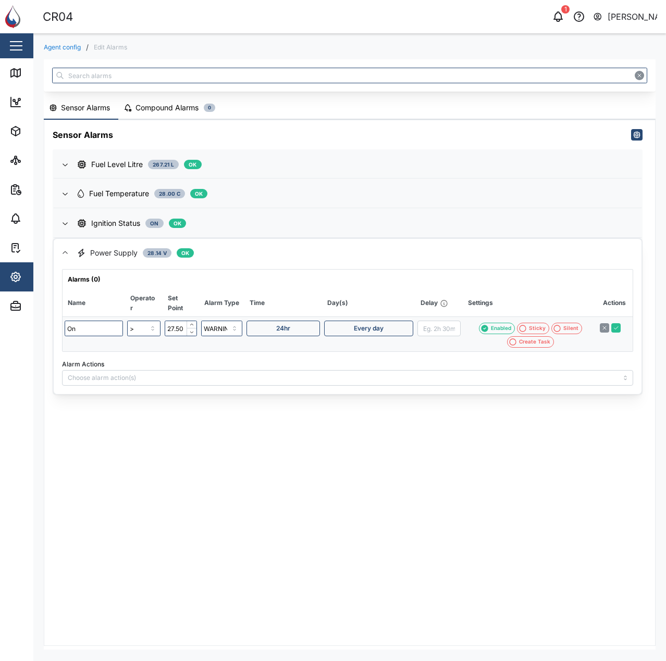
click at [183, 347] on td "27.50" at bounding box center [180, 334] width 36 height 35
click at [220, 329] on input "WARNING" at bounding box center [222, 329] width 42 height 16
type input "ALERT"
click at [363, 336] on button "Every day" at bounding box center [368, 329] width 89 height 16
click at [378, 310] on th "Day(s)" at bounding box center [368, 303] width 93 height 27
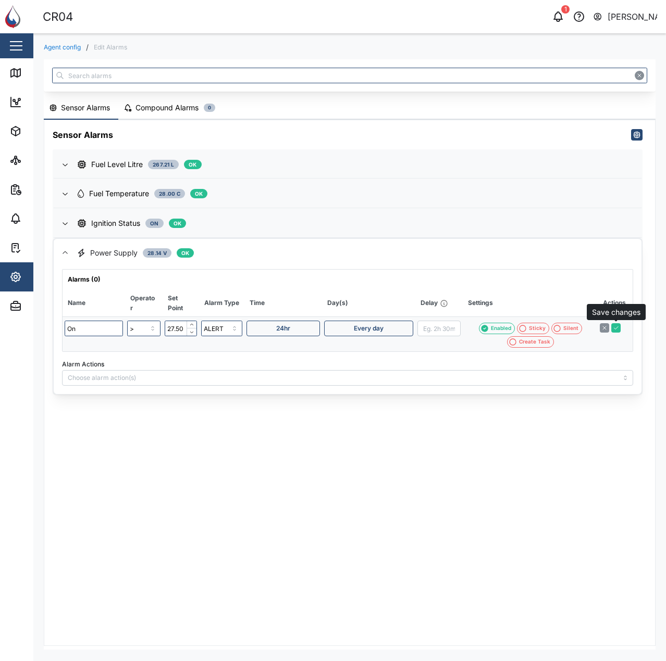
click at [618, 328] on icon "button" at bounding box center [615, 328] width 6 height 6
type input "="
type input "0.00"
type input "WARNING"
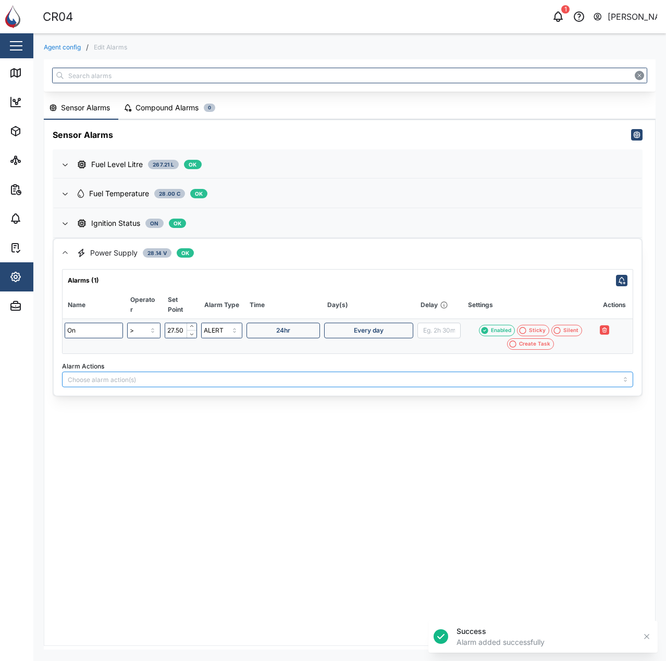
click at [313, 374] on div at bounding box center [347, 380] width 571 height 16
click at [303, 394] on div "Crane Use" at bounding box center [347, 402] width 570 height 21
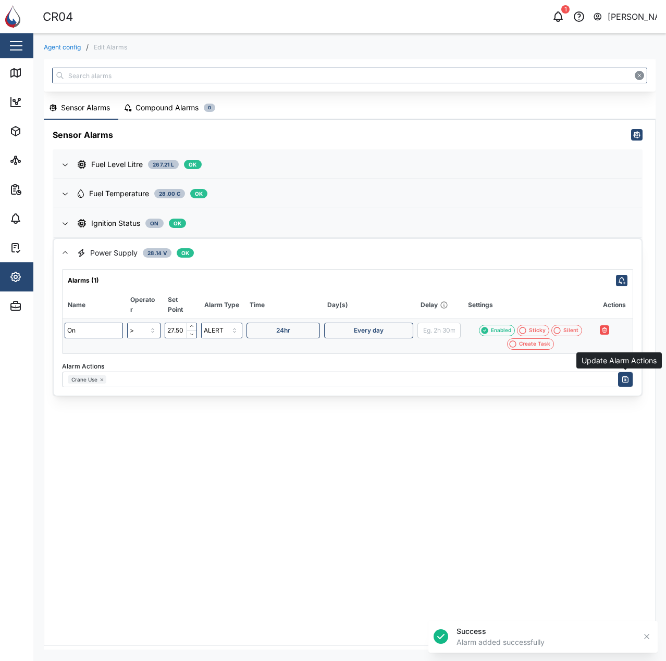
click at [621, 379] on icon "button" at bounding box center [625, 379] width 8 height 8
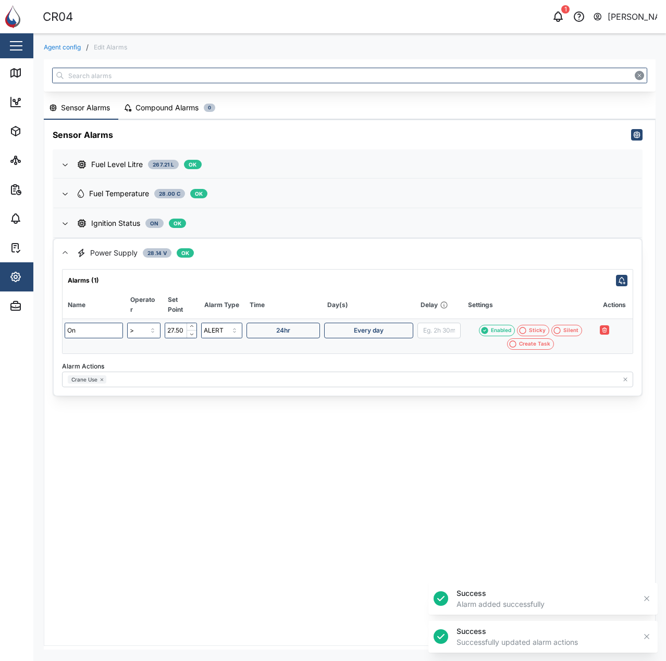
drag, startPoint x: 425, startPoint y: 458, endPoint x: 325, endPoint y: 429, distance: 104.5
click at [425, 458] on div "Sensor Alarms Fuel Level Litre 267.21 L OK Alarms (0) No alarms configured for …" at bounding box center [349, 382] width 610 height 525
click at [231, 222] on div "Ignition Status On OK" at bounding box center [355, 223] width 555 height 11
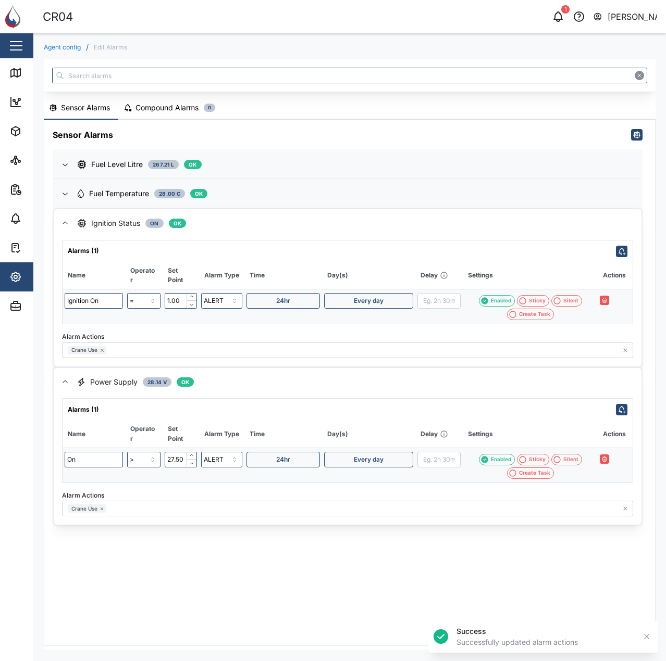
click at [229, 249] on div "Alarms (1)" at bounding box center [347, 249] width 570 height 17
click at [241, 235] on span "Ignition Status On OK" at bounding box center [355, 223] width 555 height 28
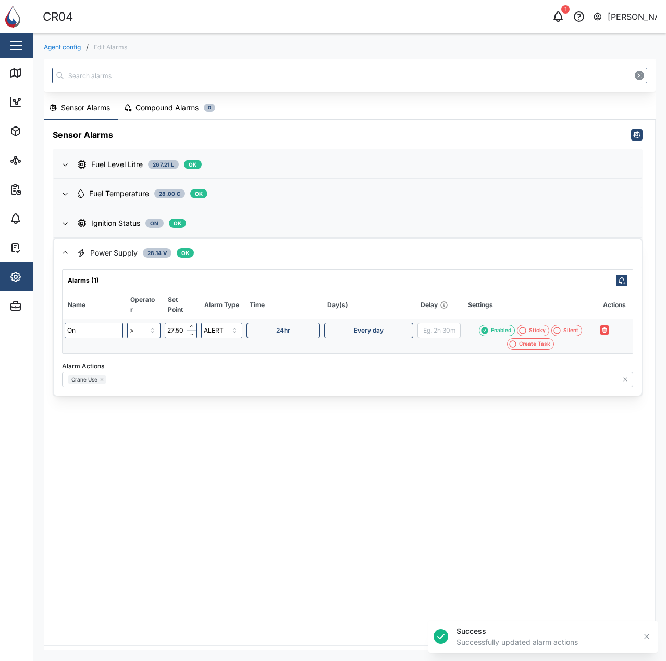
click at [229, 277] on div "Alarms (1)" at bounding box center [347, 278] width 570 height 17
click at [230, 267] on div "Alarms (1) Name Operator Set Point Alarm Type Time Day(s) Delay Settings Action…" at bounding box center [347, 331] width 587 height 129
click at [230, 266] on span "Power Supply 28.14 V OK" at bounding box center [355, 253] width 555 height 28
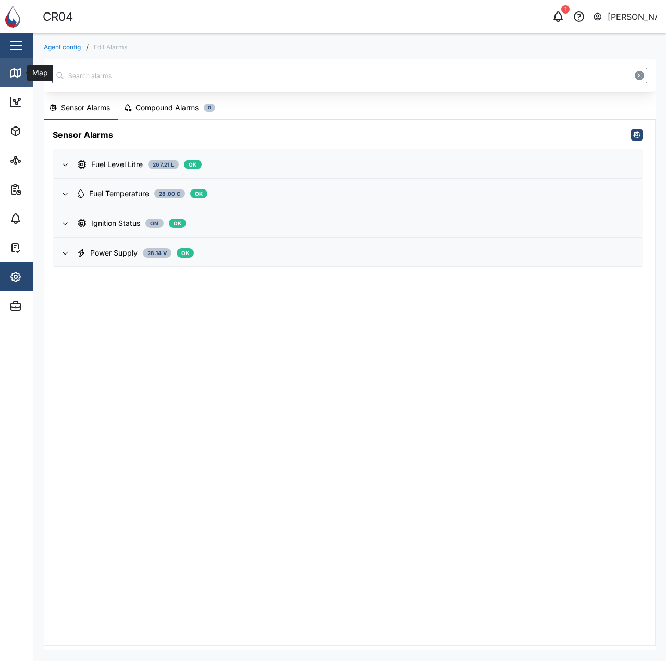
click at [10, 67] on icon at bounding box center [15, 73] width 12 height 12
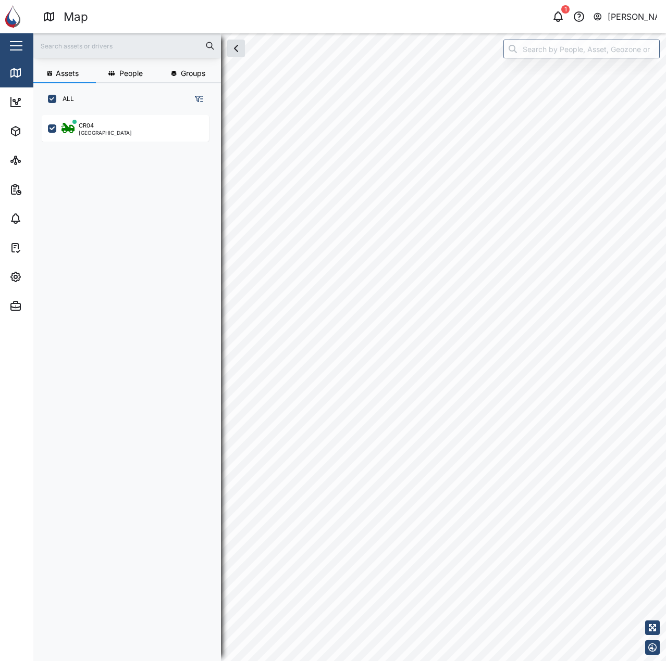
checkbox input "true"
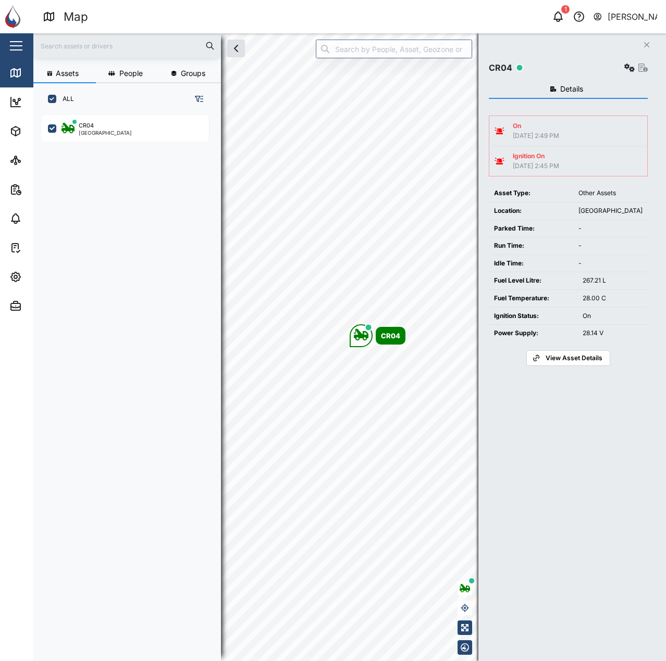
click at [557, 149] on td "Ignition On 19 Aug 2025 2:45 PM" at bounding box center [568, 161] width 158 height 30
click at [553, 130] on div "On" at bounding box center [535, 126] width 46 height 10
click at [488, 128] on div "Close CR04 Details On 19 Aug 2025 2:49 PM Ignition On 19 Aug 2025 2:45 PM Asset…" at bounding box center [571, 347] width 187 height 628
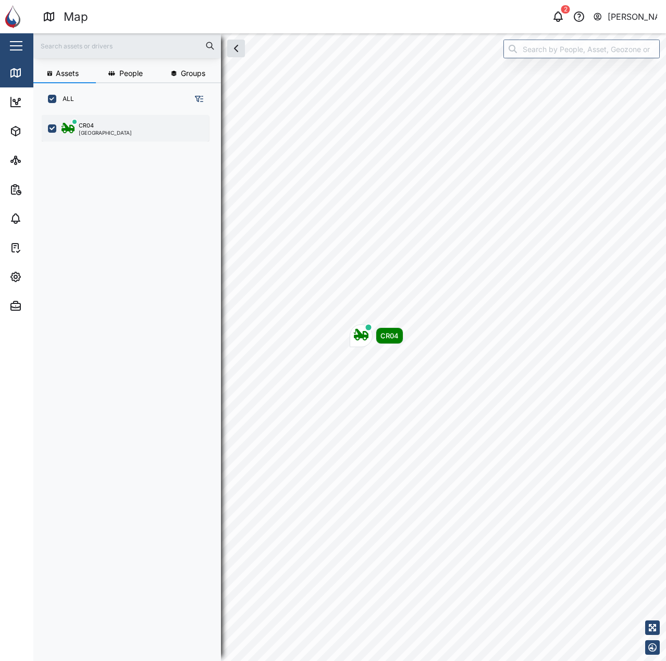
scroll to position [534, 163]
click at [127, 127] on div "CR04 [GEOGRAPHIC_DATA]" at bounding box center [131, 128] width 141 height 14
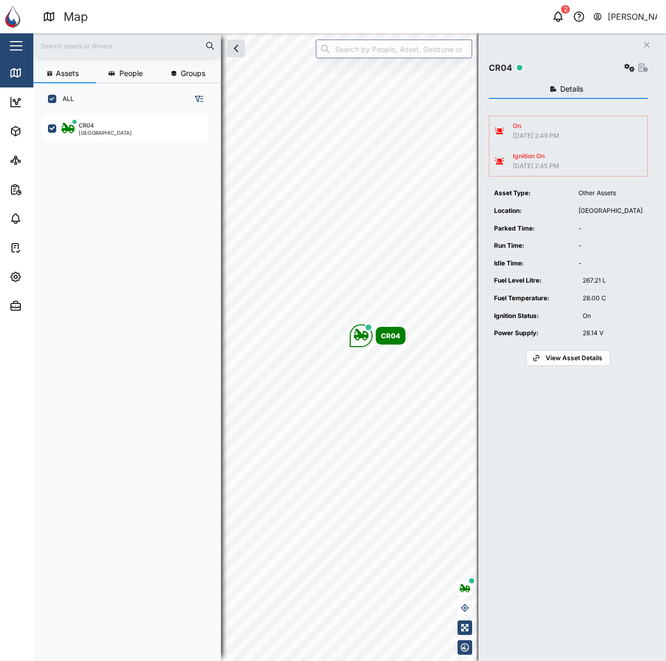
click at [594, 155] on div "Ignition On [DATE] 2:45 PM" at bounding box center [567, 161] width 147 height 19
click at [578, 133] on div "On [DATE] 2:49 PM" at bounding box center [567, 130] width 147 height 19
click at [580, 173] on td "Ignition On [DATE] 2:45 PM" at bounding box center [568, 161] width 158 height 30
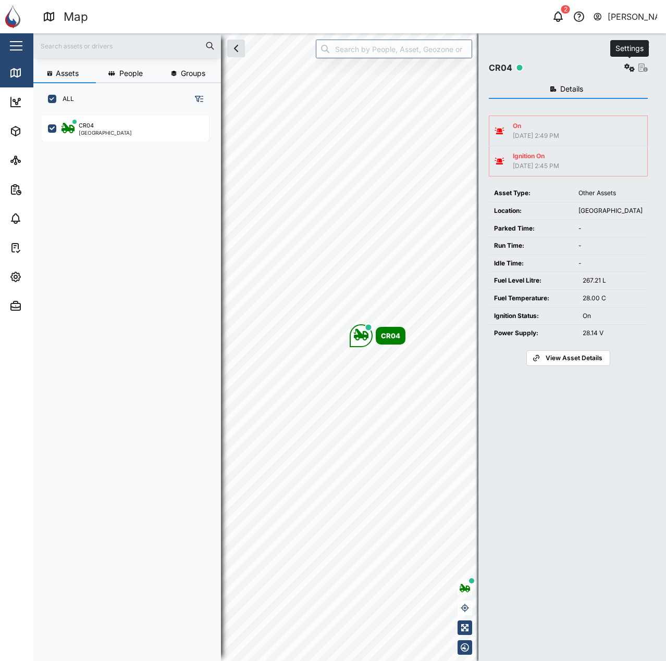
click at [625, 67] on icon "button" at bounding box center [629, 68] width 10 height 8
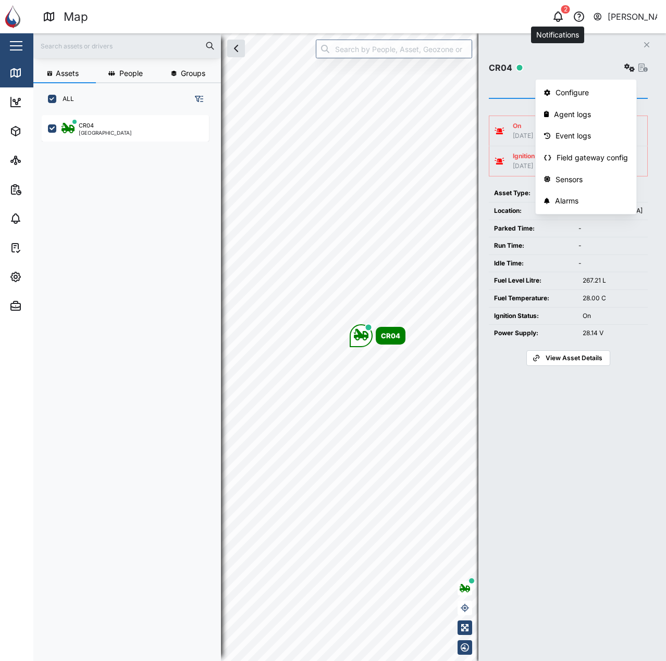
click at [560, 18] on icon "button" at bounding box center [558, 15] width 8 height 7
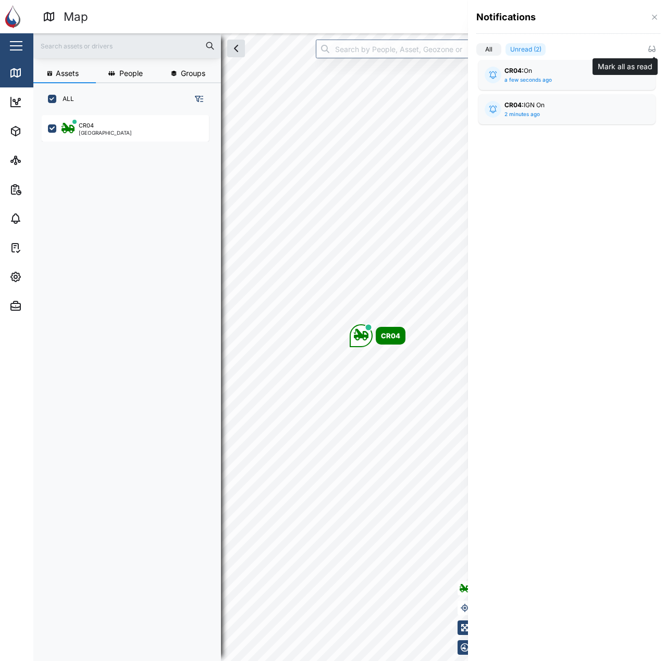
click at [654, 51] on icon "button" at bounding box center [653, 50] width 3 height 2
click at [656, 15] on icon "button" at bounding box center [654, 17] width 8 height 8
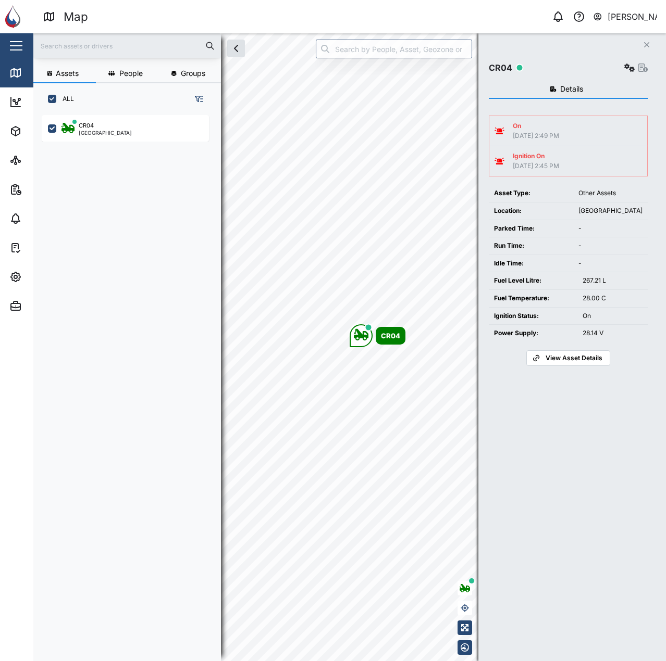
click at [620, 202] on td "[GEOGRAPHIC_DATA]" at bounding box center [610, 211] width 74 height 18
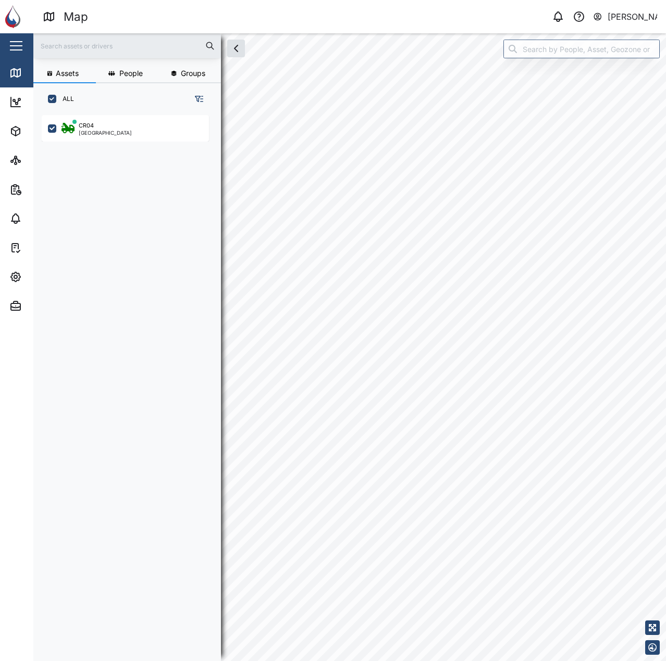
scroll to position [534, 163]
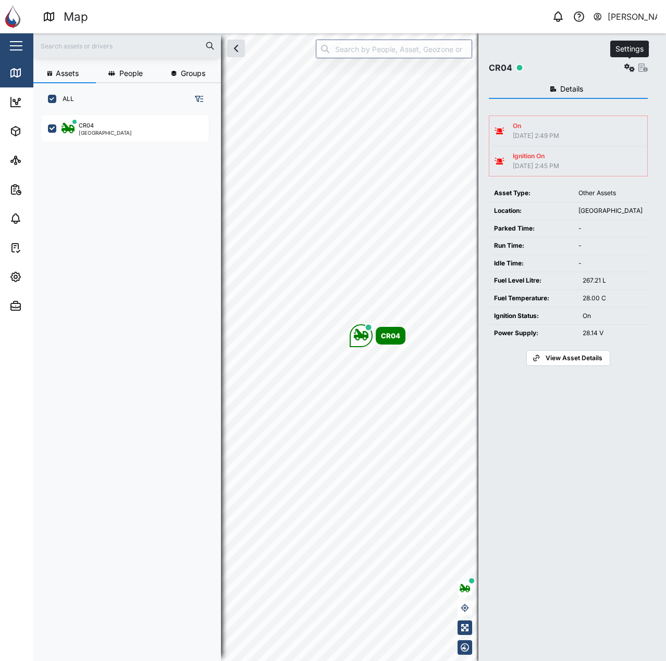
click at [625, 71] on icon "button" at bounding box center [629, 68] width 10 height 8
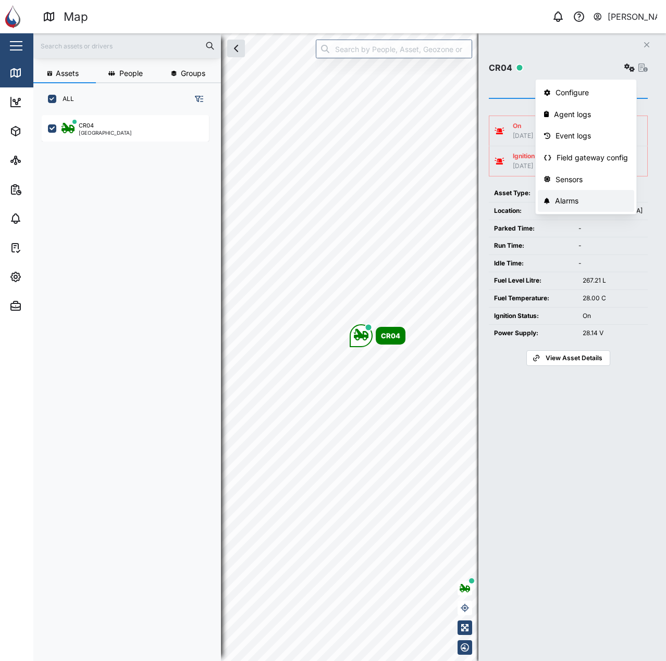
click at [596, 211] on link "Alarms" at bounding box center [585, 201] width 96 height 22
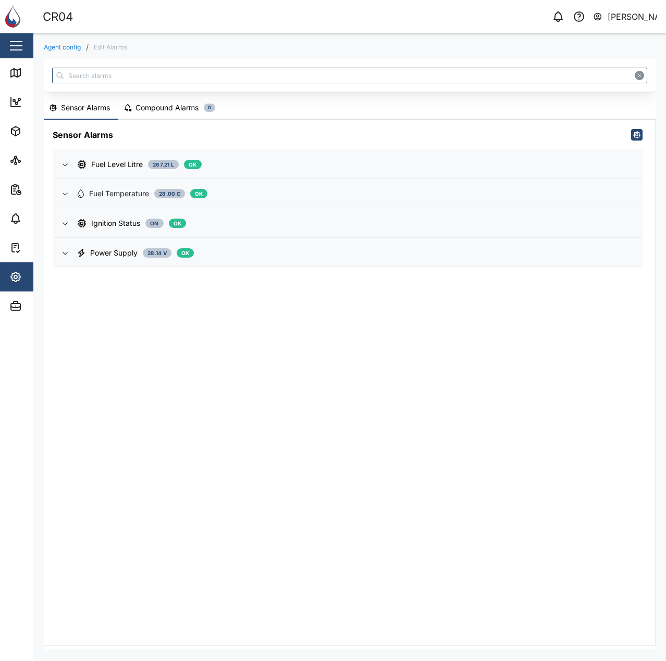
click at [317, 196] on div "Fuel Temperature 28.00 C OK" at bounding box center [355, 193] width 555 height 11
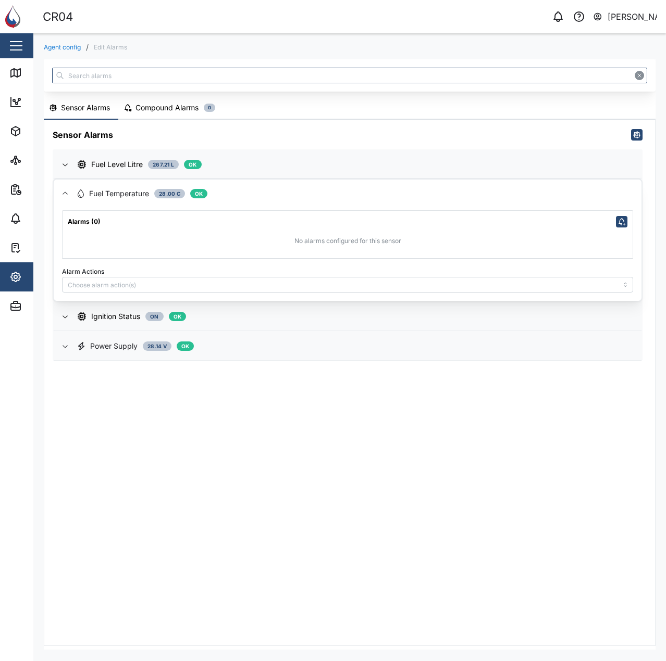
click at [349, 348] on div "Power Supply 28.14 V OK" at bounding box center [355, 346] width 555 height 11
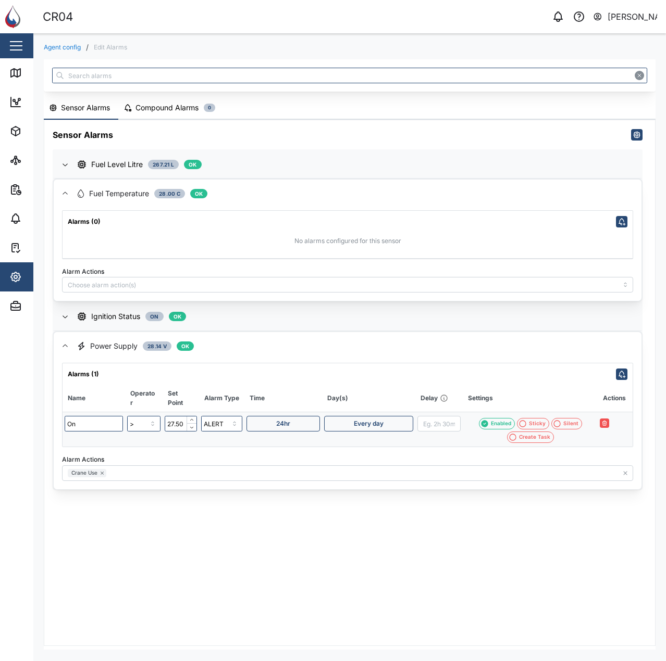
click at [347, 332] on div "Fuel Level Litre 267.21 L OK Alarms (0) No alarms configured for this sensor Al…" at bounding box center [347, 319] width 589 height 341
click at [347, 321] on div "Ignition Status On OK" at bounding box center [355, 316] width 555 height 11
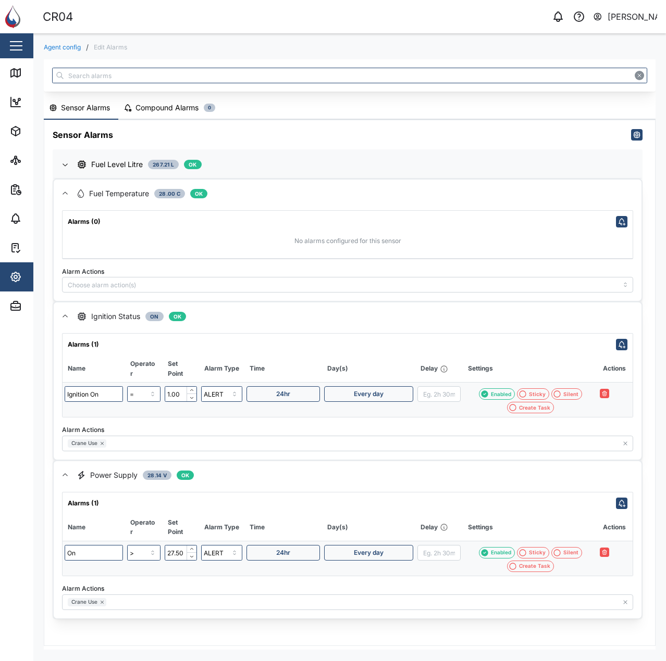
click at [323, 197] on div "Fuel Temperature 28.00 C OK" at bounding box center [355, 193] width 555 height 11
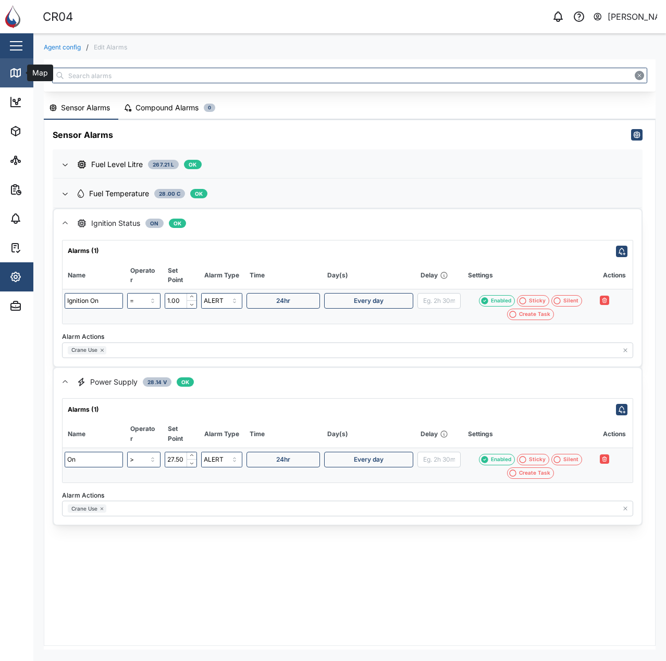
click at [26, 81] on link "Map" at bounding box center [67, 72] width 135 height 29
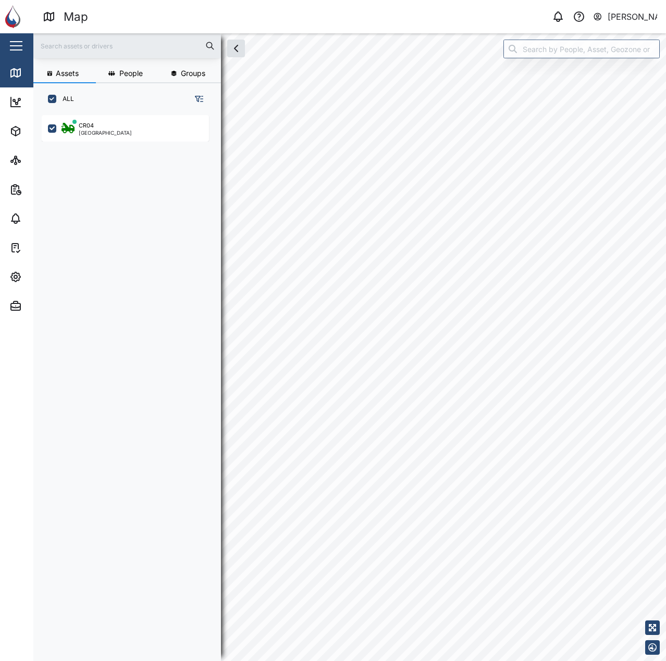
scroll to position [534, 163]
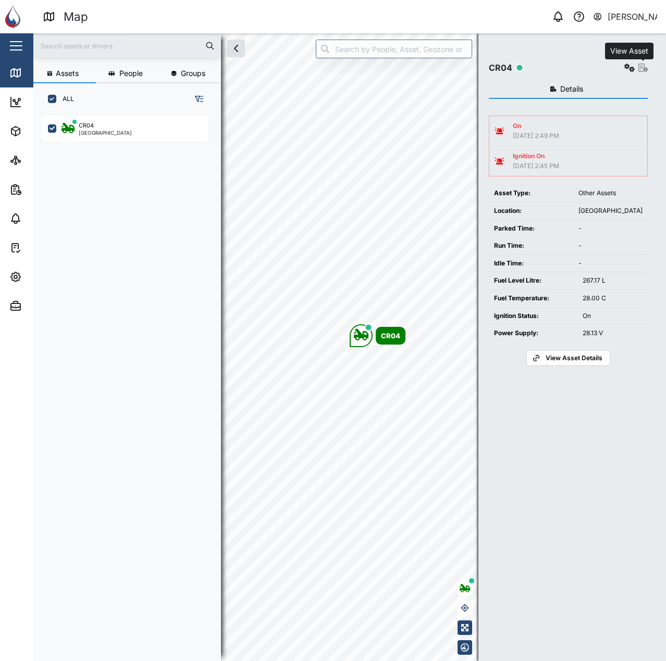
click at [645, 68] on icon "button" at bounding box center [642, 68] width 9 height 8
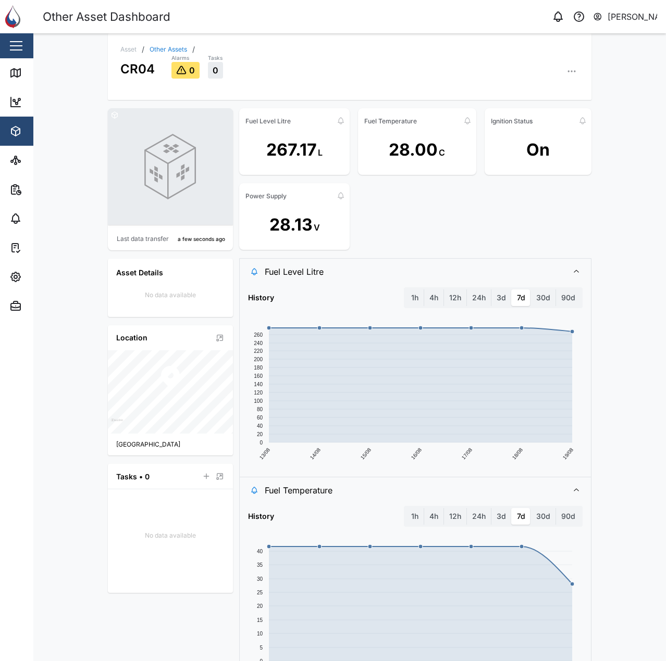
click at [168, 319] on div "Last data transfer a few seconds ago Asset Details No data available Location […" at bounding box center [170, 350] width 125 height 485
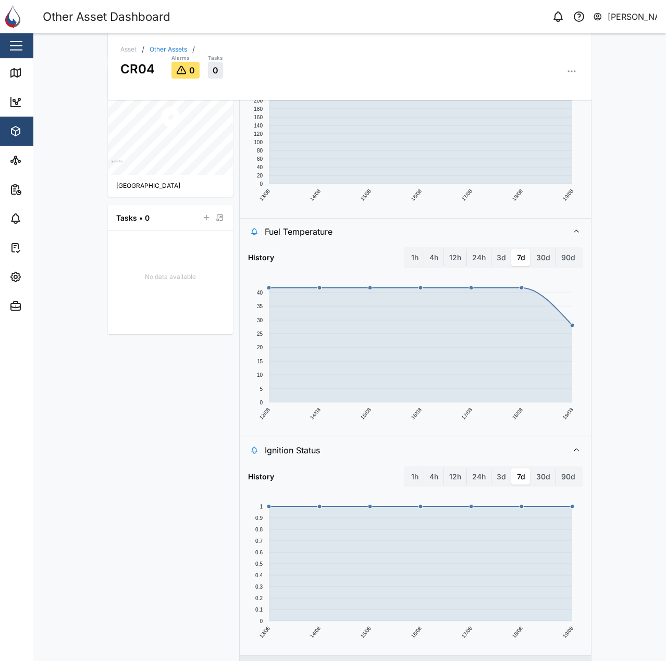
scroll to position [289, 0]
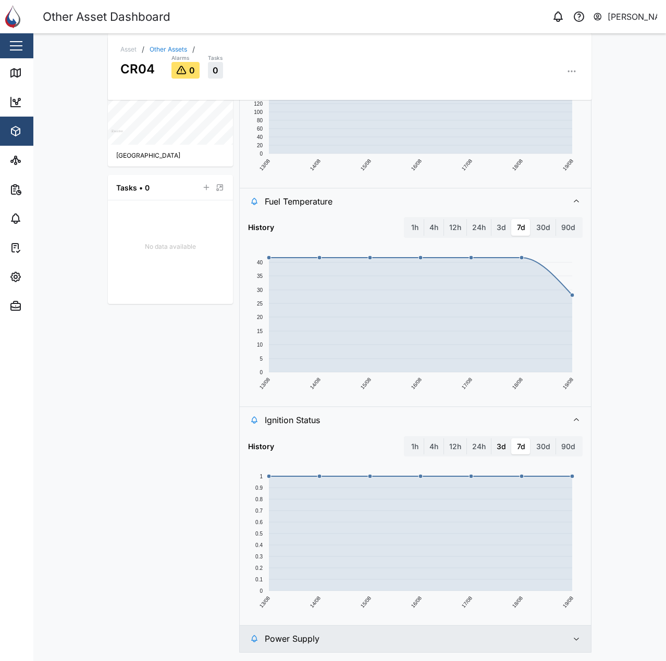
click at [499, 446] on label "3d" at bounding box center [501, 446] width 20 height 17
click at [491, 438] on days "3d" at bounding box center [491, 438] width 0 height 0
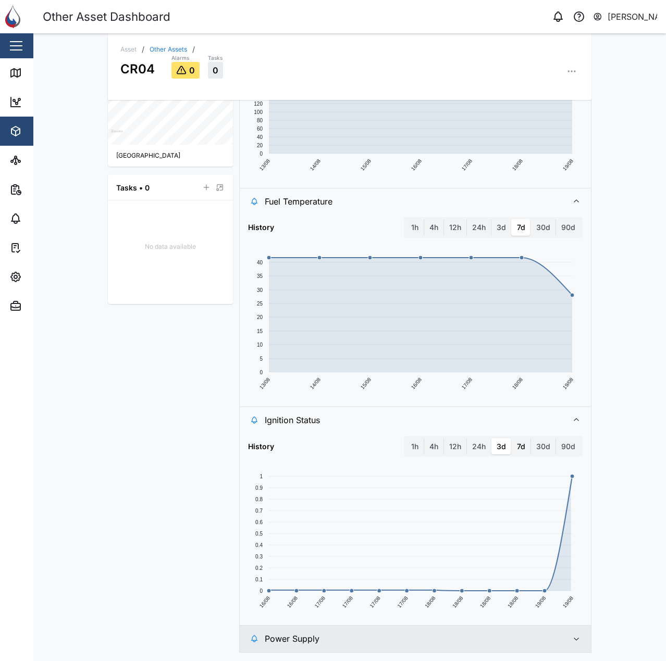
click at [520, 446] on label "7d" at bounding box center [520, 446] width 19 height 17
click at [511, 438] on days "7d" at bounding box center [511, 438] width 0 height 0
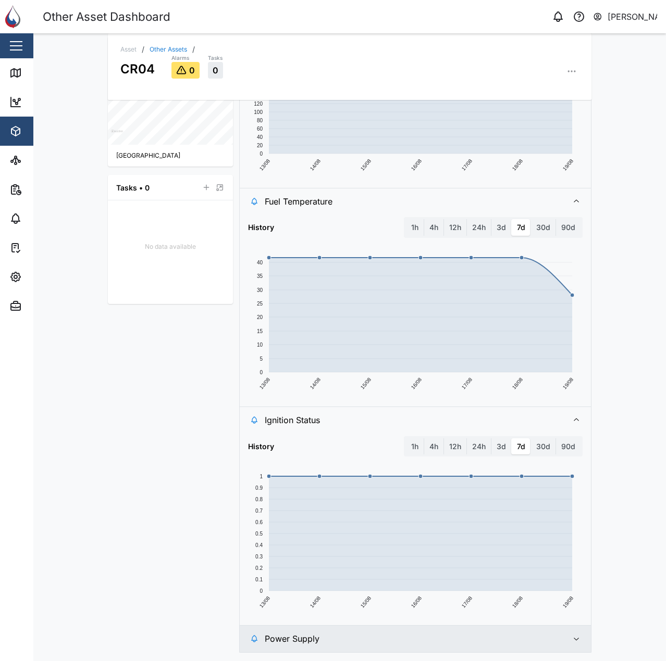
click at [328, 429] on span "Ignition Status" at bounding box center [412, 420] width 295 height 26
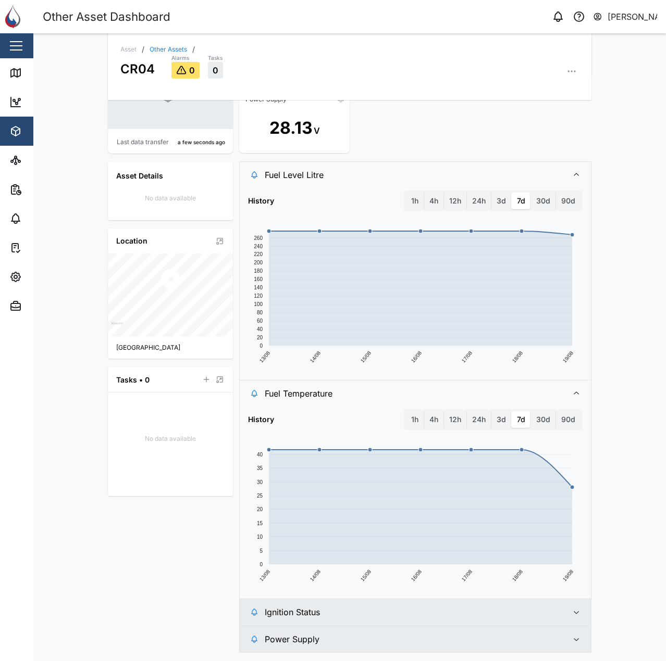
scroll to position [97, 0]
click at [400, 638] on span "Power Supply" at bounding box center [412, 639] width 295 height 26
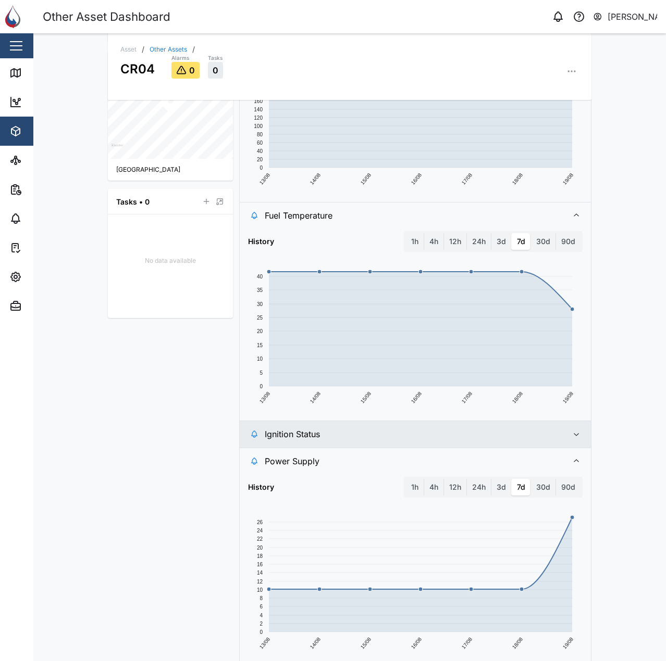
scroll to position [289, 0]
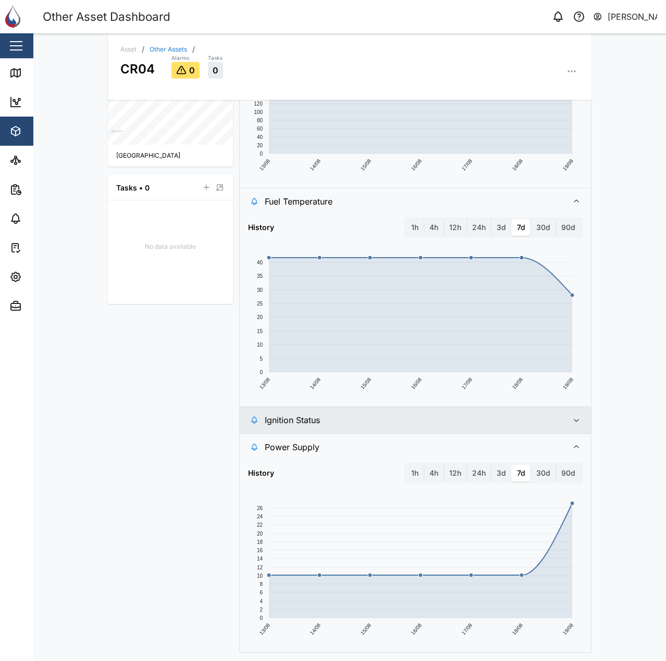
click at [392, 453] on span "Power Supply" at bounding box center [412, 447] width 295 height 26
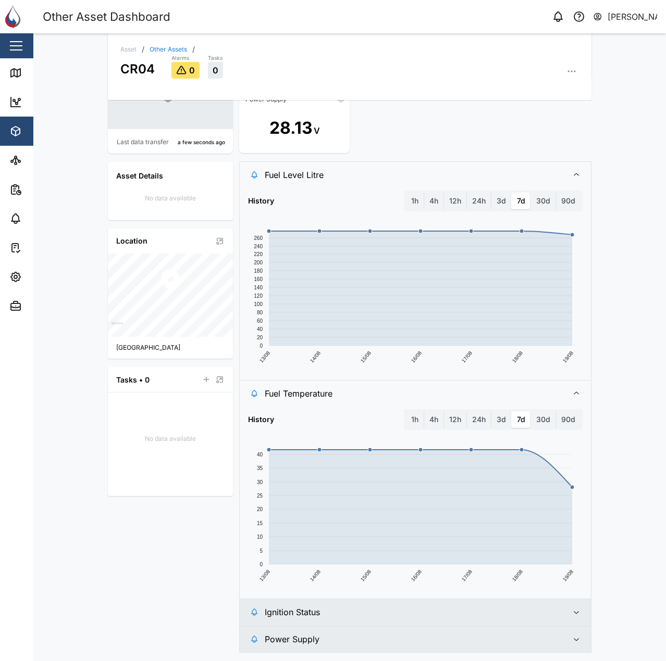
scroll to position [0, 0]
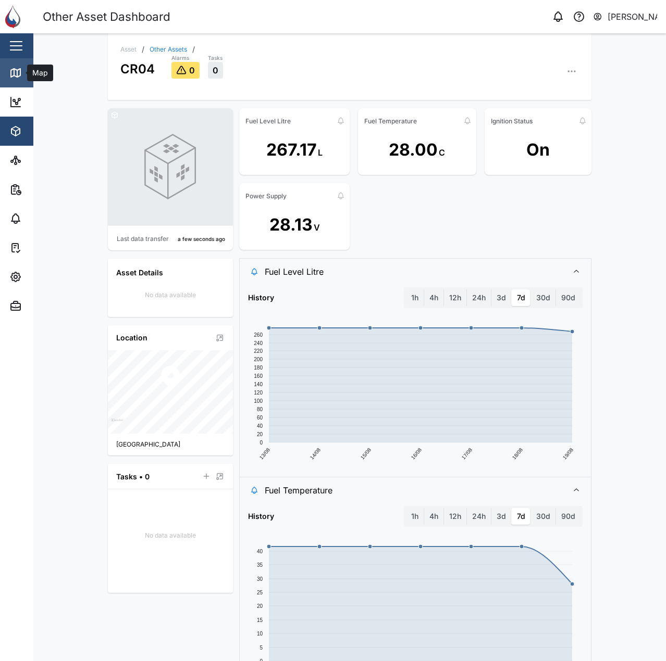
click at [12, 71] on icon at bounding box center [15, 73] width 12 height 12
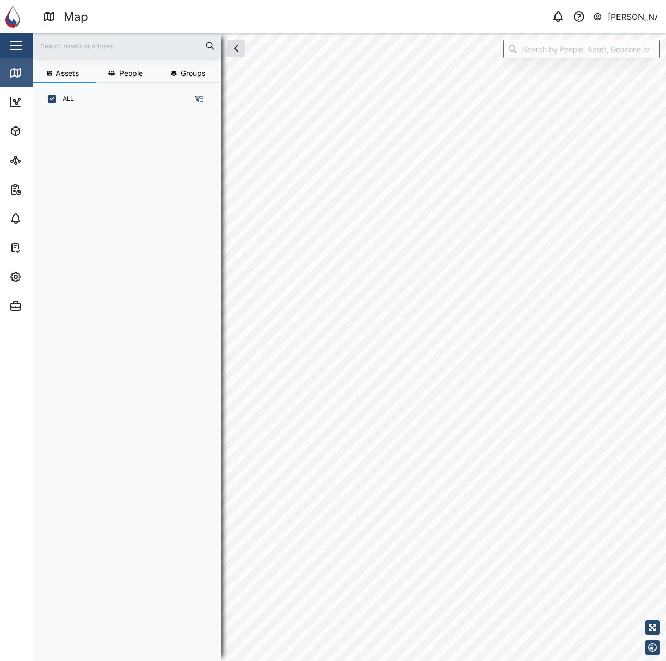
scroll to position [534, 163]
